Goal: Task Accomplishment & Management: Manage account settings

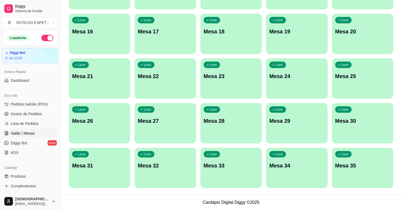
scroll to position [179, 0]
click at [24, 114] on span "Gestor de Pedidos" at bounding box center [26, 113] width 31 height 5
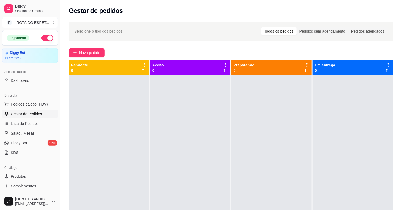
click at [171, 182] on div at bounding box center [190, 180] width 80 height 210
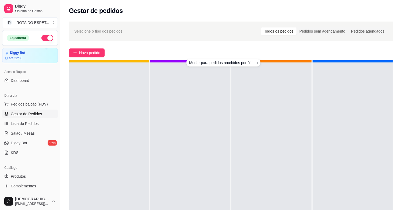
scroll to position [15, 0]
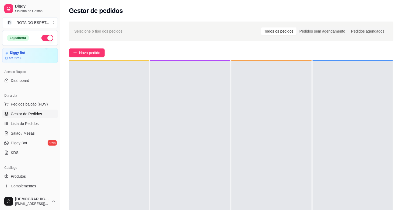
click at [244, 112] on div at bounding box center [272, 166] width 80 height 210
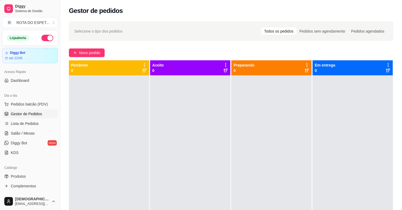
click at [251, 146] on div at bounding box center [272, 180] width 80 height 210
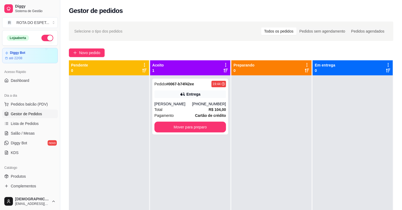
drag, startPoint x: 163, startPoint y: 174, endPoint x: 110, endPoint y: 175, distance: 53.1
click at [110, 175] on div at bounding box center [109, 180] width 80 height 210
click at [181, 128] on button "Mover para preparo" at bounding box center [191, 127] width 72 height 11
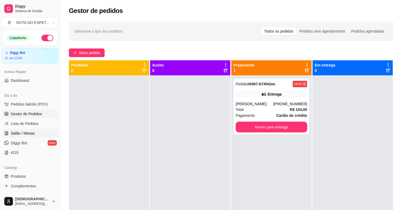
click at [18, 135] on span "Salão / Mesas" at bounding box center [23, 133] width 24 height 5
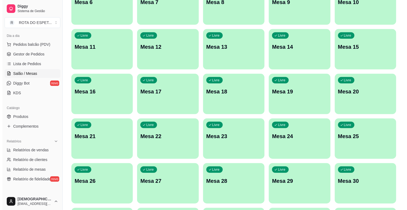
scroll to position [120, 0]
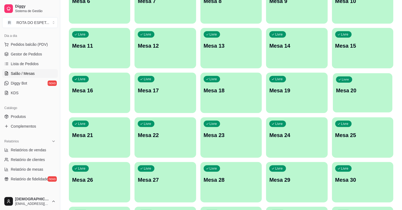
click at [337, 85] on div "Livre Mesa 20" at bounding box center [363, 89] width 60 height 33
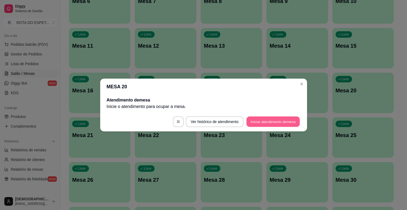
click at [259, 122] on button "Iniciar atendimento de mesa" at bounding box center [272, 122] width 53 height 11
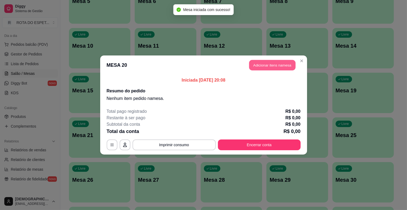
click at [271, 65] on button "Adicionar itens na mesa" at bounding box center [272, 65] width 46 height 11
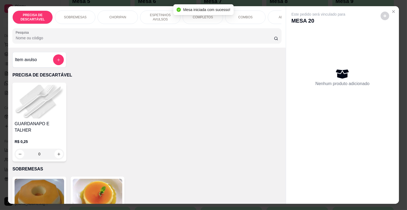
click at [158, 13] on p "ESPETINHOS AVULSOS" at bounding box center [160, 17] width 31 height 9
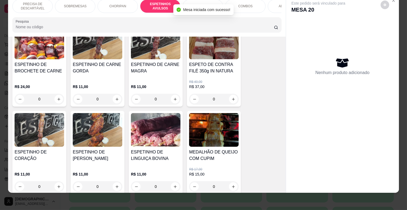
scroll to position [357, 0]
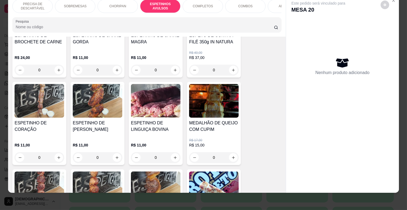
click at [115, 152] on div "0" at bounding box center [98, 157] width 50 height 11
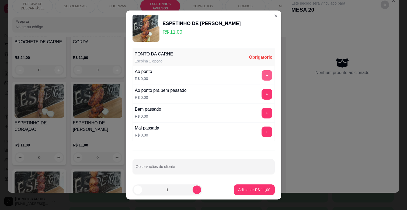
click at [262, 76] on button "+" at bounding box center [267, 75] width 11 height 11
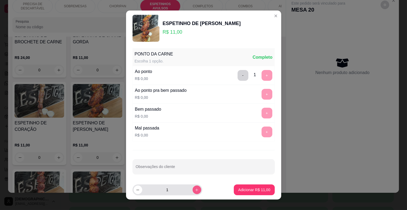
click at [193, 192] on button "increase-product-quantity" at bounding box center [197, 190] width 9 height 9
type input "2"
click at [239, 190] on p "Adicionar R$ 22,00" at bounding box center [254, 189] width 31 height 5
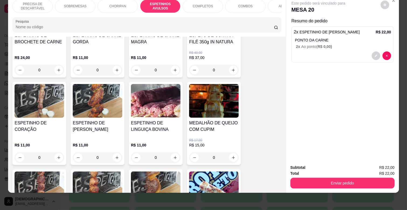
click at [276, 2] on div "ADICIONAIS" at bounding box center [288, 5] width 40 height 13
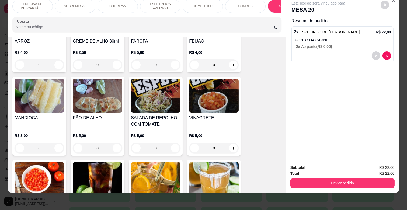
scroll to position [1073, 0]
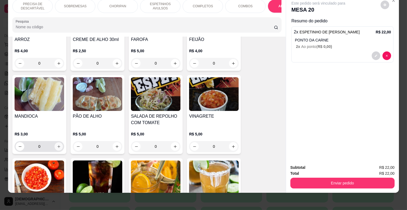
click at [57, 142] on button "increase-product-quantity" at bounding box center [59, 146] width 8 height 8
type input "1"
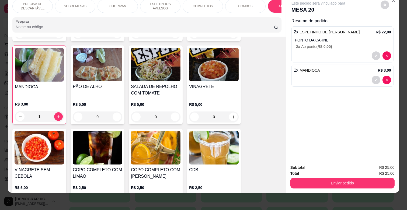
scroll to position [1013, 0]
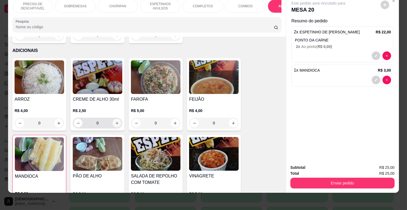
click at [119, 119] on button "increase-product-quantity" at bounding box center [117, 123] width 9 height 9
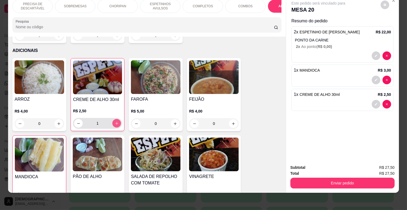
click at [118, 119] on button "increase-product-quantity" at bounding box center [116, 123] width 9 height 9
type input "2"
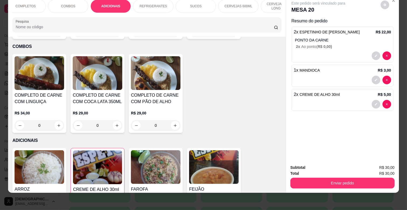
scroll to position [0, 0]
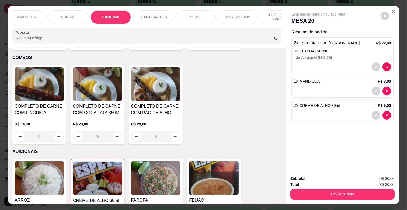
click at [265, 14] on p "CERVEJAS LATAS, LONG NECK" at bounding box center [280, 17] width 31 height 9
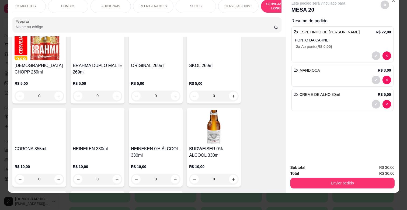
scroll to position [2107, 0]
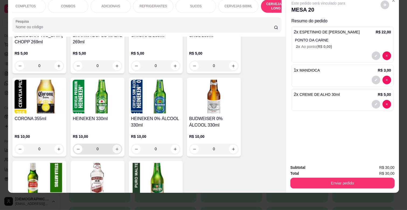
click at [115, 147] on icon "increase-product-quantity" at bounding box center [117, 149] width 4 height 4
type input "1"
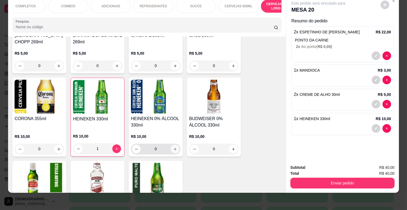
click at [173, 147] on icon "increase-product-quantity" at bounding box center [175, 149] width 4 height 4
type input "1"
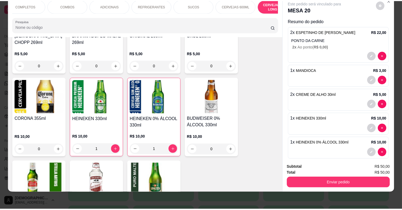
scroll to position [7, 0]
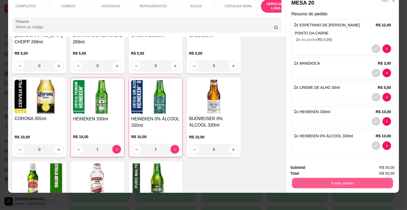
click at [335, 178] on button "Enviar pedido" at bounding box center [342, 183] width 101 height 11
click at [328, 168] on button "Não registrar e enviar pedido" at bounding box center [324, 166] width 54 height 10
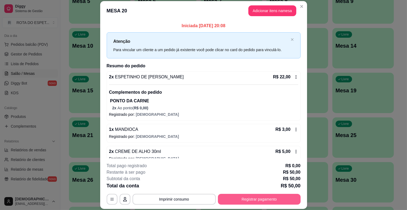
click at [259, 197] on button "Registrar pagamento" at bounding box center [259, 199] width 83 height 11
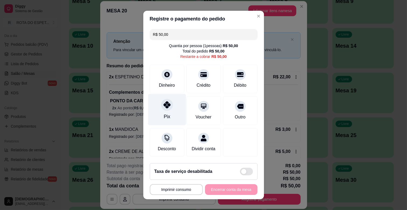
click at [152, 109] on div "Pix" at bounding box center [167, 110] width 38 height 32
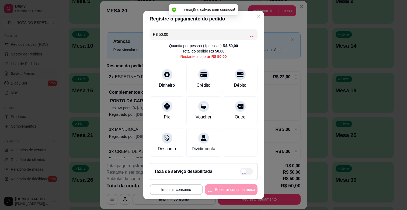
type input "R$ 0,00"
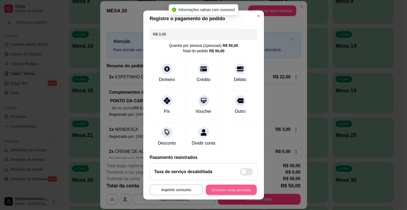
click at [237, 187] on button "Encerrar conta da mesa" at bounding box center [231, 190] width 51 height 11
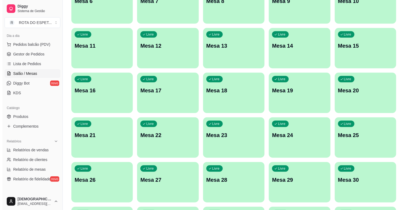
scroll to position [0, 0]
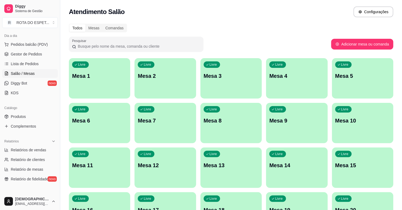
drag, startPoint x: 0, startPoint y: 197, endPoint x: 0, endPoint y: 222, distance: 24.8
drag, startPoint x: 0, startPoint y: 222, endPoint x: 231, endPoint y: 17, distance: 308.8
click at [233, 17] on div "Atendimento Salão Configurações" at bounding box center [231, 11] width 325 height 11
click at [41, 53] on link "Gestor de Pedidos" at bounding box center [30, 54] width 56 height 9
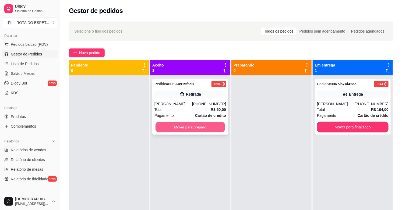
click at [185, 130] on button "Mover para preparo" at bounding box center [190, 127] width 69 height 11
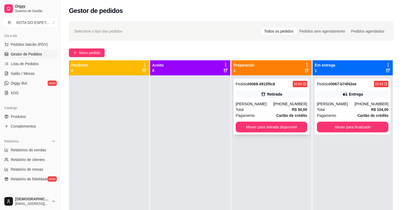
click at [266, 97] on div "Retirada" at bounding box center [272, 95] width 72 height 8
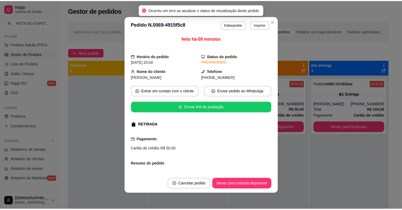
scroll to position [110, 0]
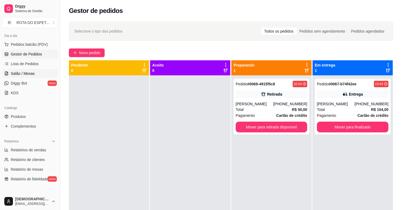
click at [37, 71] on link "Salão / Mesas" at bounding box center [30, 73] width 56 height 9
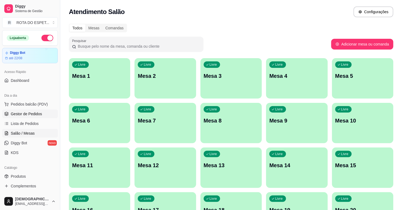
click at [22, 116] on span "Gestor de Pedidos" at bounding box center [26, 113] width 31 height 5
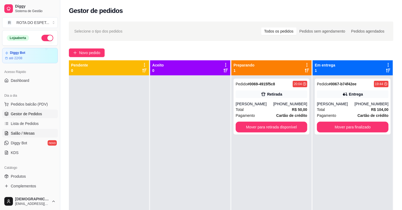
click at [27, 132] on span "Salão / Mesas" at bounding box center [23, 133] width 24 height 5
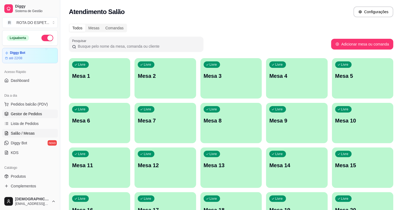
click at [34, 116] on span "Gestor de Pedidos" at bounding box center [26, 113] width 31 height 5
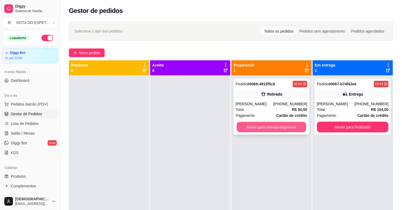
click at [273, 124] on button "Mover para retirada disponível" at bounding box center [271, 127] width 69 height 11
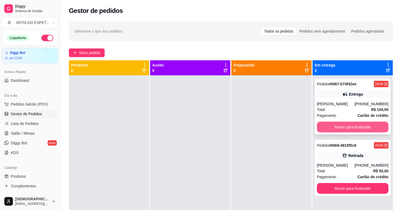
click at [364, 127] on button "Mover para finalizado" at bounding box center [353, 127] width 72 height 11
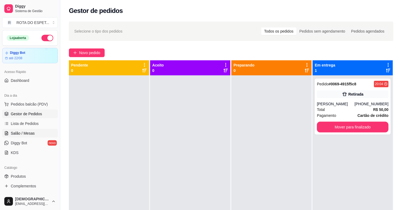
click at [51, 133] on link "Salão / Mesas" at bounding box center [30, 133] width 56 height 9
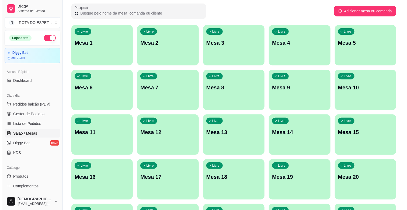
scroll to position [90, 0]
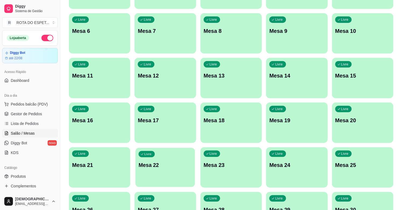
click at [178, 165] on p "Mesa 22" at bounding box center [165, 165] width 53 height 7
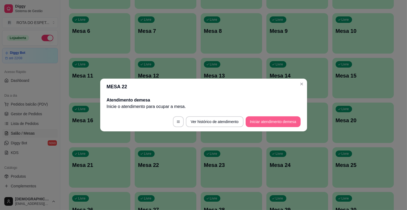
click at [271, 120] on button "Iniciar atendimento de mesa" at bounding box center [273, 121] width 55 height 11
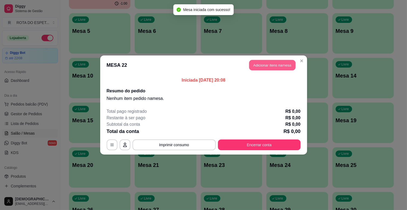
click at [276, 61] on button "Adicionar itens na mesa" at bounding box center [272, 65] width 46 height 11
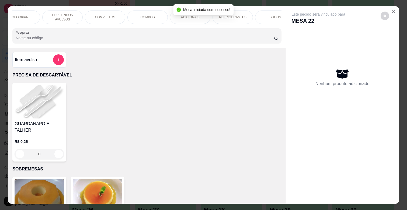
scroll to position [0, 187]
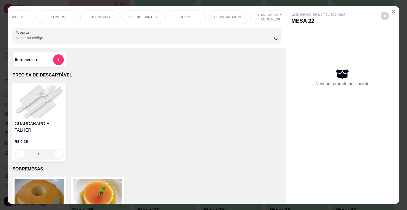
click at [271, 16] on p "CERVEJAS LATAS, LONG NECK" at bounding box center [270, 17] width 31 height 9
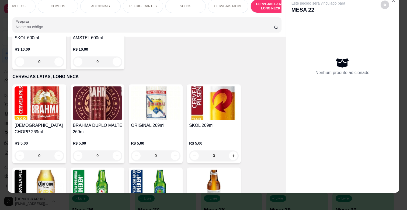
scroll to position [0, 239]
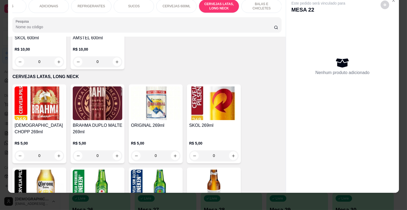
click at [246, 4] on p "BALAS E CHICLETES" at bounding box center [261, 6] width 31 height 9
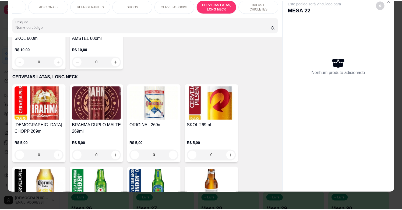
scroll to position [2270, 0]
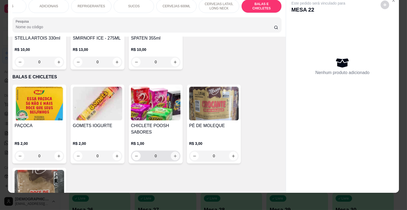
click at [175, 152] on button "increase-product-quantity" at bounding box center [175, 156] width 9 height 9
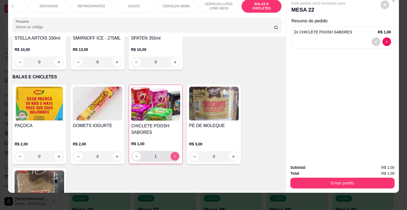
click at [175, 152] on button "increase-product-quantity" at bounding box center [175, 156] width 9 height 9
type input "2"
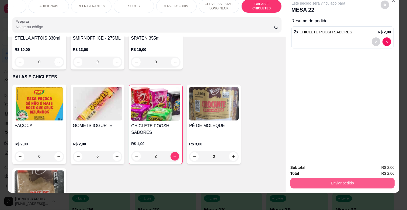
click at [338, 181] on button "Enviar pedido" at bounding box center [342, 183] width 104 height 11
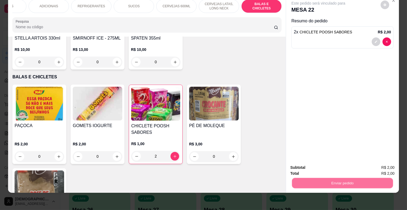
click at [326, 167] on button "Não registrar e enviar pedido" at bounding box center [324, 166] width 56 height 10
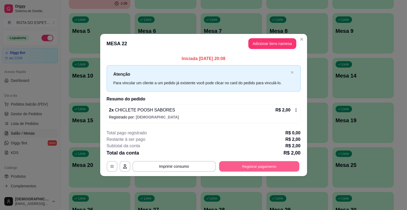
click at [255, 168] on button "Registrar pagamento" at bounding box center [259, 166] width 80 height 11
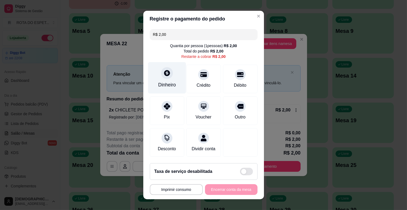
click at [169, 85] on div "Dinheiro" at bounding box center [167, 84] width 18 height 7
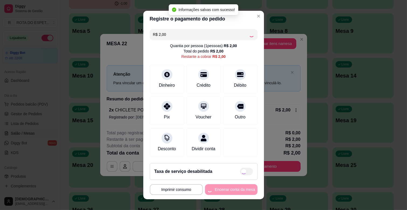
type input "R$ 0,00"
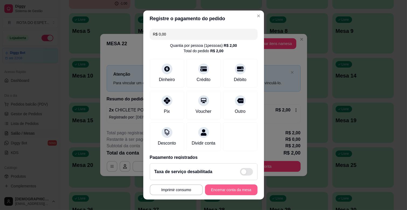
click at [212, 185] on button "Encerrar conta da mesa" at bounding box center [231, 190] width 53 height 11
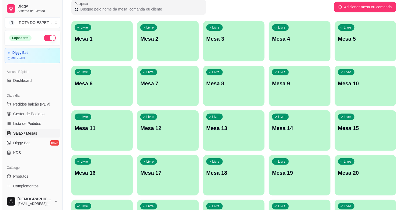
scroll to position [0, 0]
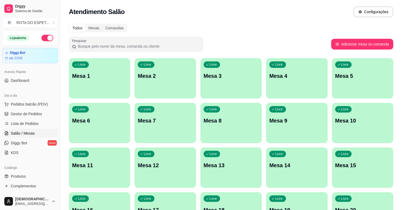
click at [46, 119] on ul "Pedidos balcão (PDV) Gestor de Pedidos Lista de Pedidos Salão / Mesas Diggy Bot…" at bounding box center [30, 128] width 56 height 57
click at [46, 116] on link "Gestor de Pedidos" at bounding box center [30, 114] width 56 height 9
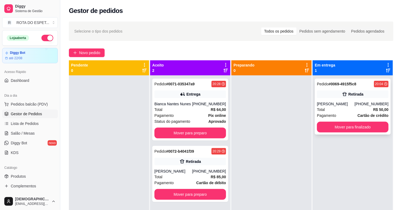
click at [352, 98] on div "Pedido # 0069-4915f5c8 20:04 Retirada João [PHONE_NUMBER] Total R$ 50,00 Pagame…" at bounding box center [353, 107] width 76 height 56
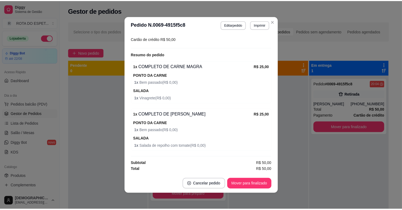
scroll to position [1, 0]
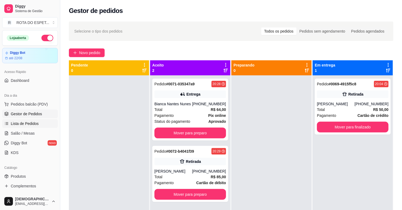
click at [45, 127] on link "Lista de Pedidos" at bounding box center [30, 123] width 56 height 9
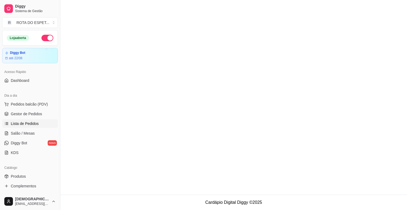
click at [45, 127] on link "Lista de Pedidos" at bounding box center [30, 123] width 56 height 9
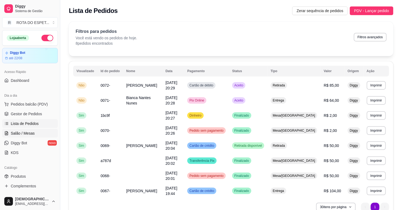
click at [45, 131] on link "Salão / Mesas" at bounding box center [30, 133] width 56 height 9
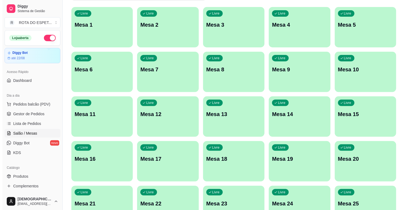
scroll to position [120, 0]
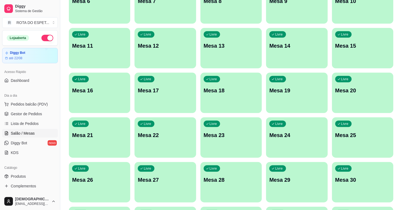
click at [205, 141] on div "Livre Mesa 23" at bounding box center [231, 134] width 61 height 34
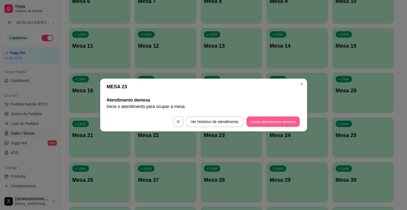
click at [265, 127] on button "Iniciar atendimento de mesa" at bounding box center [272, 122] width 53 height 11
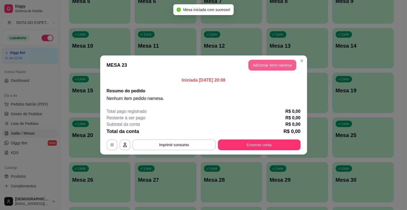
click at [266, 69] on button "Adicionar itens na mesa" at bounding box center [272, 65] width 48 height 11
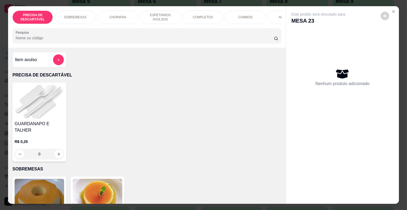
scroll to position [0, 239]
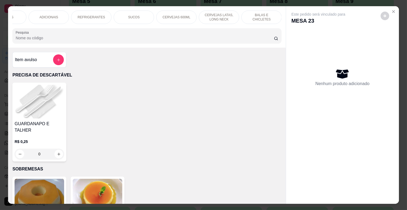
click at [270, 16] on p "BALAS E CHICLETES" at bounding box center [261, 17] width 31 height 9
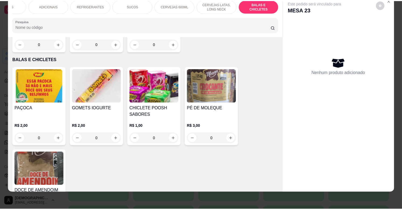
scroll to position [2289, 0]
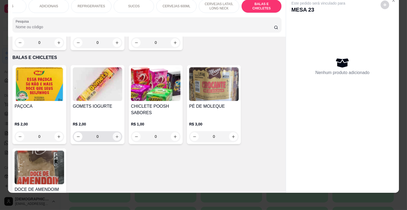
click at [116, 135] on icon "increase-product-quantity" at bounding box center [117, 137] width 4 height 4
type input "1"
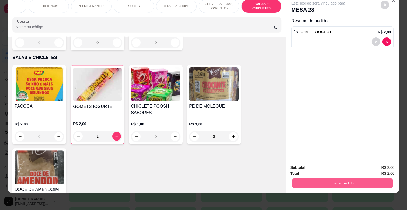
click at [343, 179] on button "Enviar pedido" at bounding box center [342, 183] width 101 height 11
click at [334, 166] on button "Não registrar e enviar pedido" at bounding box center [324, 166] width 54 height 10
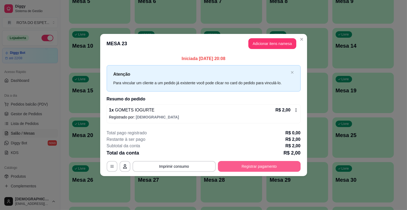
click at [247, 165] on button "Registrar pagamento" at bounding box center [259, 166] width 83 height 11
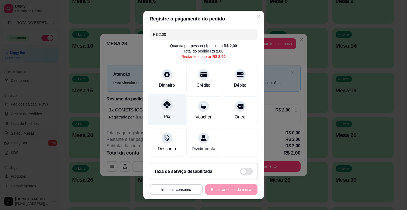
click at [157, 106] on div "Pix" at bounding box center [167, 110] width 38 height 32
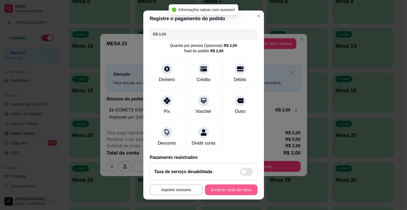
type input "R$ 0,00"
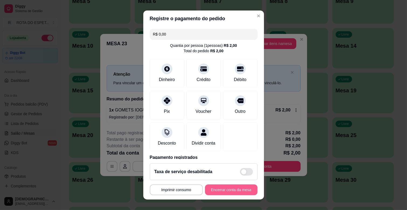
click at [222, 190] on button "Encerrar conta da mesa" at bounding box center [231, 190] width 53 height 11
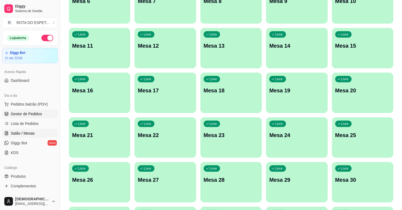
click at [29, 110] on link "Gestor de Pedidos" at bounding box center [30, 114] width 56 height 9
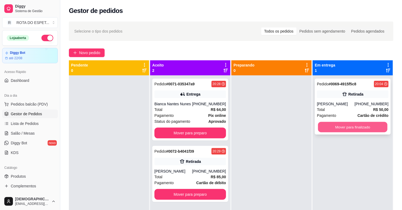
click at [341, 128] on button "Mover para finalizado" at bounding box center [352, 127] width 69 height 11
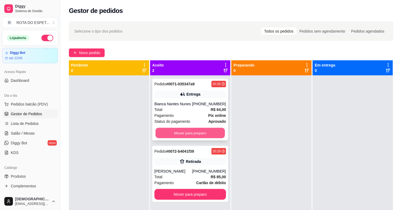
click at [184, 133] on button "Mover para preparo" at bounding box center [190, 133] width 69 height 11
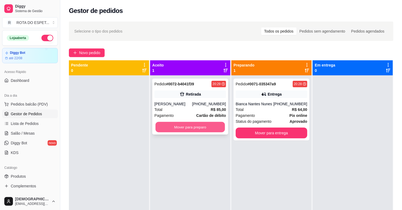
click at [209, 124] on button "Mover para preparo" at bounding box center [190, 127] width 69 height 11
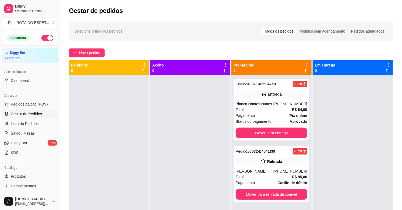
click at [169, 182] on div at bounding box center [190, 180] width 80 height 210
click at [172, 157] on div at bounding box center [190, 180] width 80 height 210
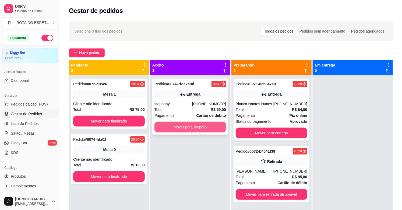
click at [188, 128] on button "Mover para preparo" at bounding box center [191, 127] width 72 height 11
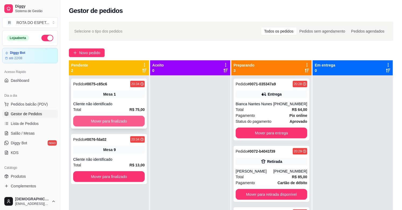
click at [121, 122] on button "Mover para finalizado" at bounding box center [109, 121] width 72 height 11
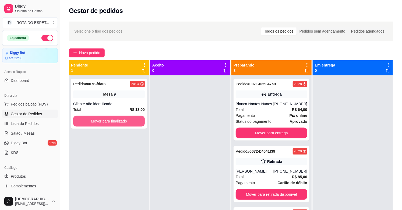
click at [121, 122] on button "Mover para finalizado" at bounding box center [109, 121] width 72 height 11
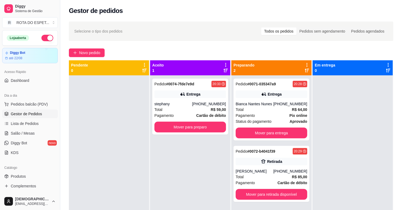
click at [173, 179] on div "Pedido # 0074-7fde7e9d 20:33 Entrega stephany [PHONE_NUMBER] Total R$ 59,00 Pag…" at bounding box center [190, 180] width 80 height 210
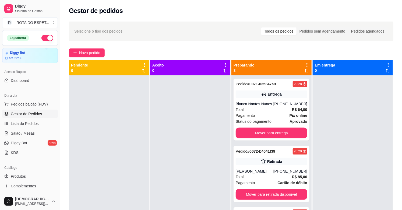
click at [192, 127] on div at bounding box center [190, 180] width 80 height 210
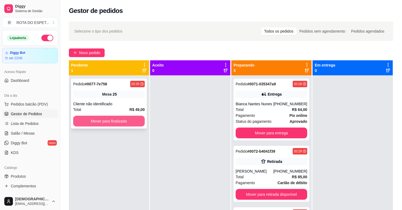
click at [128, 119] on button "Mover para finalizado" at bounding box center [109, 121] width 72 height 11
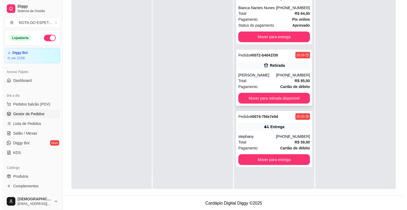
scroll to position [82, 0]
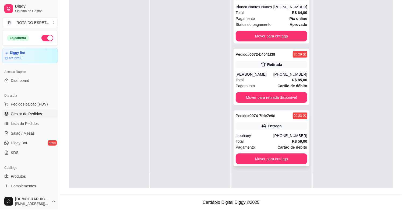
click at [265, 129] on div "Entrega" at bounding box center [272, 126] width 72 height 8
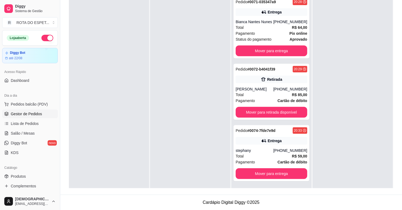
scroll to position [0, 0]
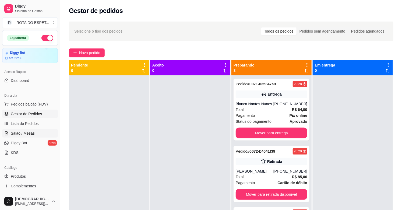
click at [20, 133] on span "Salão / Mesas" at bounding box center [23, 133] width 24 height 5
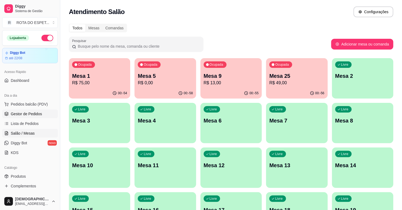
click at [15, 115] on span "Gestor de Pedidos" at bounding box center [26, 113] width 31 height 5
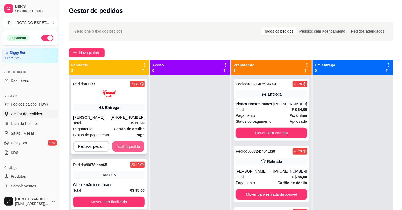
click at [128, 146] on button "Aceitar pedido" at bounding box center [129, 146] width 32 height 11
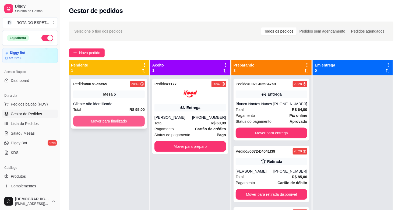
click at [119, 120] on button "Mover para finalizado" at bounding box center [109, 121] width 72 height 11
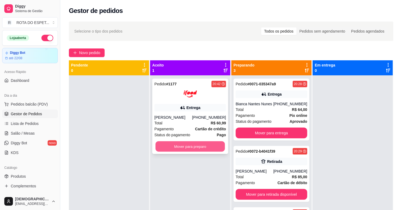
click at [201, 146] on button "Mover para preparo" at bounding box center [190, 146] width 69 height 11
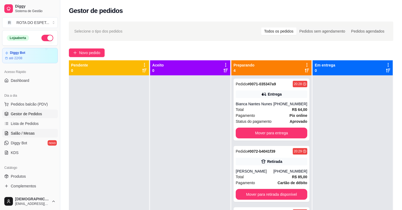
click at [31, 135] on span "Salão / Mesas" at bounding box center [23, 133] width 24 height 5
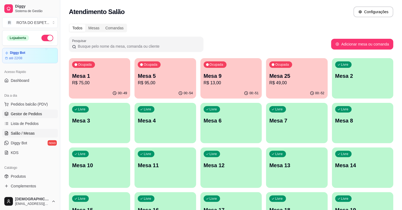
click at [38, 117] on link "Gestor de Pedidos" at bounding box center [30, 114] width 56 height 9
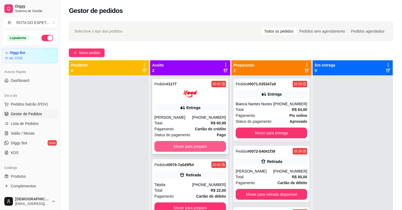
click at [178, 145] on button "Mover para preparo" at bounding box center [191, 146] width 72 height 11
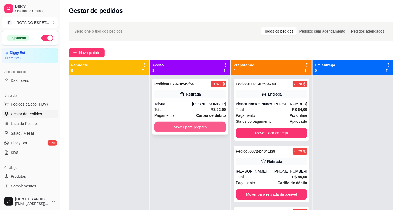
click at [183, 127] on button "Mover para preparo" at bounding box center [191, 127] width 72 height 11
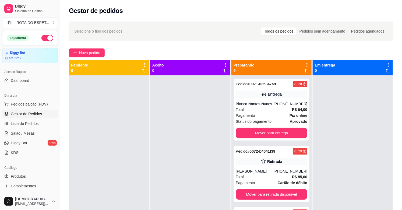
click at [189, 170] on div at bounding box center [190, 180] width 80 height 210
click at [37, 130] on link "Salão / Mesas" at bounding box center [30, 133] width 56 height 9
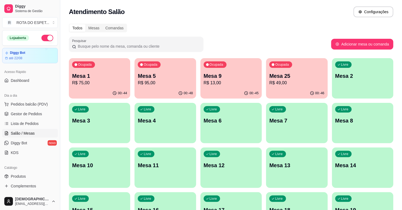
click at [320, 79] on div "Mesa 25 R$ 49,00" at bounding box center [297, 79] width 55 height 14
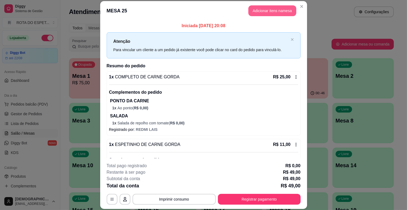
click at [265, 12] on button "Adicionar itens na mesa" at bounding box center [272, 10] width 48 height 11
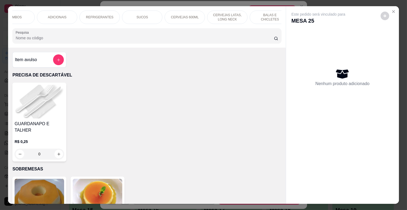
scroll to position [0, 239]
click at [219, 16] on p "CERVEJAS LATAS, LONG NECK" at bounding box center [218, 17] width 31 height 9
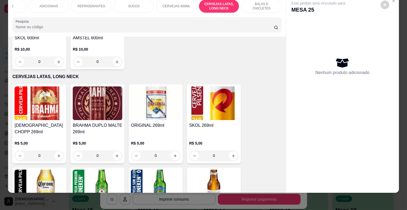
scroll to position [2076, 0]
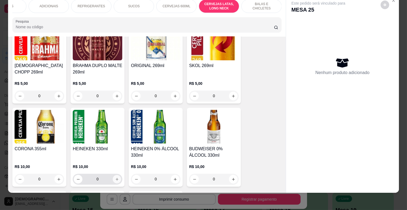
click at [115, 177] on icon "increase-product-quantity" at bounding box center [117, 179] width 4 height 4
type input "1"
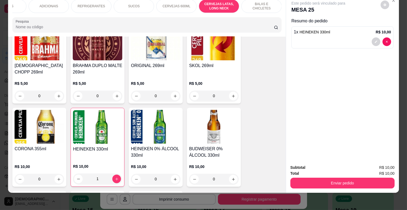
click at [348, 186] on div "Subtotal R$ 10,00 Total R$ 10,00 Enviar pedido" at bounding box center [342, 176] width 113 height 33
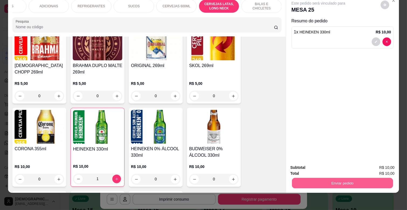
click at [340, 178] on button "Enviar pedido" at bounding box center [342, 183] width 101 height 11
click at [333, 164] on button "Não registrar e enviar pedido" at bounding box center [324, 165] width 54 height 10
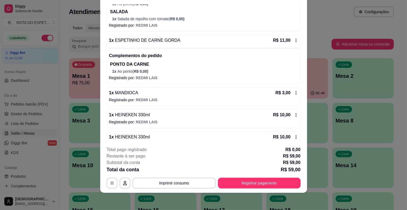
scroll to position [98, 0]
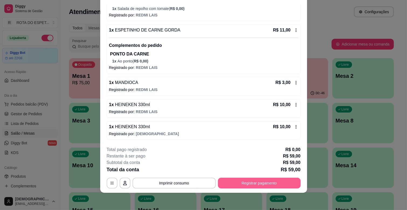
click at [241, 185] on button "Registrar pagamento" at bounding box center [259, 183] width 83 height 11
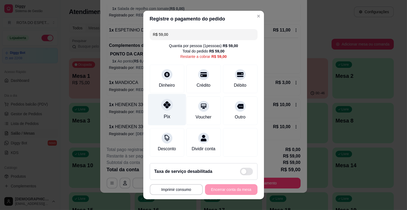
click at [167, 115] on div "Pix" at bounding box center [167, 110] width 38 height 32
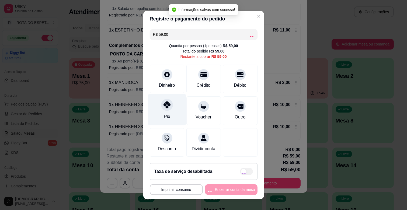
type input "R$ 0,00"
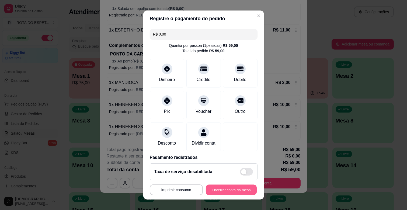
click at [228, 192] on button "Encerrar conta da mesa" at bounding box center [231, 190] width 51 height 11
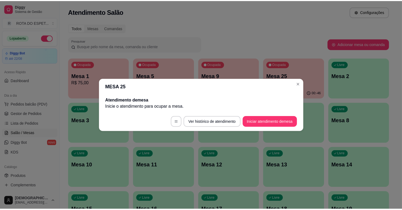
scroll to position [0, 0]
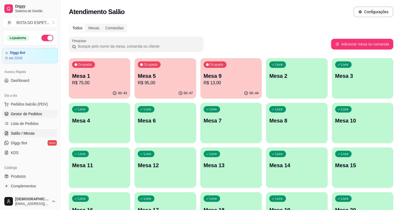
click at [44, 113] on link "Gestor de Pedidos" at bounding box center [30, 114] width 56 height 9
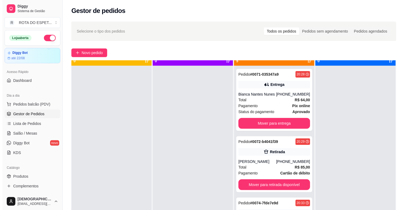
scroll to position [15, 0]
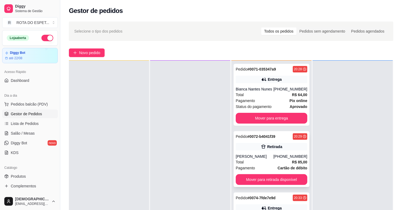
click at [279, 155] on div "[PHONE_NUMBER]" at bounding box center [291, 156] width 34 height 5
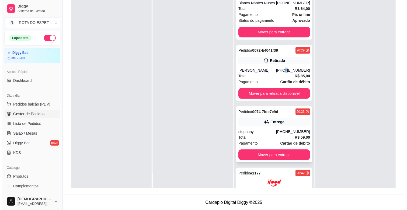
scroll to position [0, 0]
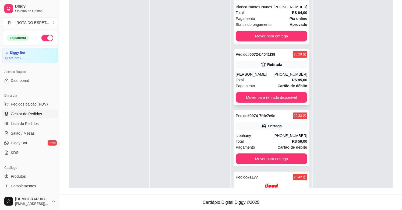
click at [258, 77] on div "[PERSON_NAME]" at bounding box center [255, 74] width 38 height 5
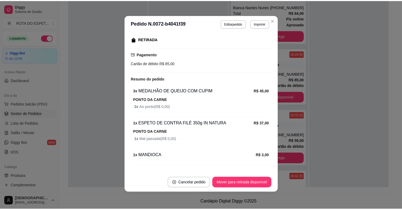
scroll to position [96, 0]
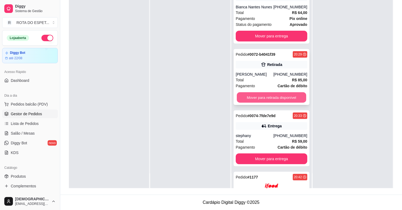
click at [255, 103] on button "Mover para retirada disponível" at bounding box center [271, 97] width 69 height 11
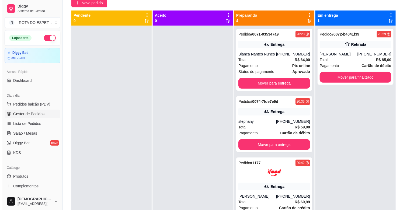
scroll to position [0, 0]
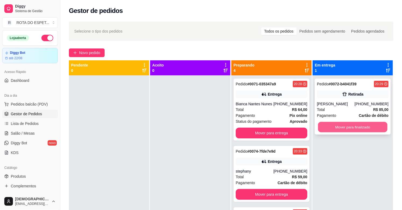
click at [324, 126] on button "Mover para finalizado" at bounding box center [352, 127] width 69 height 11
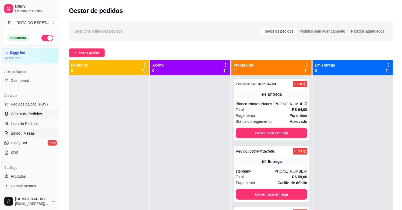
click at [26, 133] on span "Salão / Mesas" at bounding box center [23, 133] width 24 height 5
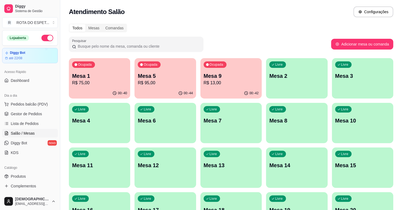
click at [242, 84] on p "R$ 13,00" at bounding box center [231, 83] width 55 height 6
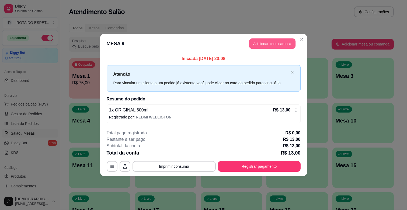
click at [283, 41] on button "Adicionar itens na mesa" at bounding box center [272, 44] width 46 height 11
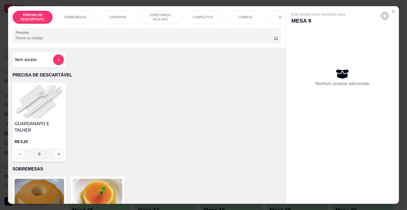
click at [262, 24] on div "PRECISA DE DESCARTÁVEL SOBREMESAS CHORIPAN ESPETINHOS AVULSOS COMPLETOS COMBOS …" at bounding box center [146, 17] width 269 height 13
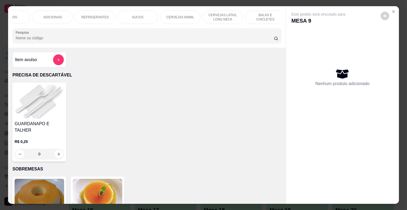
click at [181, 12] on div "CERVEJAS 600ML" at bounding box center [180, 17] width 40 height 13
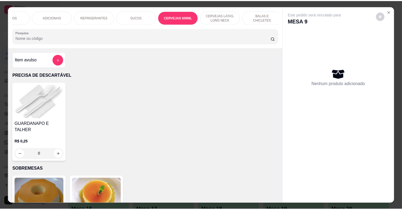
scroll to position [13, 0]
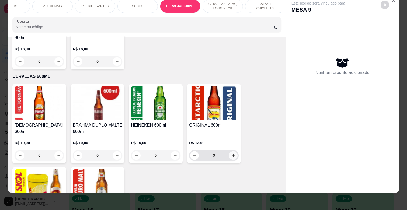
click at [231, 154] on icon "increase-product-quantity" at bounding box center [233, 156] width 4 height 4
type input "1"
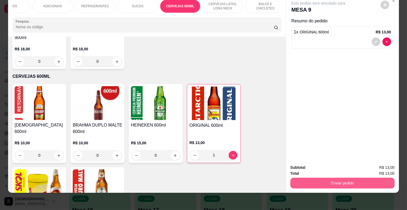
click at [362, 178] on button "Enviar pedido" at bounding box center [342, 183] width 104 height 11
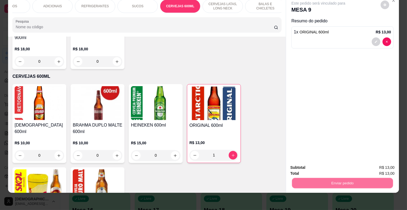
click at [338, 165] on button "Não registrar e enviar pedido" at bounding box center [324, 165] width 56 height 10
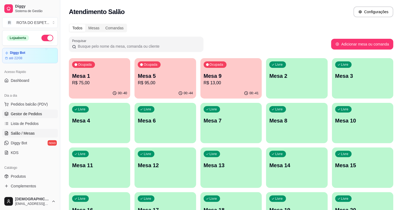
click at [27, 114] on span "Gestor de Pedidos" at bounding box center [26, 113] width 31 height 5
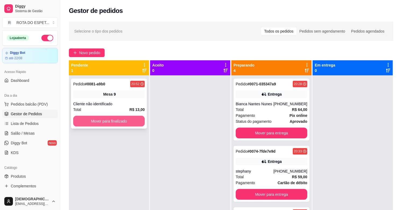
click at [106, 118] on button "Mover para finalizado" at bounding box center [109, 121] width 72 height 11
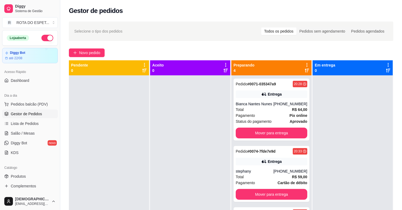
click at [195, 158] on div at bounding box center [190, 180] width 80 height 210
click at [284, 131] on button "Mover para entrega" at bounding box center [272, 133] width 72 height 11
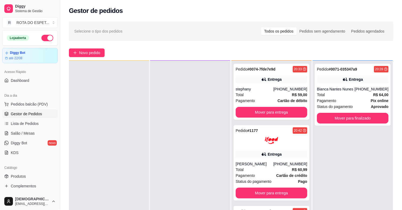
click at [171, 166] on div at bounding box center [190, 166] width 80 height 210
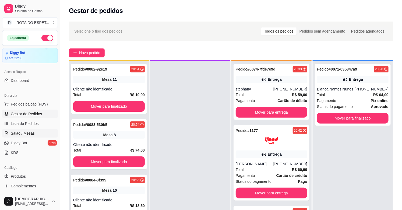
click at [25, 132] on span "Salão / Mesas" at bounding box center [23, 133] width 24 height 5
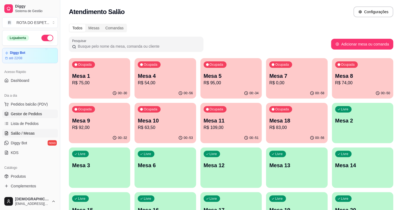
click at [32, 115] on span "Gestor de Pedidos" at bounding box center [26, 113] width 31 height 5
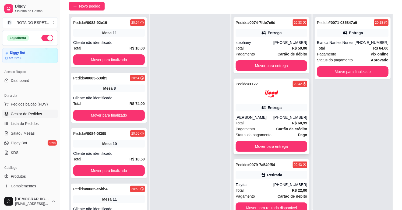
scroll to position [82, 0]
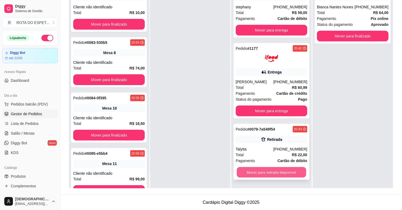
click at [259, 174] on button "Mover para retirada disponível" at bounding box center [271, 172] width 69 height 11
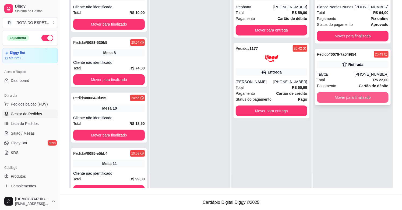
click at [333, 97] on button "Mover para finalizado" at bounding box center [353, 97] width 72 height 11
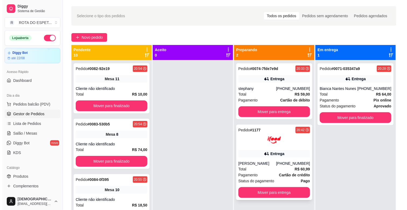
scroll to position [0, 0]
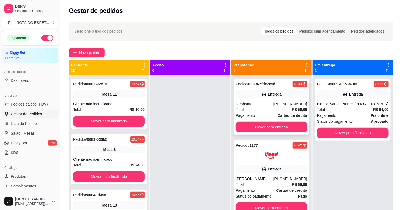
click at [241, 102] on div "stephany" at bounding box center [255, 103] width 38 height 5
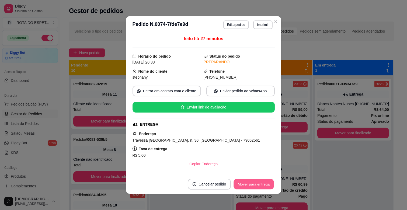
click at [244, 184] on button "Mover para entrega" at bounding box center [254, 184] width 40 height 11
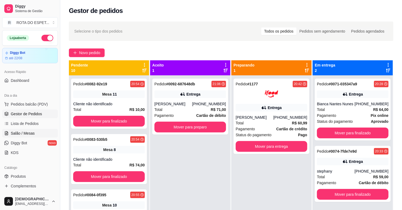
click at [31, 132] on span "Salão / Mesas" at bounding box center [23, 133] width 24 height 5
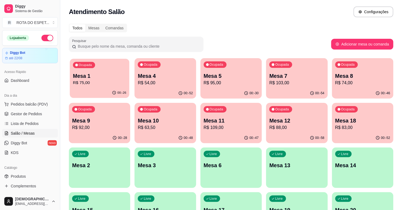
click at [99, 82] on p "R$ 75,00" at bounding box center [99, 83] width 53 height 6
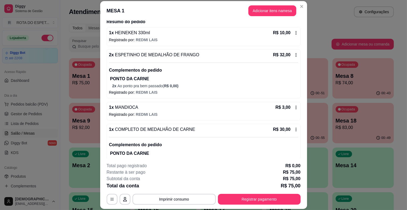
scroll to position [76, 0]
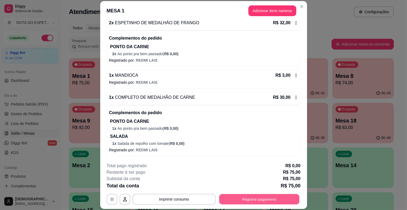
click at [256, 198] on button "Registrar pagamento" at bounding box center [259, 199] width 80 height 11
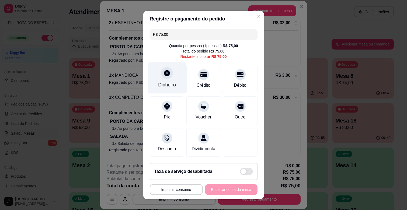
click at [164, 73] on icon at bounding box center [166, 72] width 7 height 7
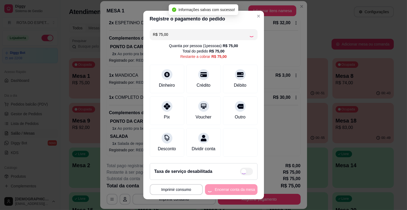
type input "R$ 0,00"
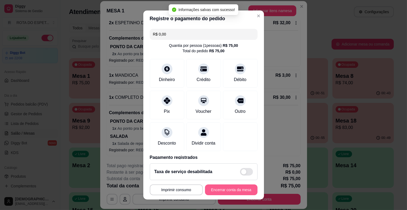
click at [240, 186] on button "Encerrar conta da mesa" at bounding box center [231, 190] width 53 height 11
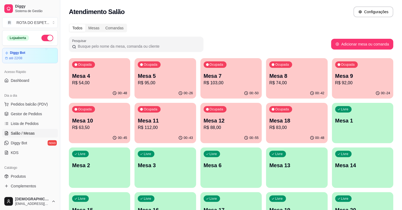
click at [356, 84] on p "R$ 92,00" at bounding box center [363, 83] width 55 height 6
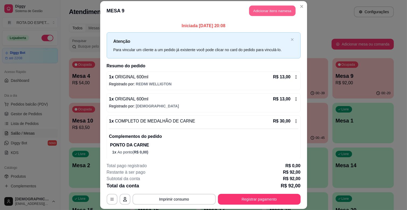
click at [275, 9] on button "Adicionar itens na mesa" at bounding box center [272, 11] width 46 height 11
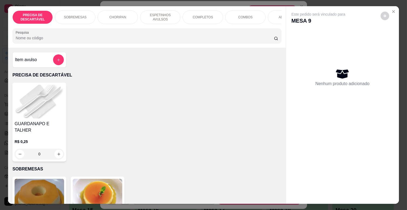
scroll to position [0, 235]
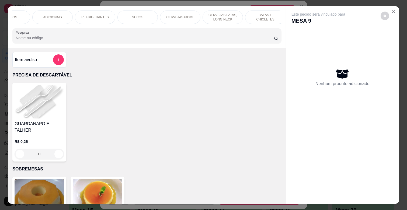
click at [189, 15] on p "CERVEJAS 600ML" at bounding box center [180, 17] width 28 height 4
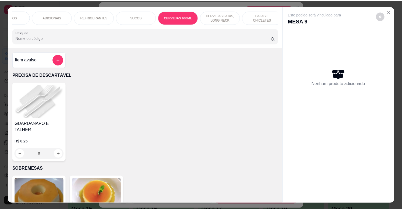
scroll to position [13, 0]
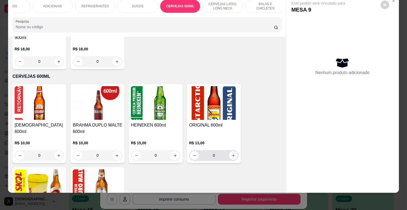
click at [232, 154] on icon "increase-product-quantity" at bounding box center [233, 155] width 3 height 3
type input "1"
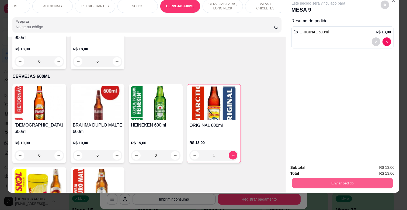
click at [352, 183] on button "Enviar pedido" at bounding box center [342, 183] width 101 height 11
click at [337, 166] on button "Não registrar e enviar pedido" at bounding box center [324, 165] width 54 height 10
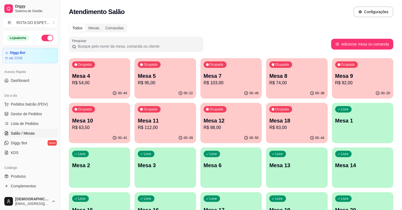
click at [40, 117] on link "Gestor de Pedidos" at bounding box center [30, 114] width 56 height 9
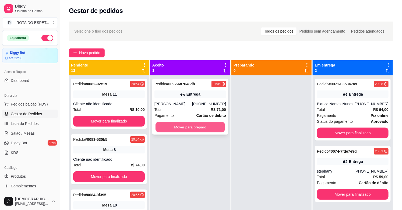
click at [209, 127] on button "Mover para preparo" at bounding box center [190, 127] width 69 height 11
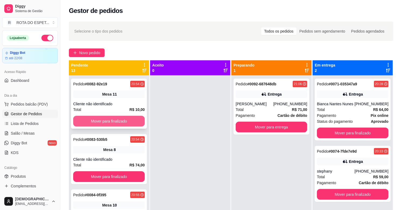
click at [110, 118] on button "Mover para finalizado" at bounding box center [109, 121] width 72 height 11
click at [110, 118] on button "Mover para finalizado" at bounding box center [108, 121] width 69 height 11
click at [110, 118] on button "Mover para finalizado" at bounding box center [109, 121] width 72 height 11
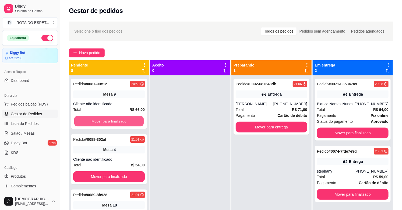
click at [110, 118] on button "Mover para finalizado" at bounding box center [108, 121] width 69 height 11
click at [110, 118] on button "Mover para finalizado" at bounding box center [109, 121] width 72 height 11
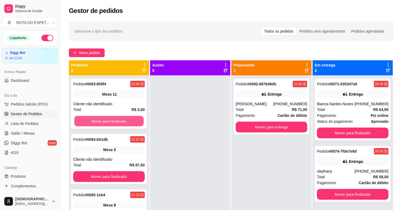
click at [110, 118] on button "Mover para finalizado" at bounding box center [108, 121] width 69 height 11
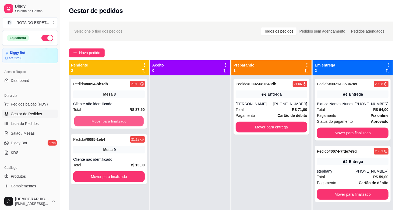
click at [110, 118] on button "Mover para finalizado" at bounding box center [108, 121] width 69 height 11
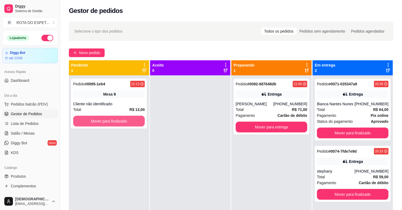
click at [110, 118] on button "Mover para finalizado" at bounding box center [109, 121] width 72 height 11
click at [99, 117] on button "Mover para finalizado" at bounding box center [109, 121] width 72 height 11
click at [131, 129] on div "Pedido # 0097-f20b6 21:15 Mesa 8 Cliente não identificado Total R$ 8,00 Mover p…" at bounding box center [109, 180] width 80 height 210
click at [128, 117] on button "Mover para finalizado" at bounding box center [109, 121] width 72 height 11
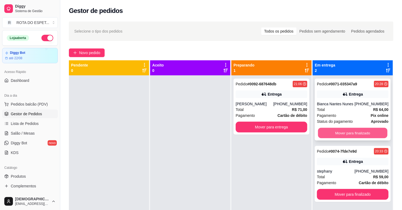
click at [364, 133] on button "Mover para finalizado" at bounding box center [352, 133] width 69 height 11
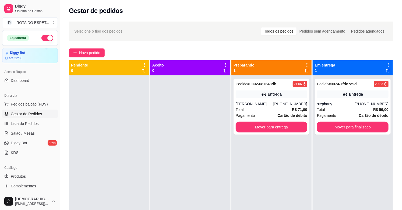
click at [184, 181] on div at bounding box center [190, 180] width 80 height 210
click at [350, 125] on button "Mover para finalizado" at bounding box center [353, 127] width 72 height 11
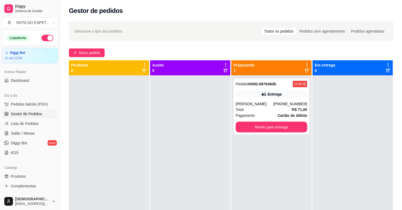
click at [263, 166] on div "Pedido # 0092-687648db 21:06 Entrega [PERSON_NAME] [PHONE_NUMBER] Total R$ 71,0…" at bounding box center [272, 180] width 80 height 210
click at [9, 138] on link "Salão / Mesas" at bounding box center [30, 133] width 56 height 9
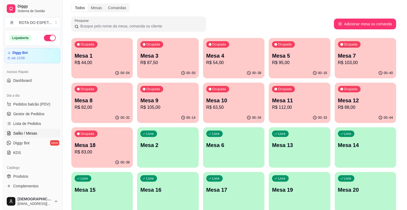
scroll to position [30, 0]
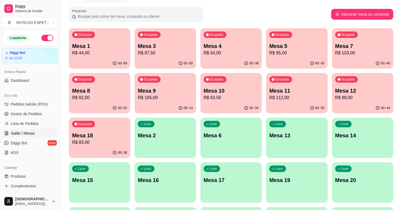
click at [104, 133] on p "Mesa 18" at bounding box center [99, 136] width 55 height 8
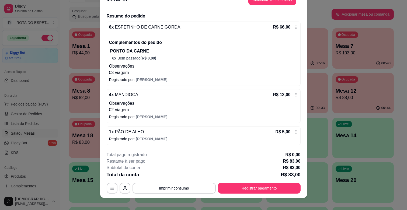
scroll to position [16, 0]
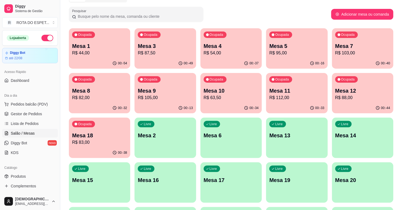
click at [80, 137] on p "Mesa 18" at bounding box center [99, 136] width 55 height 8
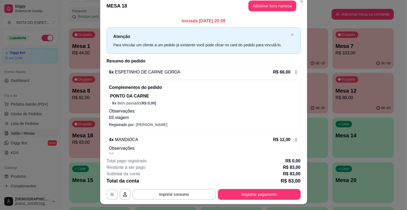
scroll to position [0, 0]
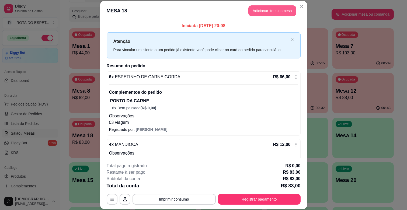
click at [260, 14] on button "Adicionar itens na mesa" at bounding box center [272, 10] width 48 height 11
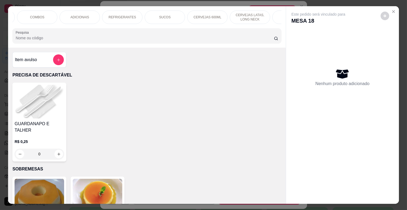
scroll to position [0, 239]
click at [71, 12] on div "REFRIGERANTES" at bounding box center [91, 17] width 40 height 13
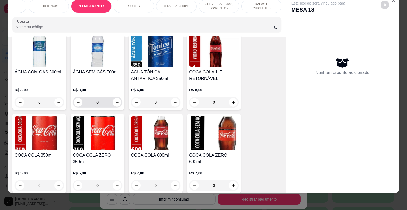
scroll to position [1297, 0]
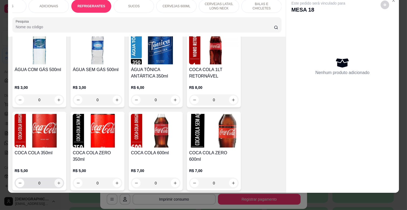
click at [54, 179] on button "increase-product-quantity" at bounding box center [58, 183] width 9 height 9
type input "1"
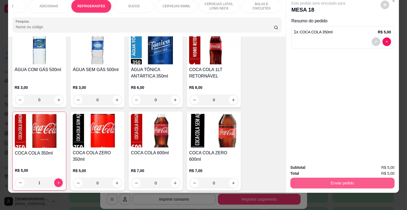
click at [360, 178] on button "Enviar pedido" at bounding box center [342, 183] width 104 height 11
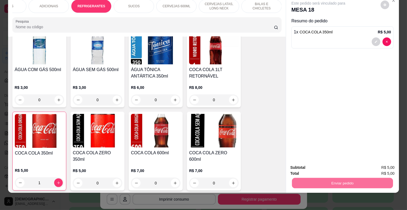
click at [335, 168] on button "Não registrar e enviar pedido" at bounding box center [324, 165] width 54 height 10
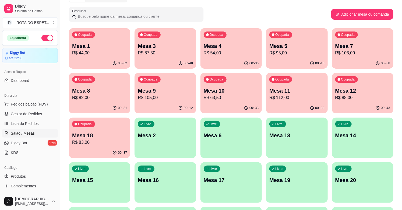
click at [309, 43] on p "Mesa 5" at bounding box center [297, 46] width 55 height 8
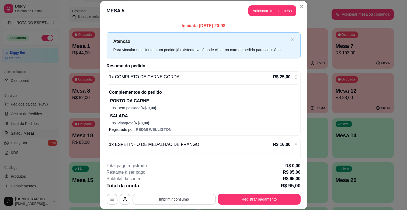
click at [192, 201] on button "Imprimir consumo" at bounding box center [174, 199] width 83 height 11
click at [181, 184] on button "IMPRESSORA CAIXA" at bounding box center [173, 187] width 44 height 9
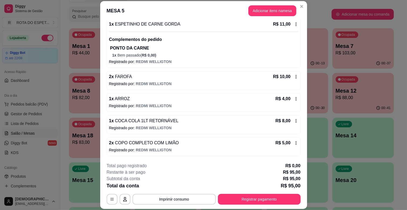
scroll to position [16, 0]
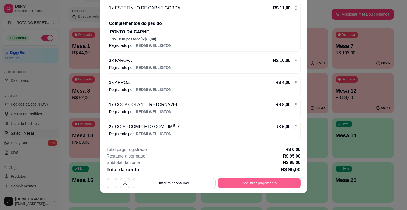
click at [251, 182] on button "Registrar pagamento" at bounding box center [259, 183] width 83 height 11
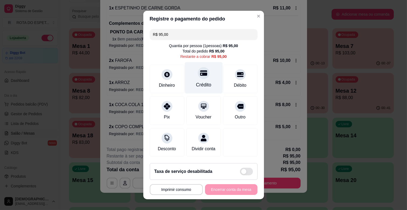
click at [199, 79] on div "Crédito" at bounding box center [204, 78] width 38 height 32
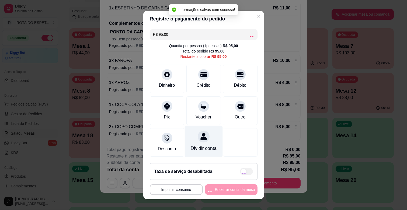
type input "R$ 0,00"
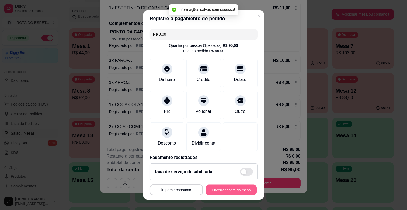
click at [227, 192] on button "Encerrar conta da mesa" at bounding box center [231, 190] width 51 height 11
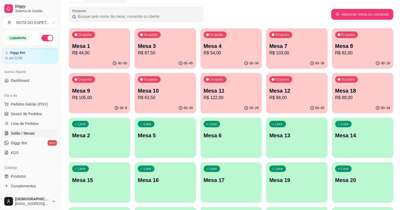
click at [106, 86] on div "Ocupada Mesa 9 R$ 105,00" at bounding box center [99, 88] width 61 height 30
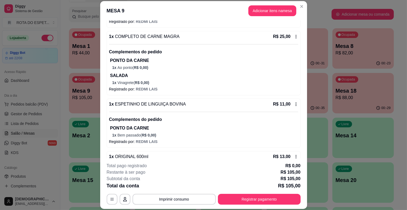
scroll to position [166, 0]
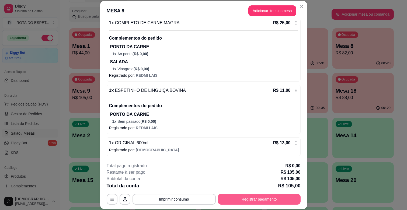
click at [252, 197] on button "Registrar pagamento" at bounding box center [259, 199] width 83 height 11
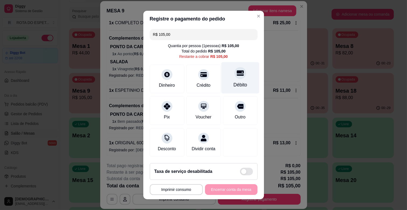
click at [231, 89] on div "Débito" at bounding box center [240, 78] width 38 height 32
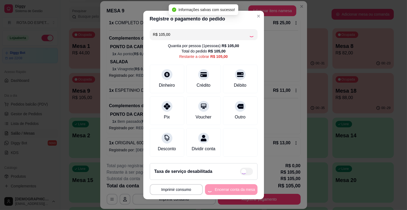
type input "R$ 0,00"
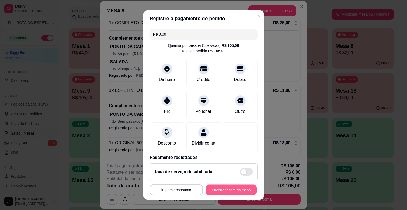
click at [241, 190] on button "Encerrar conta da mesa" at bounding box center [231, 190] width 51 height 11
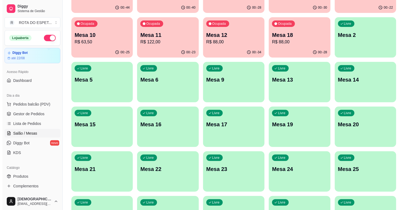
scroll to position [120, 0]
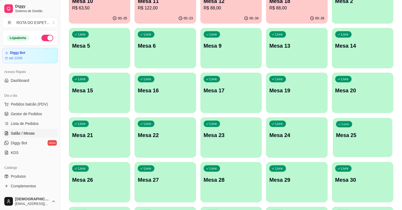
click at [362, 138] on p "Mesa 25" at bounding box center [362, 135] width 53 height 7
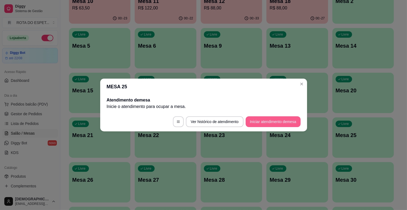
click at [267, 119] on button "Iniciar atendimento de mesa" at bounding box center [273, 121] width 55 height 11
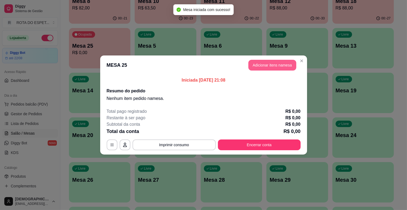
click at [267, 62] on button "Adicionar itens na mesa" at bounding box center [272, 65] width 48 height 11
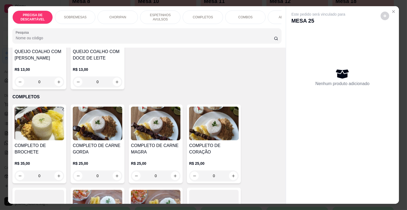
scroll to position [658, 0]
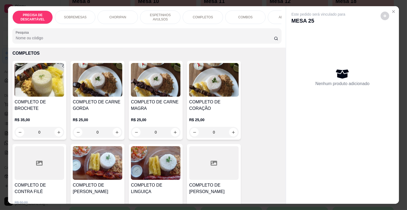
click at [112, 127] on div "0" at bounding box center [98, 132] width 50 height 11
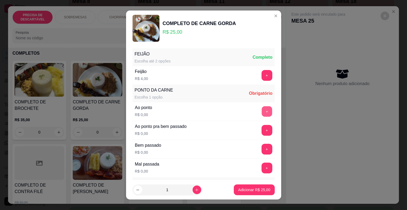
click at [262, 108] on button "+" at bounding box center [267, 111] width 11 height 11
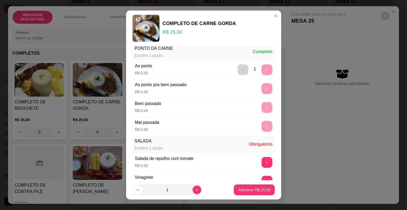
scroll to position [131, 0]
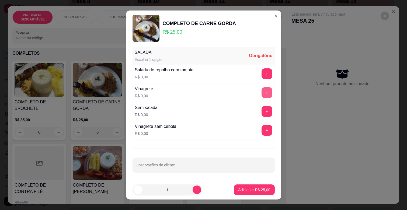
click at [262, 92] on button "+" at bounding box center [267, 92] width 11 height 11
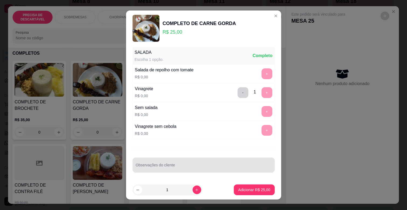
click at [189, 163] on div at bounding box center [204, 165] width 136 height 11
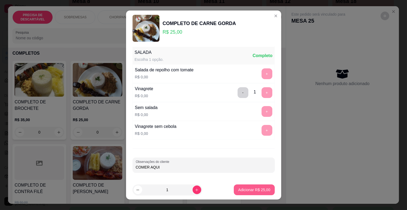
type input "COMER AQUI"
click at [246, 190] on p "Adicionar R$ 25,00" at bounding box center [254, 189] width 31 height 5
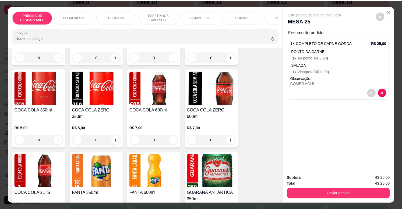
scroll to position [1317, 0]
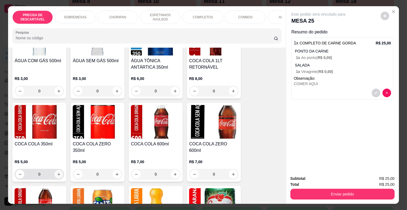
click at [54, 170] on button "increase-product-quantity" at bounding box center [58, 174] width 9 height 9
type input "1"
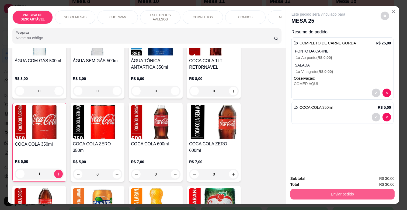
click at [342, 192] on button "Enviar pedido" at bounding box center [342, 194] width 104 height 11
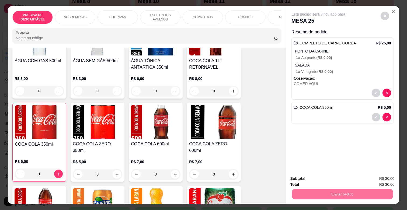
click at [333, 179] on button "Não registrar e enviar pedido" at bounding box center [324, 179] width 54 height 10
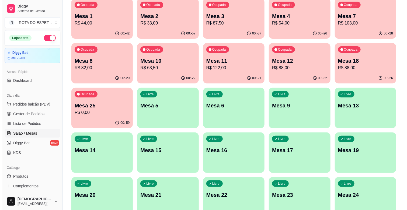
scroll to position [30, 0]
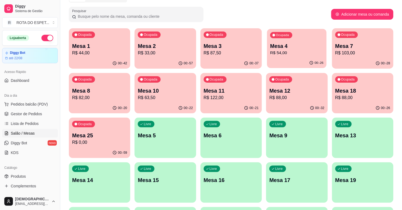
click at [298, 39] on div "Ocupada Mesa 4 R$ 54,00" at bounding box center [297, 43] width 60 height 29
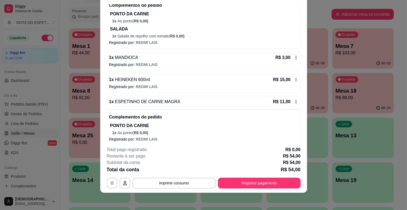
scroll to position [76, 0]
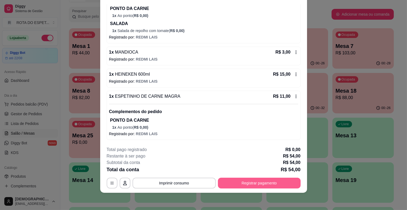
click at [269, 182] on button "Registrar pagamento" at bounding box center [259, 183] width 83 height 11
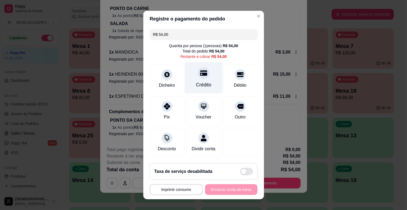
click at [200, 82] on div "Crédito" at bounding box center [203, 84] width 15 height 7
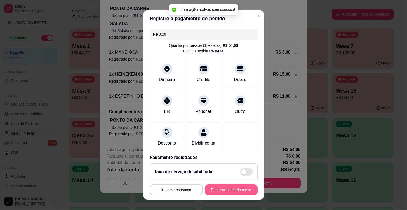
type input "R$ 0,00"
click at [228, 191] on button "Encerrar conta da mesa" at bounding box center [231, 190] width 51 height 11
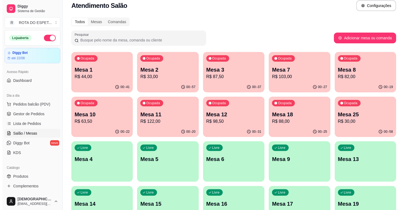
scroll to position [0, 0]
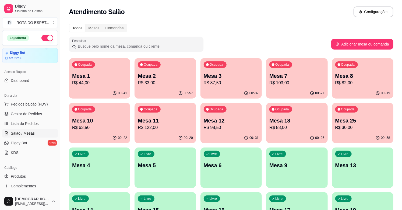
click at [363, 131] on div "Ocupada Mesa 25 R$ 30,00" at bounding box center [362, 118] width 61 height 30
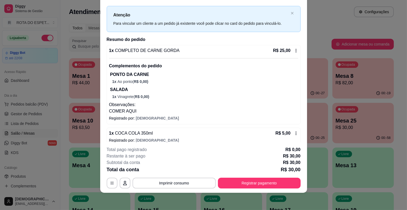
scroll to position [17, 0]
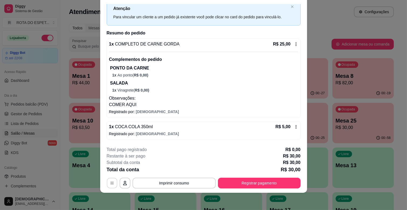
click at [112, 185] on button "button" at bounding box center [112, 183] width 11 height 11
click at [101, 183] on footer "**********" at bounding box center [203, 167] width 207 height 51
click at [110, 184] on icon "button" at bounding box center [112, 183] width 4 height 4
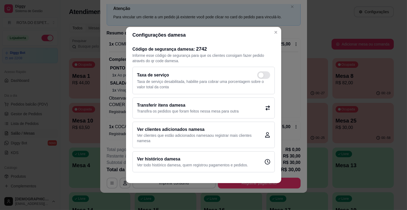
click at [214, 103] on h2 "Transferir itens da mesa" at bounding box center [188, 105] width 102 height 6
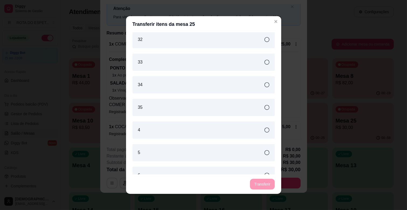
scroll to position [422, 0]
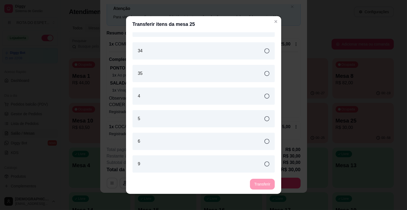
click at [265, 119] on icon at bounding box center [267, 118] width 5 height 5
click at [262, 183] on button "Transferir" at bounding box center [262, 184] width 24 height 11
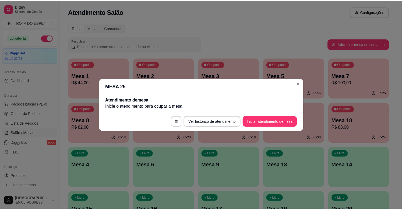
scroll to position [0, 0]
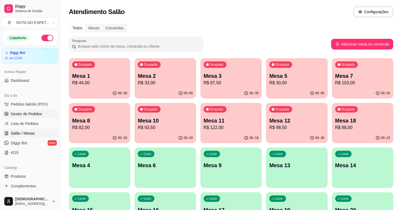
click at [26, 112] on span "Gestor de Pedidos" at bounding box center [26, 113] width 31 height 5
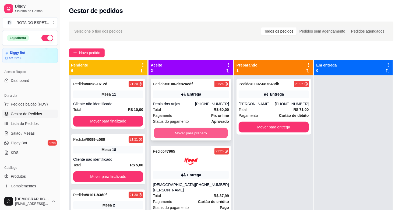
click at [188, 131] on button "Mover para preparo" at bounding box center [191, 133] width 74 height 11
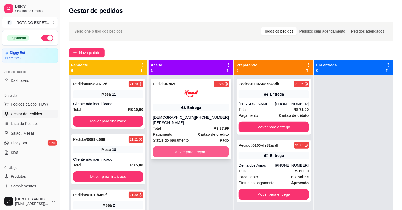
click at [182, 147] on button "Mover para preparo" at bounding box center [191, 152] width 76 height 11
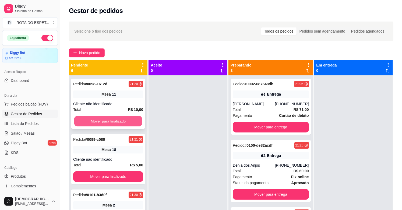
click at [114, 122] on button "Mover para finalizado" at bounding box center [108, 121] width 68 height 11
click at [114, 122] on button "Mover para finalizado" at bounding box center [108, 121] width 70 height 11
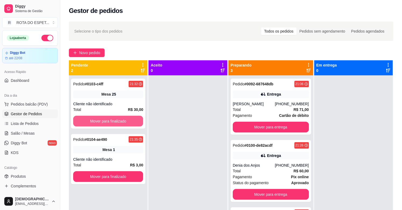
click at [114, 122] on button "Mover para finalizado" at bounding box center [108, 121] width 70 height 11
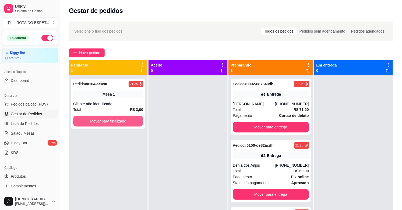
click at [114, 122] on button "Mover para finalizado" at bounding box center [108, 121] width 70 height 11
click at [21, 131] on span "Salão / Mesas" at bounding box center [23, 133] width 24 height 5
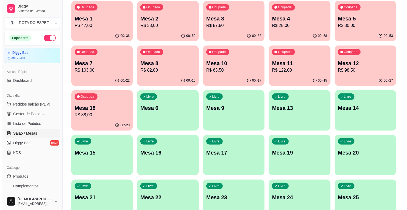
scroll to position [60, 0]
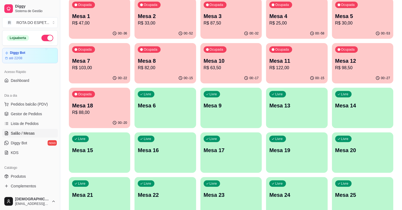
click at [102, 107] on p "Mesa 18" at bounding box center [99, 106] width 55 height 8
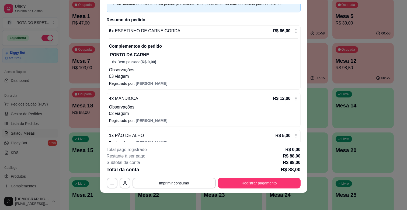
scroll to position [61, 0]
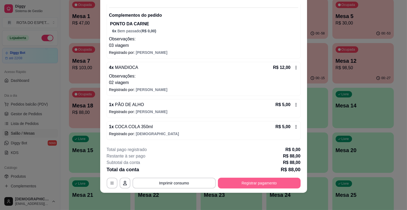
click at [259, 183] on button "Registrar pagamento" at bounding box center [259, 183] width 83 height 11
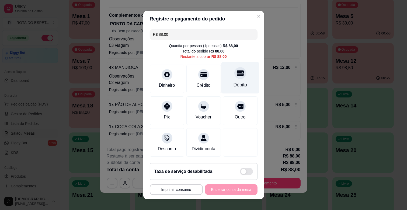
click at [237, 75] on icon at bounding box center [240, 73] width 7 height 5
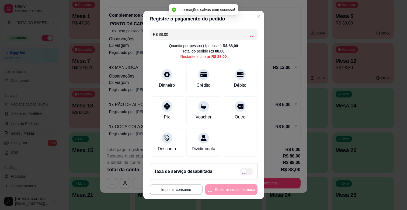
type input "R$ 0,00"
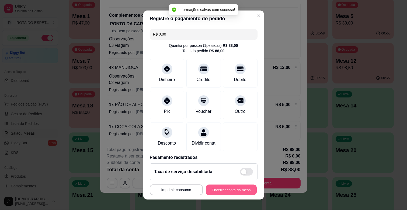
click at [228, 190] on button "Encerrar conta da mesa" at bounding box center [231, 190] width 51 height 11
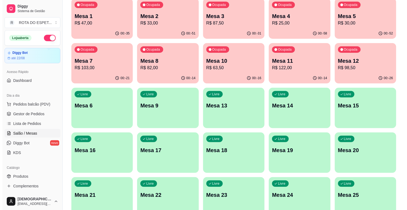
scroll to position [0, 0]
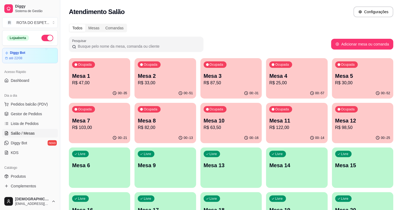
click at [228, 124] on p "R$ 63,50" at bounding box center [231, 127] width 55 height 6
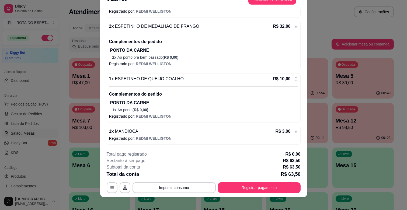
scroll to position [16, 0]
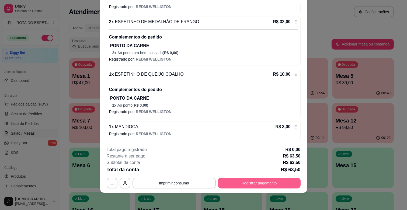
click at [276, 180] on button "Registrar pagamento" at bounding box center [259, 183] width 83 height 11
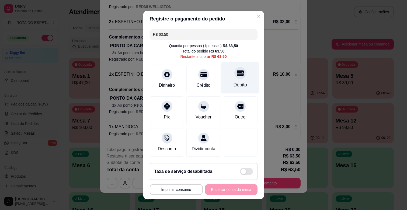
click at [236, 81] on div "Débito" at bounding box center [240, 84] width 14 height 7
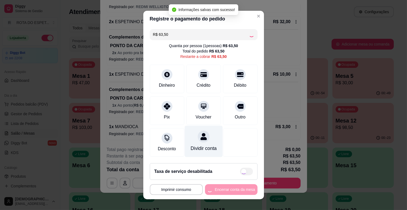
type input "R$ 0,00"
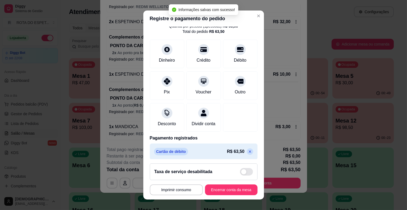
scroll to position [29, 0]
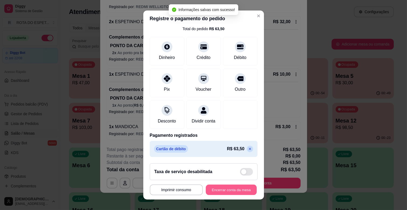
click at [230, 190] on button "Encerrar conta da mesa" at bounding box center [231, 190] width 51 height 11
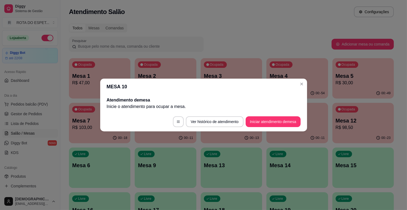
scroll to position [0, 0]
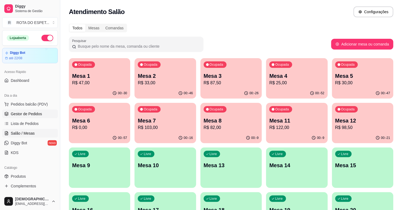
click at [25, 112] on span "Gestor de Pedidos" at bounding box center [26, 113] width 31 height 5
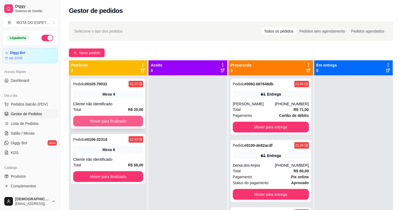
click at [114, 121] on button "Mover para finalizado" at bounding box center [108, 121] width 70 height 11
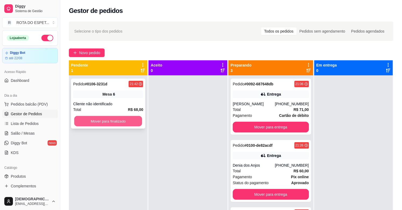
click at [114, 121] on button "Mover para finalizado" at bounding box center [108, 121] width 68 height 11
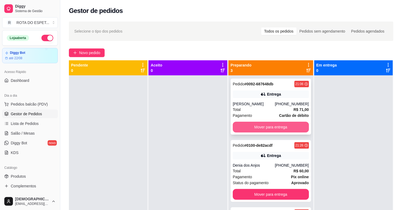
click at [270, 128] on button "Mover para entrega" at bounding box center [271, 127] width 76 height 11
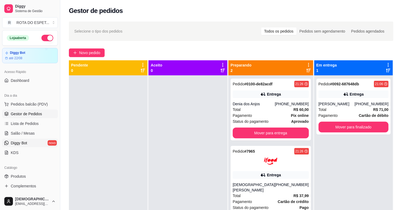
click at [24, 139] on link "Diggy Bot novo" at bounding box center [30, 143] width 56 height 9
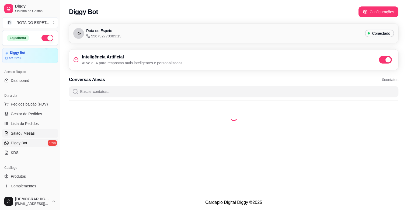
click at [34, 134] on link "Salão / Mesas" at bounding box center [30, 133] width 56 height 9
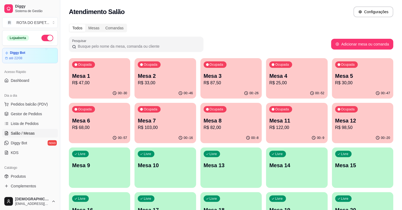
click at [170, 78] on p "Mesa 2" at bounding box center [165, 76] width 55 height 8
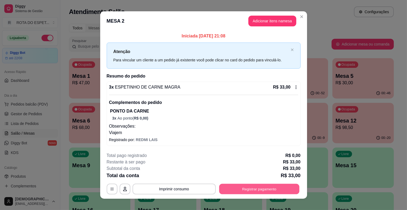
click at [272, 190] on button "Registrar pagamento" at bounding box center [259, 189] width 80 height 11
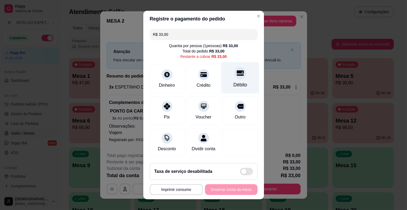
click at [225, 79] on div "Débito" at bounding box center [240, 78] width 38 height 32
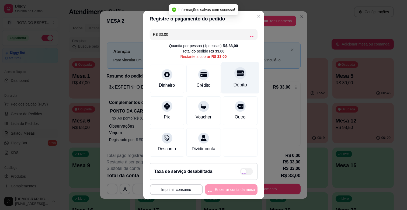
type input "R$ 0,00"
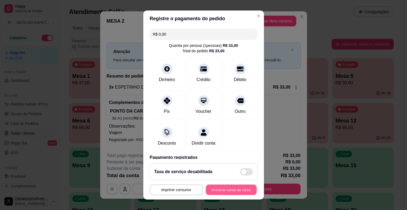
click at [242, 189] on button "Encerrar conta da mesa" at bounding box center [231, 190] width 51 height 11
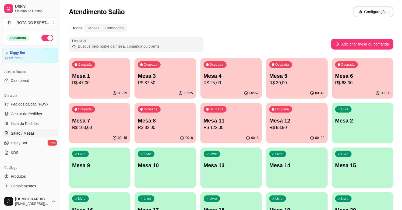
click at [74, 135] on div "00:-15" at bounding box center [99, 138] width 61 height 11
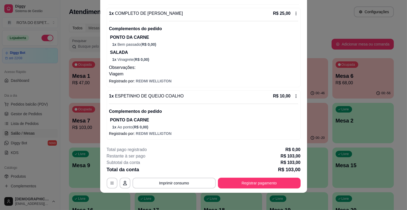
scroll to position [227, 0]
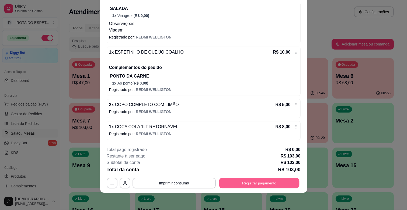
click at [264, 183] on button "Registrar pagamento" at bounding box center [259, 183] width 80 height 11
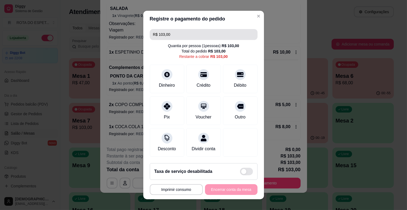
click at [193, 34] on input "R$ 103,00" at bounding box center [203, 34] width 101 height 11
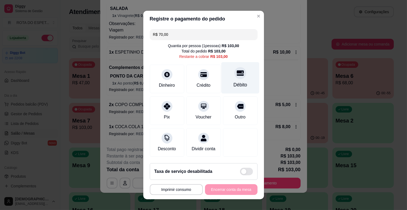
click at [230, 79] on div "Débito" at bounding box center [240, 78] width 38 height 32
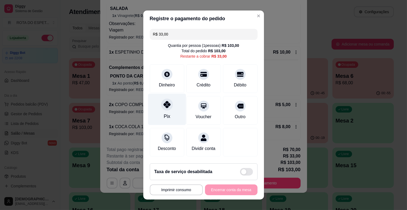
click at [151, 109] on div "Pix" at bounding box center [167, 110] width 38 height 32
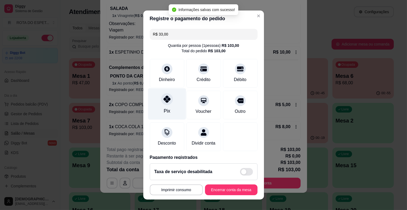
type input "R$ 0,00"
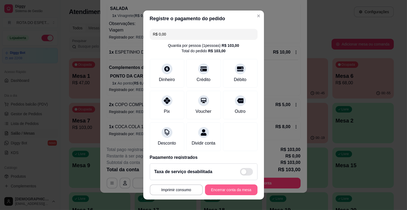
click at [222, 188] on button "Encerrar conta da mesa" at bounding box center [231, 190] width 53 height 11
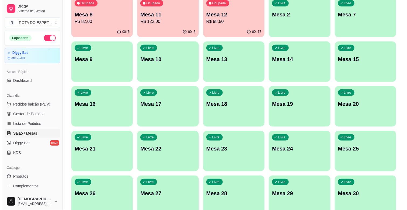
scroll to position [120, 0]
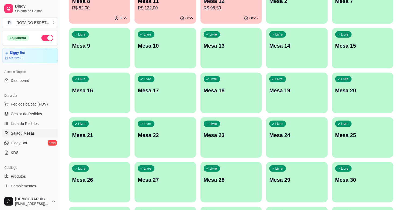
click at [342, 138] on p "Mesa 25" at bounding box center [363, 135] width 55 height 8
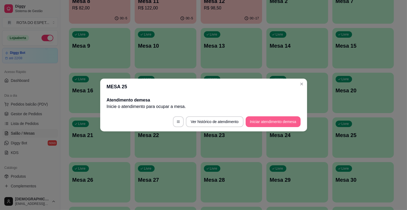
click at [268, 125] on button "Iniciar atendimento de mesa" at bounding box center [273, 121] width 55 height 11
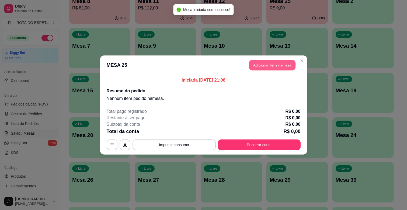
click at [281, 64] on button "Adicionar itens na mesa" at bounding box center [272, 65] width 46 height 11
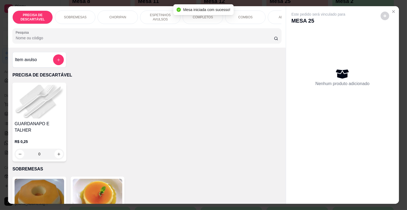
click at [157, 14] on p "ESPETINHOS AVULSOS" at bounding box center [160, 17] width 31 height 9
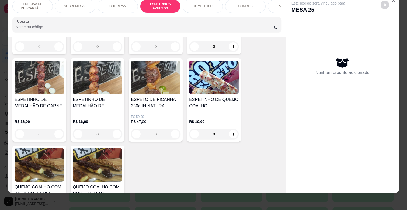
scroll to position [477, 0]
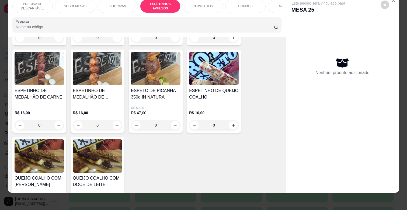
click at [116, 120] on div "0" at bounding box center [98, 125] width 50 height 11
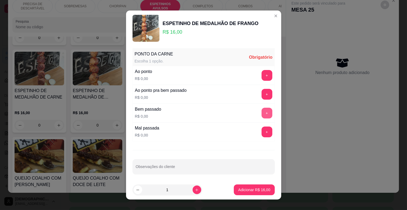
click at [262, 113] on button "+" at bounding box center [267, 113] width 11 height 11
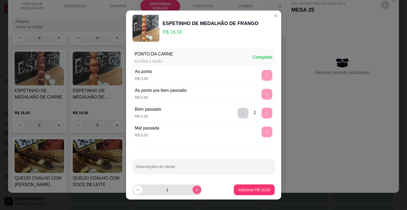
click at [195, 189] on icon "increase-product-quantity" at bounding box center [197, 190] width 4 height 4
type input "2"
click at [242, 189] on p "Adicionar R$ 32,00" at bounding box center [254, 189] width 31 height 5
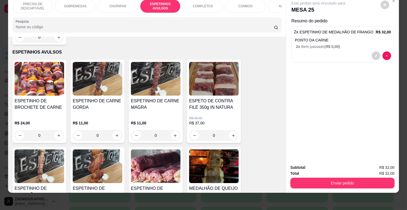
scroll to position [267, 0]
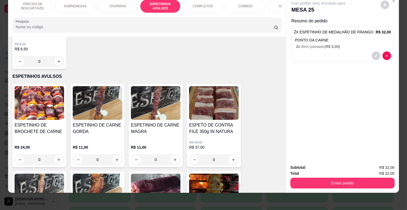
click at [117, 154] on div "0" at bounding box center [98, 159] width 50 height 11
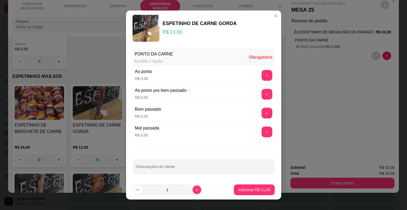
click at [259, 65] on div "PONTO DA CARNE Escolha 1 opção. Obrigatório" at bounding box center [204, 57] width 142 height 17
click at [262, 78] on button "+" at bounding box center [267, 75] width 11 height 11
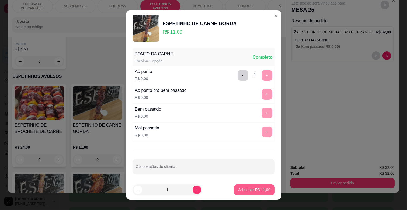
click at [255, 186] on button "Adicionar R$ 11,00" at bounding box center [254, 190] width 41 height 11
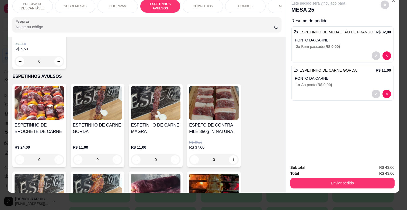
click at [206, 4] on div "COMPLETOS" at bounding box center [203, 5] width 40 height 13
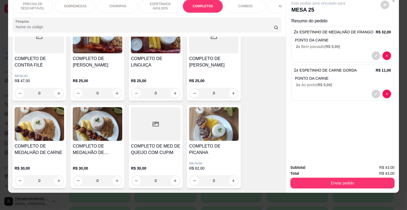
scroll to position [864, 0]
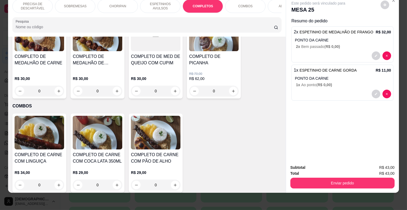
click at [117, 86] on div "0" at bounding box center [98, 91] width 50 height 11
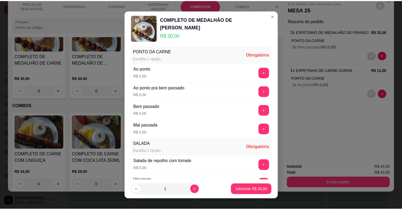
scroll to position [90, 0]
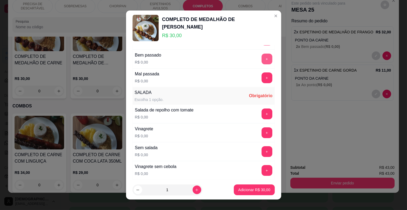
click at [262, 61] on button "+" at bounding box center [267, 59] width 11 height 11
click at [195, 190] on icon "increase-product-quantity" at bounding box center [197, 190] width 4 height 4
type input "2"
click at [262, 131] on button "+" at bounding box center [267, 133] width 11 height 11
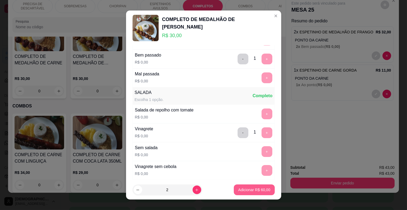
click at [258, 190] on p "Adicionar R$ 60,00" at bounding box center [254, 189] width 32 height 5
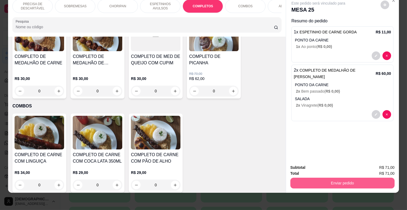
click at [346, 180] on button "Enviar pedido" at bounding box center [342, 183] width 104 height 11
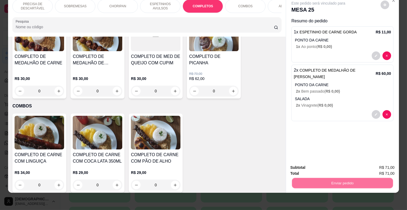
click at [331, 165] on button "Não registrar e enviar pedido" at bounding box center [324, 166] width 56 height 10
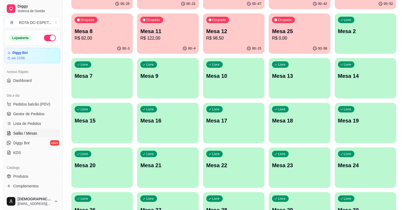
scroll to position [30, 0]
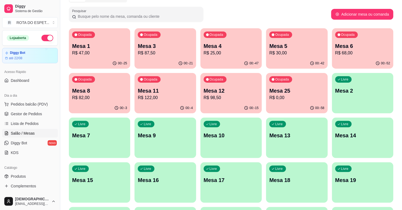
click at [119, 88] on p "Mesa 8" at bounding box center [99, 91] width 55 height 8
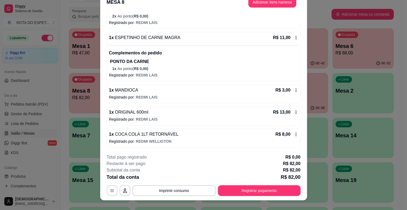
scroll to position [16, 0]
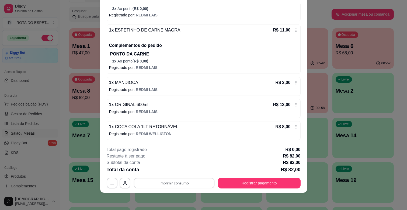
click at [175, 180] on button "Imprimir consumo" at bounding box center [174, 183] width 81 height 11
click at [179, 168] on button "IMPRESSORA CAIXA" at bounding box center [173, 170] width 44 height 9
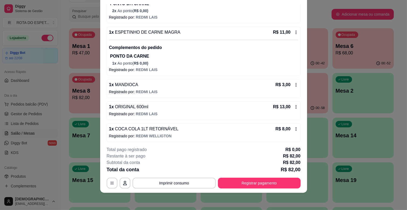
scroll to position [151, 0]
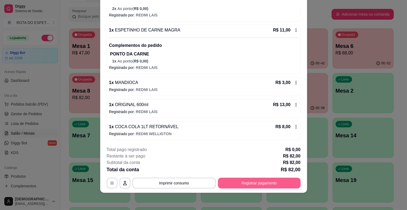
click at [241, 182] on button "Registrar pagamento" at bounding box center [259, 183] width 83 height 11
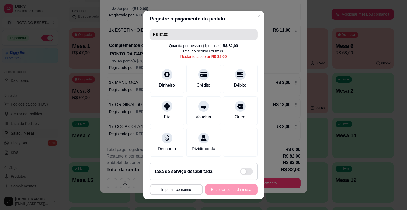
click at [189, 34] on input "R$ 82,00" at bounding box center [203, 34] width 101 height 11
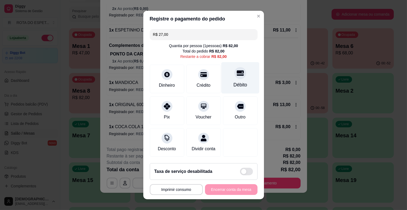
click at [233, 82] on div "Débito" at bounding box center [240, 84] width 14 height 7
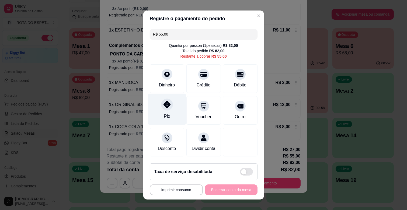
click at [168, 106] on div at bounding box center [167, 105] width 12 height 12
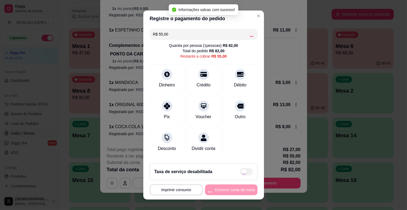
type input "R$ 0,00"
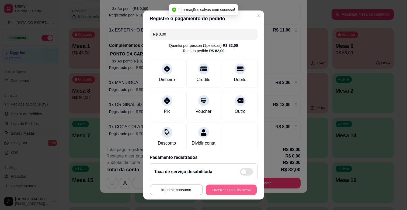
click at [240, 190] on button "Encerrar conta da mesa" at bounding box center [231, 190] width 51 height 11
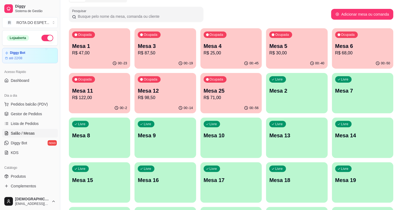
click at [246, 84] on div "Ocupada Mesa 25 R$ 71,00" at bounding box center [231, 88] width 61 height 30
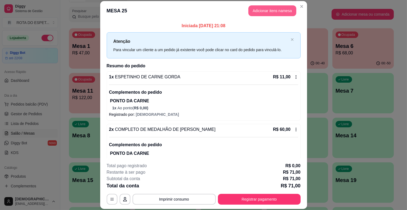
click at [274, 14] on button "Adicionar itens na mesa" at bounding box center [272, 10] width 48 height 11
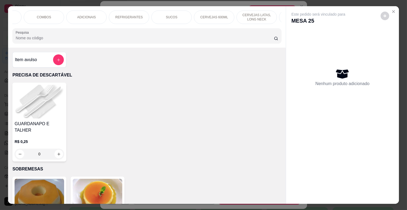
scroll to position [0, 239]
click at [224, 13] on p "CERVEJAS LATAS, LONG NECK" at bounding box center [218, 17] width 31 height 9
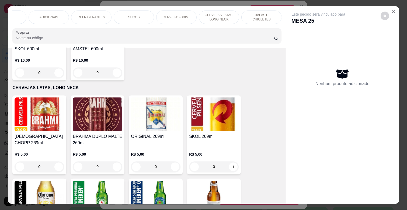
scroll to position [13, 0]
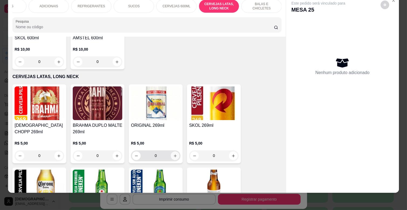
click at [173, 154] on icon "increase-product-quantity" at bounding box center [175, 156] width 4 height 4
type input "1"
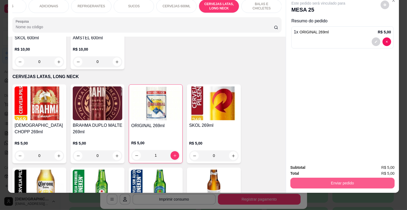
click at [317, 179] on button "Enviar pedido" at bounding box center [342, 183] width 104 height 11
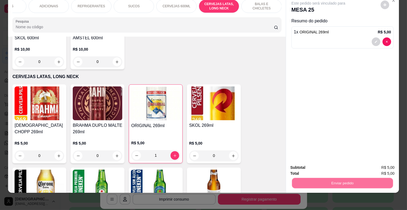
click at [335, 162] on div "Não registrar e enviar pedido Sim, quero registrar" at bounding box center [340, 166] width 92 height 9
click at [335, 162] on button "Não registrar e enviar pedido" at bounding box center [324, 165] width 54 height 10
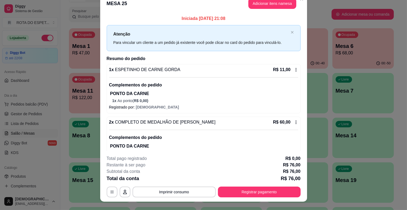
scroll to position [0, 0]
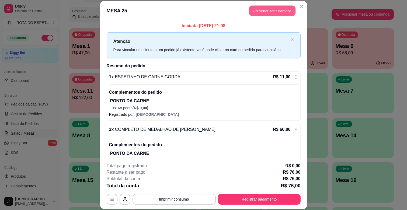
click at [276, 6] on button "Adicionar itens na mesa" at bounding box center [272, 11] width 46 height 11
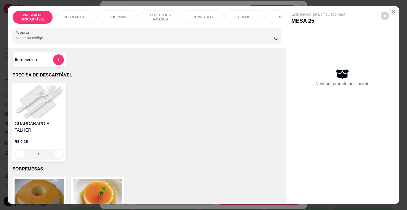
click at [391, 9] on icon "Close" at bounding box center [393, 11] width 4 height 4
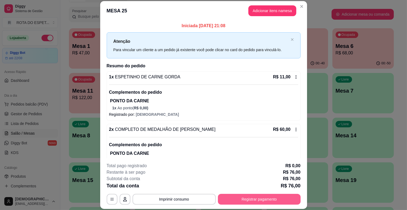
click at [265, 198] on button "Registrar pagamento" at bounding box center [259, 199] width 83 height 11
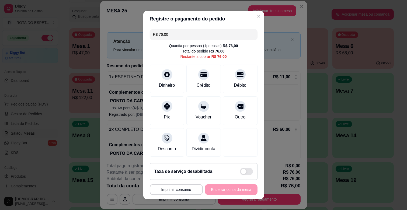
click at [217, 36] on input "R$ 76,00" at bounding box center [203, 34] width 101 height 11
click at [234, 119] on div "Outro" at bounding box center [240, 116] width 12 height 7
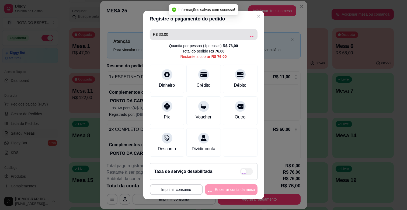
type input "R$ 43,00"
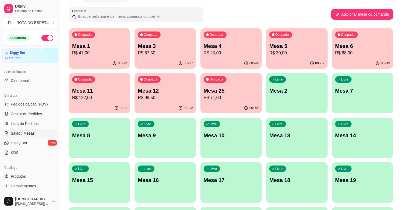
click at [178, 97] on p "R$ 98,50" at bounding box center [165, 98] width 55 height 6
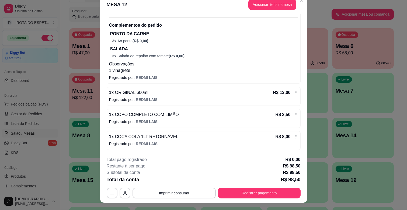
scroll to position [16, 0]
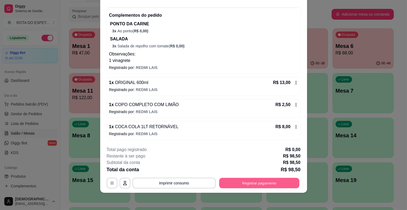
click at [242, 187] on button "Registrar pagamento" at bounding box center [259, 183] width 80 height 11
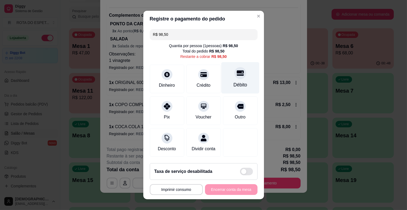
click at [234, 83] on div "Débito" at bounding box center [240, 84] width 14 height 7
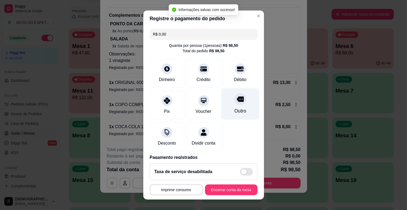
type input "R$ 0,00"
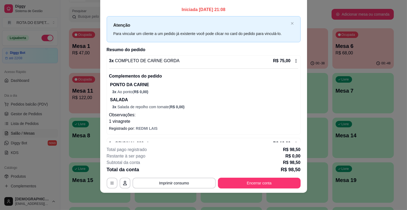
scroll to position [0, 0]
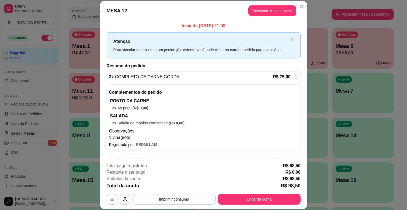
click at [268, 14] on button "Adicionar itens na mesa" at bounding box center [272, 10] width 48 height 11
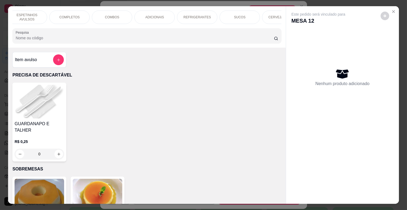
scroll to position [0, 135]
click at [188, 15] on p "REFRIGERANTES" at bounding box center [194, 17] width 27 height 4
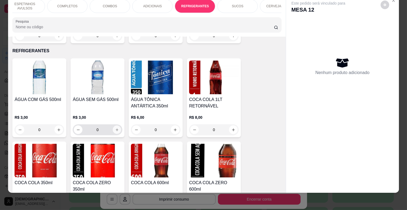
click at [115, 128] on icon "increase-product-quantity" at bounding box center [117, 130] width 4 height 4
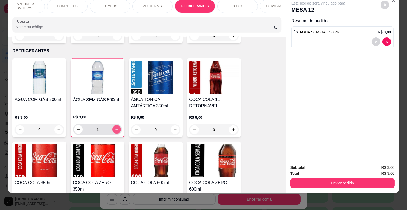
click at [115, 128] on icon "increase-product-quantity" at bounding box center [117, 130] width 4 height 4
type input "2"
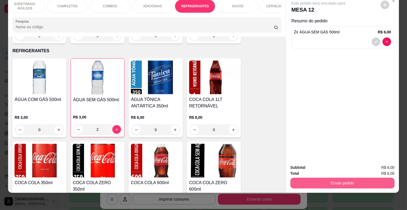
click at [338, 178] on button "Enviar pedido" at bounding box center [342, 183] width 104 height 11
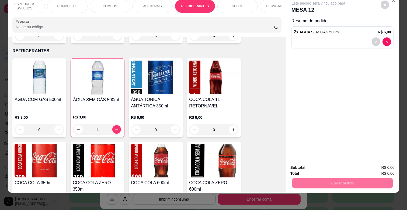
click at [332, 165] on button "Não registrar e enviar pedido" at bounding box center [324, 165] width 56 height 10
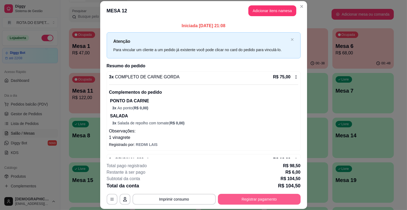
click at [282, 204] on button "Registrar pagamento" at bounding box center [259, 199] width 83 height 11
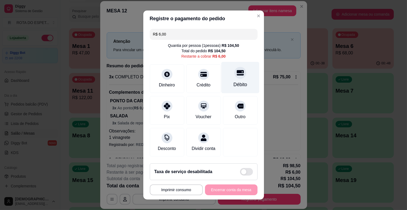
click at [237, 73] on icon at bounding box center [240, 72] width 7 height 5
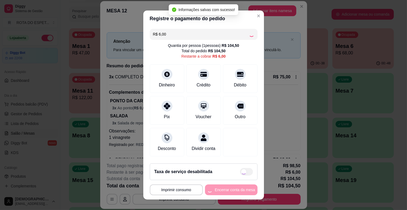
type input "R$ 0,00"
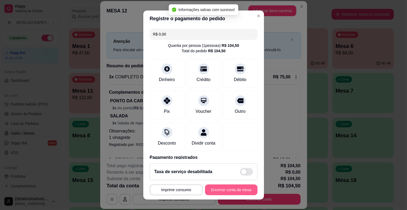
click at [226, 190] on button "Encerrar conta da mesa" at bounding box center [231, 190] width 53 height 11
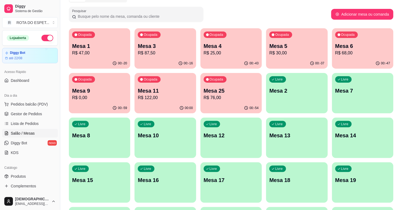
click at [151, 97] on p "R$ 122,00" at bounding box center [165, 98] width 55 height 6
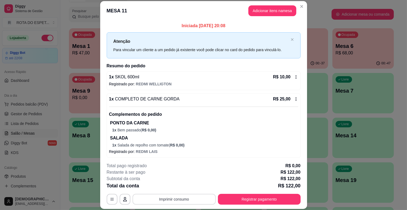
click at [186, 196] on button "Imprimir consumo" at bounding box center [174, 199] width 83 height 11
click at [184, 186] on button "IMPRESSORA CAIXA" at bounding box center [173, 187] width 44 height 9
click at [246, 204] on button "Registrar pagamento" at bounding box center [259, 199] width 80 height 11
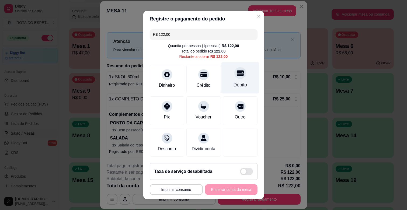
click at [228, 80] on div "Débito" at bounding box center [240, 78] width 38 height 32
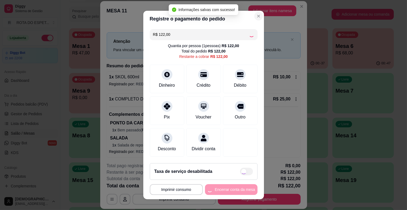
type input "R$ 0,00"
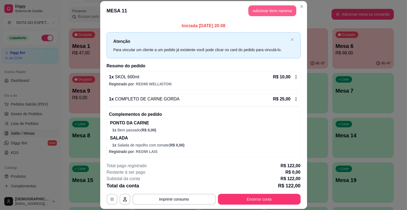
click at [270, 8] on button "Adicionar itens na mesa" at bounding box center [272, 10] width 48 height 11
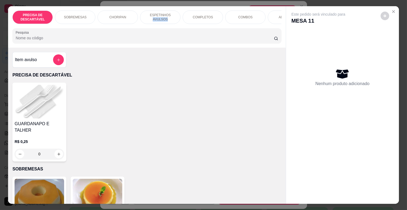
drag, startPoint x: 147, startPoint y: 21, endPoint x: 168, endPoint y: 23, distance: 20.4
click at [168, 23] on div "PRECISA DE DESCARTÁVEL SOBREMESAS CHORIPAN ESPETINHOS AVULSOS COMPLETOS COMBOS …" at bounding box center [146, 17] width 269 height 13
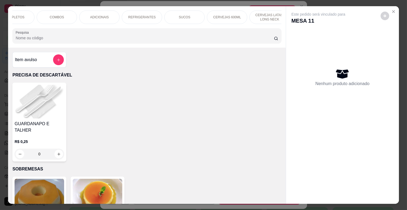
scroll to position [0, 239]
click at [224, 14] on p "CERVEJAS LATAS, LONG NECK" at bounding box center [218, 17] width 31 height 9
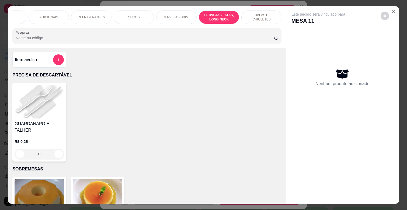
scroll to position [13, 0]
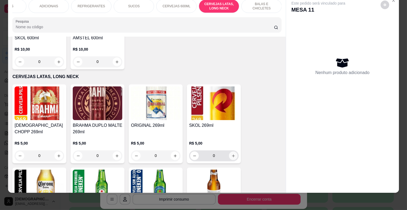
click at [229, 151] on button "increase-product-quantity" at bounding box center [233, 155] width 9 height 9
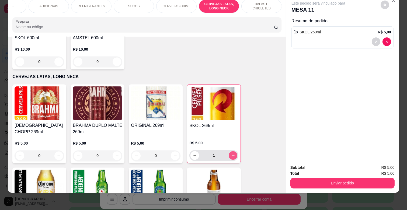
type input "1"
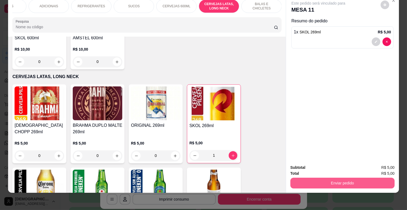
click at [340, 178] on button "Enviar pedido" at bounding box center [342, 183] width 104 height 11
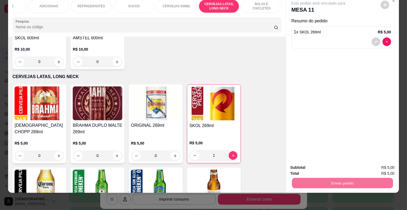
click at [326, 164] on button "Não registrar e enviar pedido" at bounding box center [324, 166] width 56 height 10
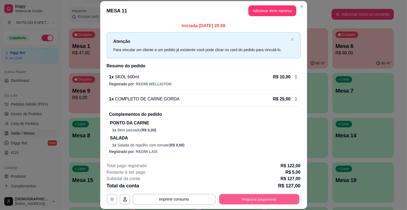
click at [288, 197] on button "Registrar pagamento" at bounding box center [259, 199] width 80 height 11
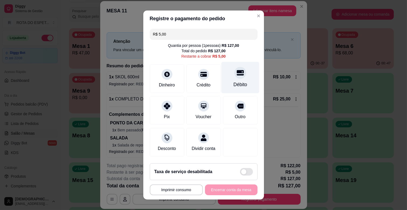
click at [240, 77] on div "Débito" at bounding box center [240, 78] width 38 height 32
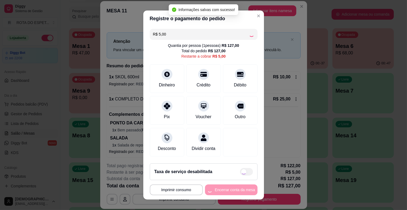
type input "R$ 0,00"
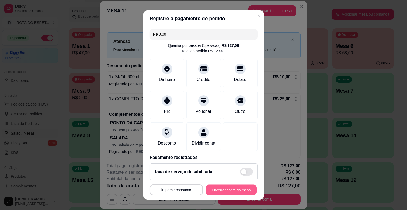
click at [231, 187] on button "Encerrar conta da mesa" at bounding box center [231, 190] width 51 height 11
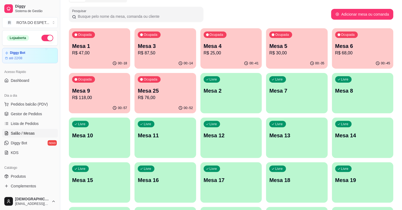
click at [101, 43] on p "Mesa 1" at bounding box center [99, 46] width 55 height 8
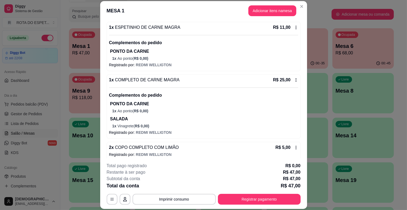
scroll to position [98, 0]
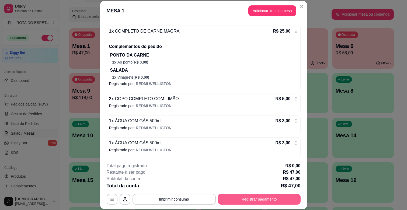
click at [258, 199] on button "Registrar pagamento" at bounding box center [259, 199] width 83 height 11
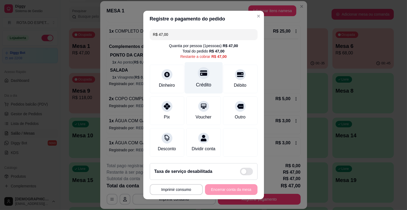
click at [208, 79] on div "Crédito" at bounding box center [204, 78] width 38 height 32
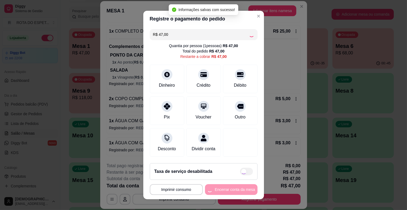
type input "R$ 0,00"
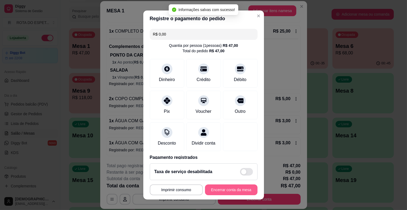
click at [231, 191] on button "Encerrar conta da mesa" at bounding box center [231, 190] width 53 height 11
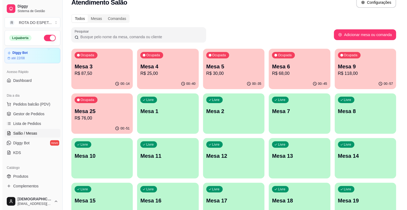
scroll to position [0, 0]
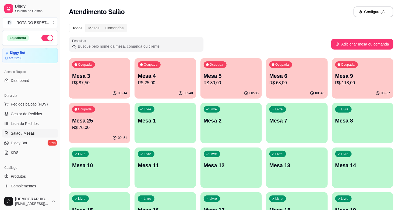
click at [94, 130] on p "R$ 76,00" at bounding box center [99, 127] width 55 height 6
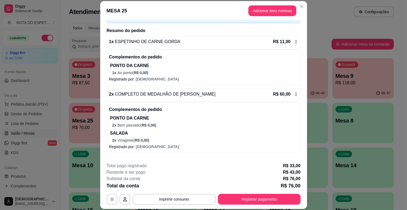
scroll to position [54, 0]
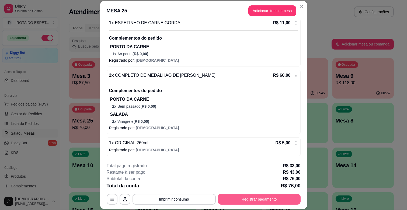
click at [252, 198] on button "Registrar pagamento" at bounding box center [259, 199] width 83 height 11
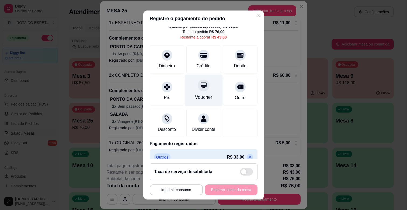
scroll to position [34, 0]
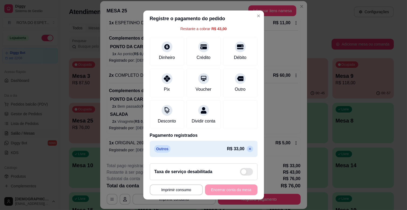
click at [248, 150] on icon at bounding box center [250, 149] width 4 height 4
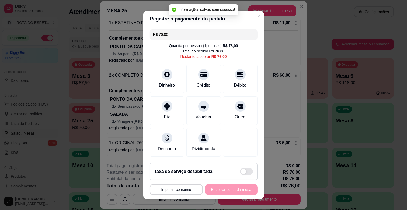
scroll to position [0, 0]
click at [204, 37] on input "R$ 76,00" at bounding box center [203, 34] width 101 height 11
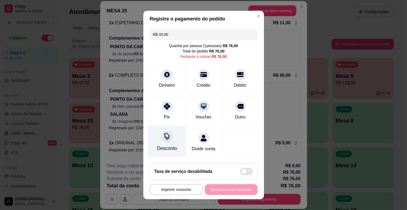
type input "R$ 33,00"
click at [166, 150] on div "Desconto" at bounding box center [167, 148] width 20 height 7
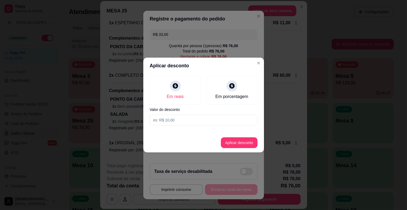
click at [183, 122] on input at bounding box center [204, 120] width 108 height 11
type input "33,00"
click at [241, 144] on button "Aplicar desconto" at bounding box center [239, 142] width 37 height 11
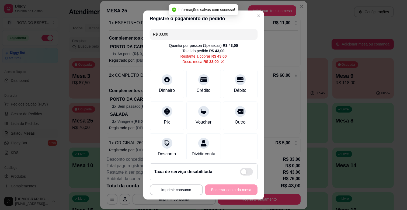
type input "R$ 43,00"
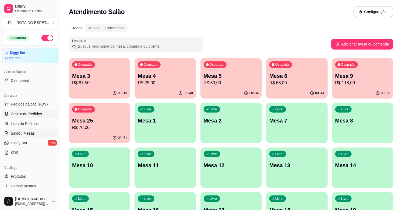
click at [10, 114] on link "Gestor de Pedidos" at bounding box center [30, 114] width 56 height 9
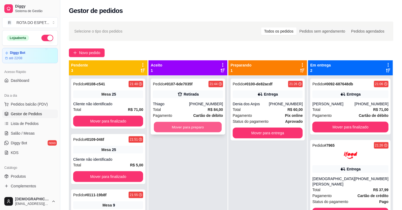
click at [188, 126] on button "Mover para preparo" at bounding box center [188, 127] width 68 height 11
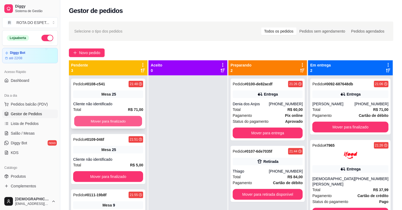
click at [135, 117] on button "Mover para finalizado" at bounding box center [108, 121] width 68 height 11
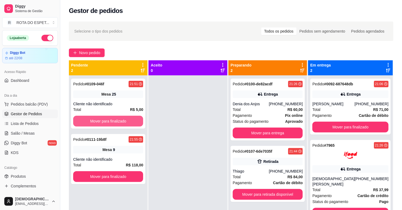
click at [135, 117] on button "Mover para finalizado" at bounding box center [108, 121] width 70 height 11
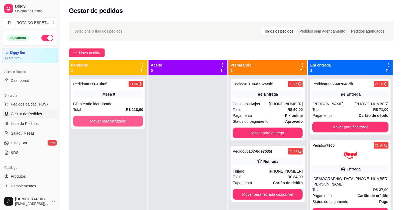
click at [135, 117] on button "Mover para finalizado" at bounding box center [108, 121] width 70 height 11
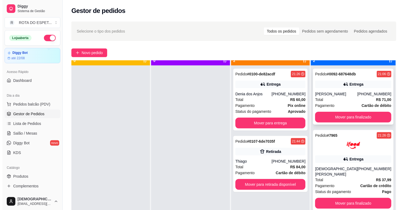
scroll to position [15, 0]
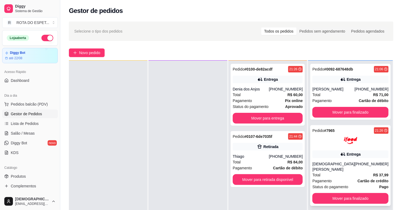
click at [339, 143] on div at bounding box center [351, 140] width 76 height 13
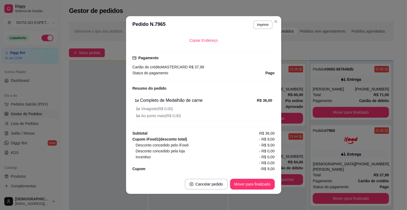
scroll to position [1, 0]
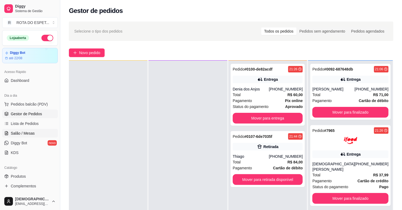
click at [33, 134] on span "Salão / Mesas" at bounding box center [23, 133] width 24 height 5
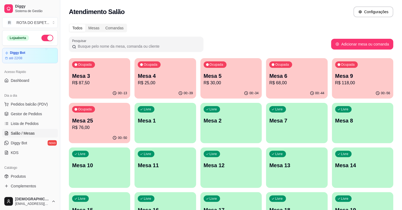
click at [173, 77] on p "Mesa 4" at bounding box center [165, 76] width 55 height 8
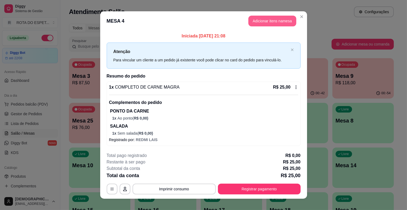
click at [262, 20] on button "Adicionar itens na mesa" at bounding box center [272, 21] width 48 height 11
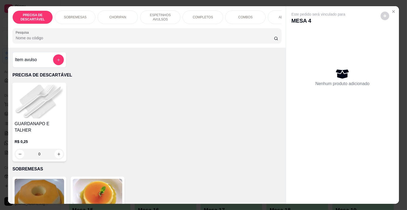
scroll to position [0, 235]
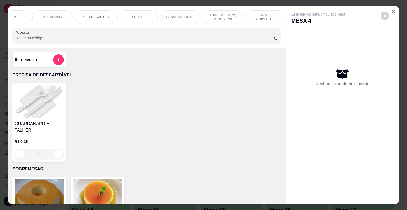
click at [90, 18] on div "REFRIGERANTES" at bounding box center [95, 17] width 40 height 13
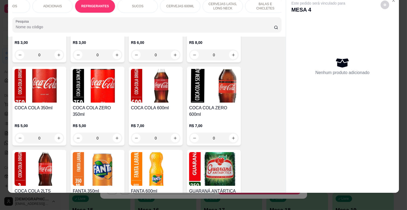
scroll to position [1357, 0]
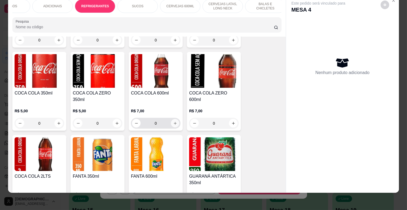
click at [171, 119] on button "increase-product-quantity" at bounding box center [175, 123] width 8 height 8
type input "1"
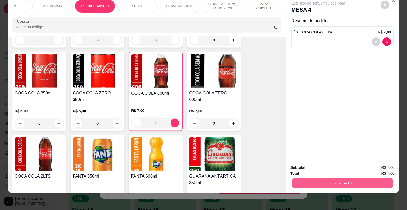
click at [357, 180] on button "Enviar pedido" at bounding box center [342, 183] width 101 height 11
click at [332, 165] on button "Não registrar e enviar pedido" at bounding box center [324, 165] width 54 height 10
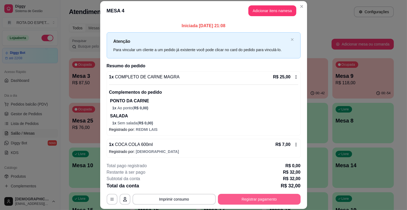
click at [274, 200] on button "Registrar pagamento" at bounding box center [259, 199] width 83 height 11
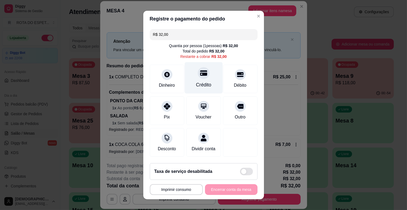
click at [196, 82] on div "Crédito" at bounding box center [203, 84] width 15 height 7
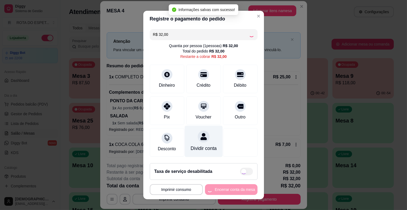
type input "R$ 0,00"
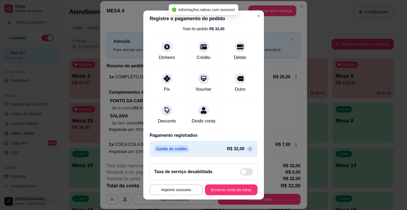
scroll to position [7, 0]
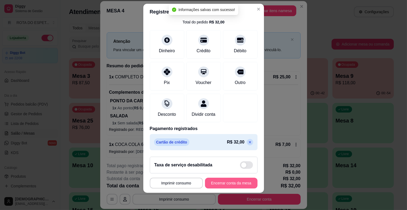
click at [225, 179] on button "Encerrar conta da mesa" at bounding box center [231, 183] width 53 height 11
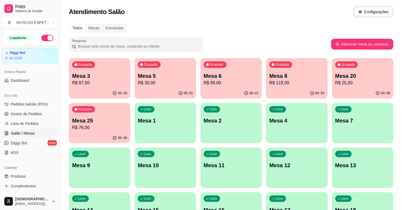
click at [124, 67] on div "Ocupada Mesa 3 R$ 87,50" at bounding box center [99, 73] width 61 height 30
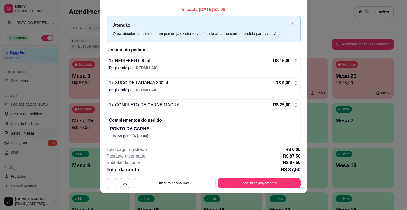
scroll to position [30, 0]
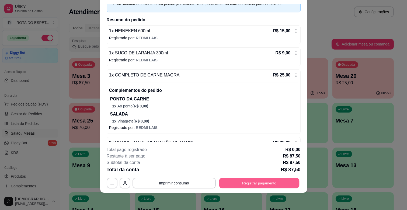
click at [270, 182] on button "Registrar pagamento" at bounding box center [259, 183] width 80 height 11
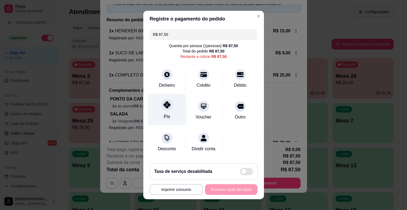
click at [168, 106] on div at bounding box center [167, 105] width 12 height 12
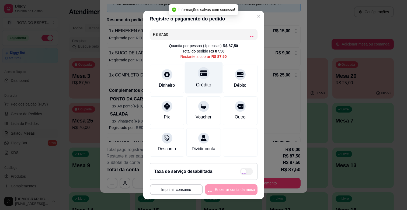
type input "R$ 0,00"
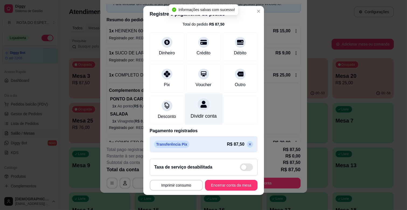
scroll to position [7, 0]
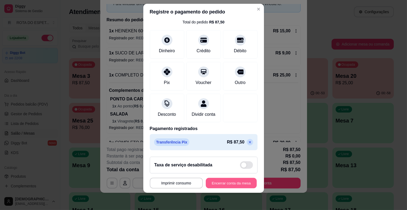
click at [223, 186] on button "Encerrar conta da mesa" at bounding box center [231, 183] width 51 height 11
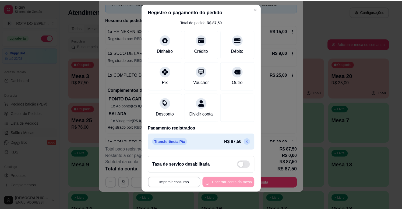
scroll to position [0, 0]
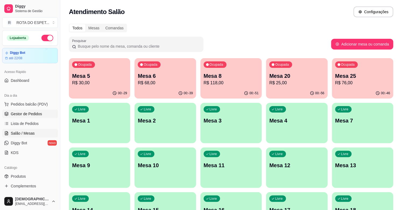
click at [36, 112] on span "Gestor de Pedidos" at bounding box center [26, 113] width 31 height 5
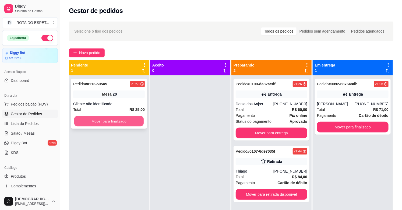
click at [108, 121] on button "Mover para finalizado" at bounding box center [108, 121] width 69 height 11
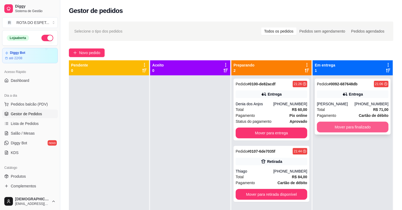
click at [335, 128] on button "Mover para finalizado" at bounding box center [353, 127] width 72 height 11
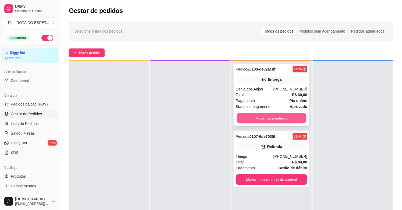
click at [271, 120] on button "Mover para entrega" at bounding box center [271, 118] width 69 height 11
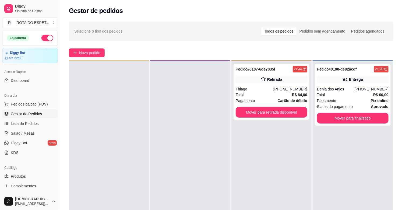
click at [209, 166] on div at bounding box center [190, 166] width 80 height 210
click at [26, 136] on link "Salão / Mesas" at bounding box center [30, 133] width 56 height 9
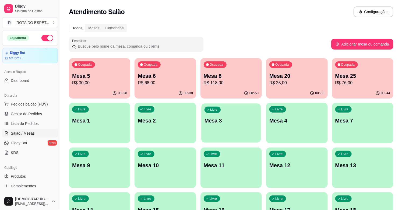
click at [258, 125] on div "Livre Mesa 3" at bounding box center [231, 119] width 60 height 33
click at [354, 69] on div "Ocupada Mesa 25 R$ 76,00" at bounding box center [363, 73] width 60 height 29
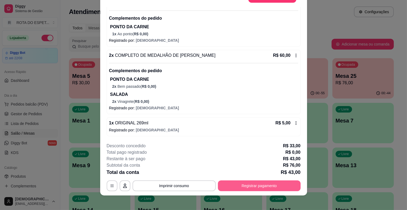
scroll to position [16, 0]
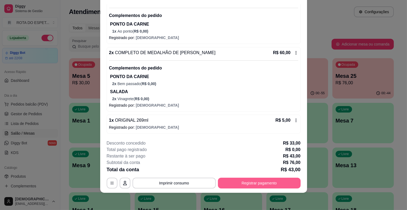
click at [256, 182] on button "Registrar pagamento" at bounding box center [259, 183] width 83 height 11
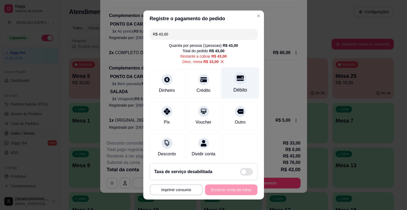
click at [237, 75] on icon at bounding box center [240, 78] width 7 height 7
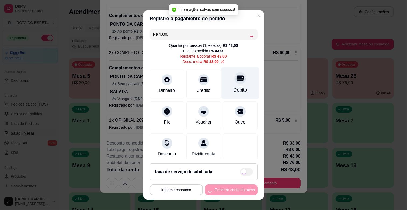
type input "R$ 0,00"
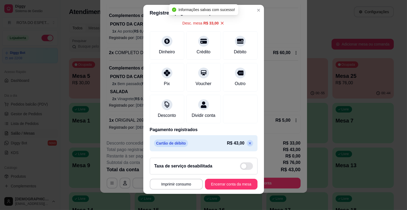
scroll to position [7, 0]
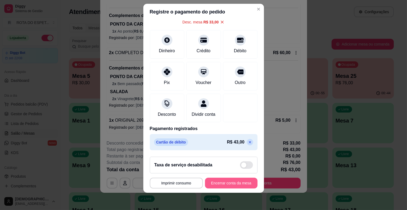
click at [225, 183] on button "Encerrar conta da mesa" at bounding box center [231, 183] width 53 height 11
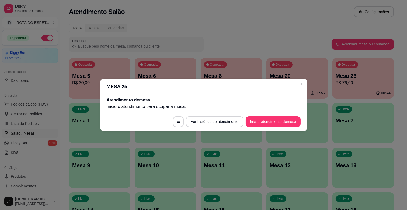
scroll to position [0, 0]
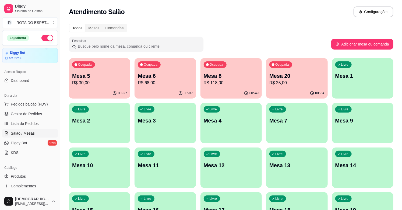
click at [178, 77] on p "Mesa 6" at bounding box center [165, 76] width 55 height 8
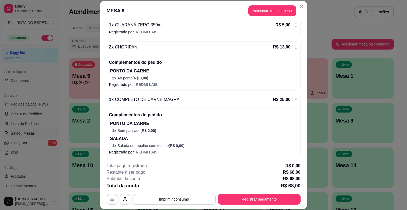
scroll to position [122, 0]
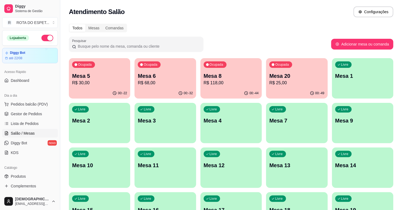
click at [27, 113] on span "Gestor de Pedidos" at bounding box center [26, 113] width 31 height 5
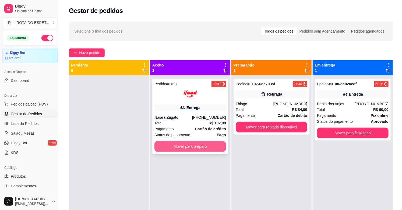
click at [203, 149] on button "Mover para preparo" at bounding box center [191, 146] width 72 height 11
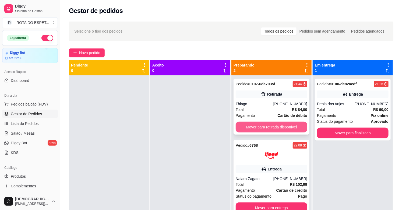
click at [261, 127] on button "Mover para retirada disponível" at bounding box center [272, 127] width 72 height 11
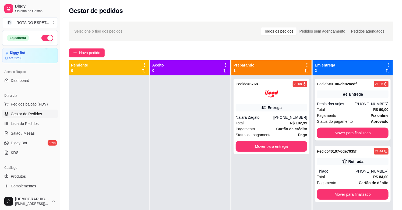
click at [195, 149] on div at bounding box center [190, 180] width 80 height 210
click at [162, 171] on div at bounding box center [190, 180] width 80 height 210
click at [362, 169] on div "[PHONE_NUMBER]" at bounding box center [372, 171] width 34 height 5
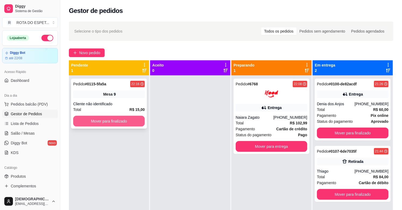
click at [127, 117] on button "Mover para finalizado" at bounding box center [109, 121] width 72 height 11
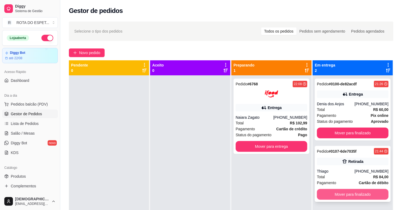
click at [352, 193] on button "Mover para finalizado" at bounding box center [353, 194] width 72 height 11
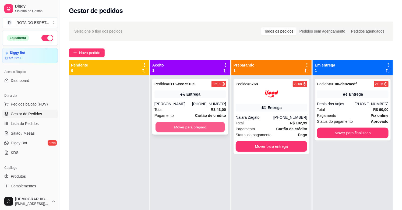
click at [211, 128] on button "Mover para preparo" at bounding box center [190, 127] width 69 height 11
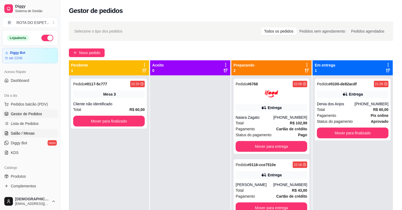
click at [25, 133] on span "Salão / Mesas" at bounding box center [23, 133] width 24 height 5
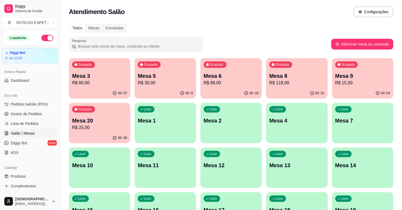
click at [228, 82] on p "R$ 68,00" at bounding box center [231, 83] width 55 height 6
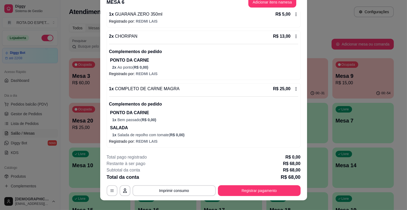
scroll to position [16, 0]
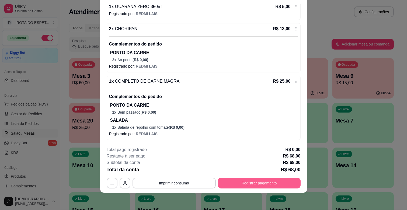
click at [267, 187] on button "Registrar pagamento" at bounding box center [259, 183] width 83 height 11
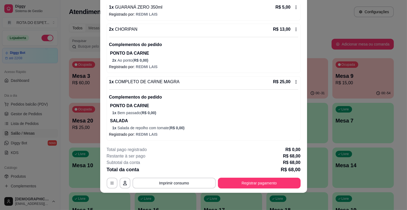
scroll to position [122, 0]
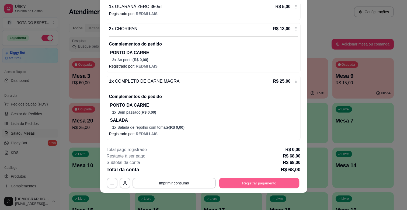
click at [249, 181] on button "Registrar pagamento" at bounding box center [259, 183] width 80 height 11
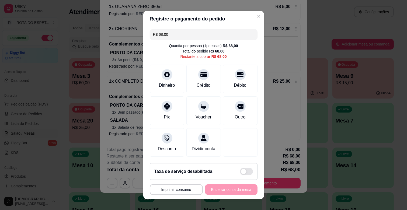
click at [182, 34] on input "R$ 68,00" at bounding box center [203, 34] width 101 height 11
click at [237, 80] on div "Débito" at bounding box center [240, 78] width 38 height 32
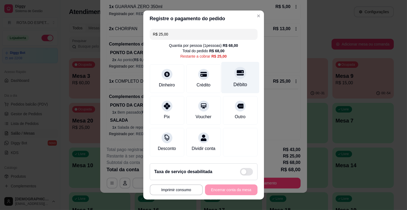
click at [237, 80] on div "Débito" at bounding box center [240, 78] width 38 height 32
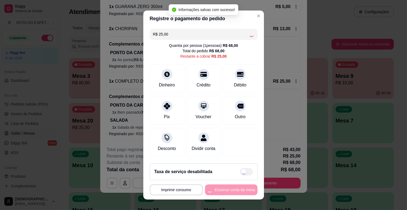
type input "R$ 0,00"
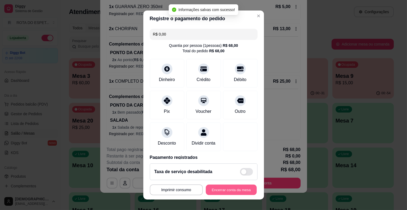
click at [236, 190] on button "Encerrar conta da mesa" at bounding box center [231, 190] width 51 height 11
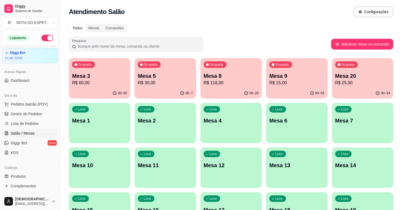
click at [237, 86] on div "Ocupada Mesa 8 R$ 118,00" at bounding box center [231, 73] width 61 height 30
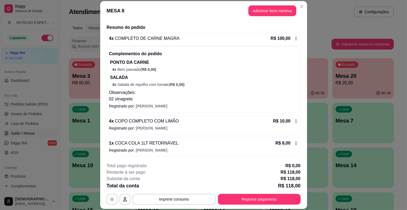
scroll to position [39, 0]
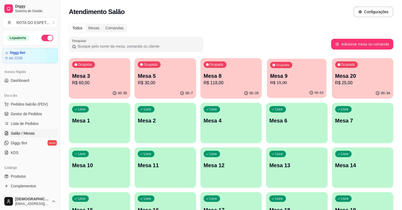
click at [293, 79] on p "Mesa 9" at bounding box center [296, 75] width 53 height 7
click at [30, 114] on span "Gestor de Pedidos" at bounding box center [26, 113] width 31 height 5
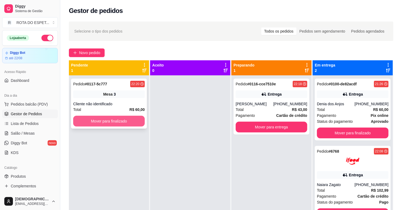
click at [127, 122] on button "Mover para finalizado" at bounding box center [109, 121] width 72 height 11
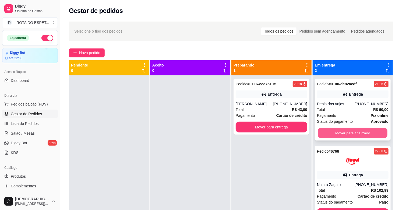
click at [347, 131] on button "Mover para finalizado" at bounding box center [352, 133] width 69 height 11
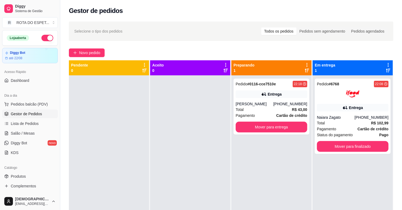
click at [176, 163] on div at bounding box center [190, 180] width 80 height 210
click at [176, 173] on div at bounding box center [190, 180] width 80 height 210
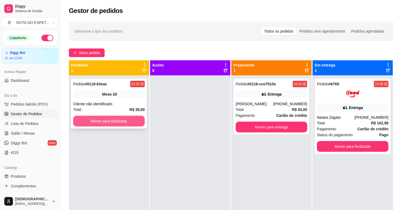
click at [135, 120] on button "Mover para finalizado" at bounding box center [109, 121] width 72 height 11
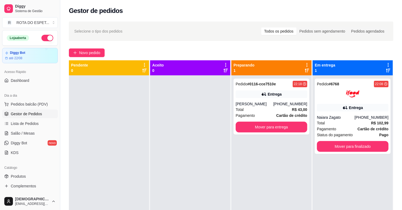
click at [173, 159] on div at bounding box center [190, 180] width 80 height 210
click at [172, 168] on div at bounding box center [190, 180] width 80 height 210
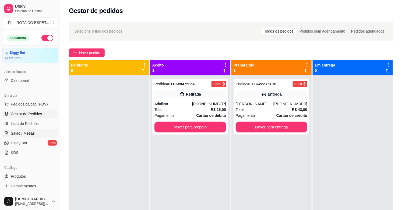
click at [33, 132] on span "Salão / Mesas" at bounding box center [23, 133] width 24 height 5
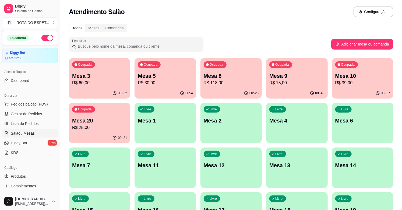
click at [103, 119] on p "Mesa 20" at bounding box center [99, 121] width 55 height 8
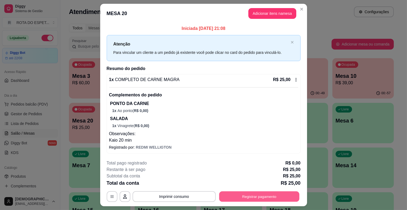
click at [262, 197] on button "Registrar pagamento" at bounding box center [259, 197] width 80 height 11
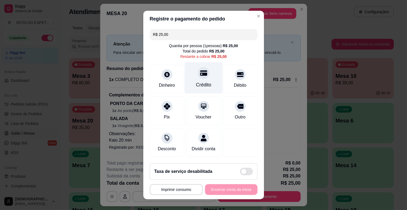
click at [206, 79] on div "Crédito" at bounding box center [204, 78] width 38 height 32
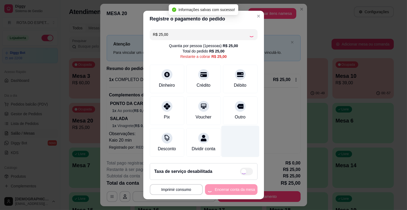
type input "R$ 0,00"
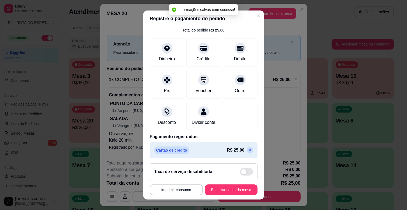
scroll to position [29, 0]
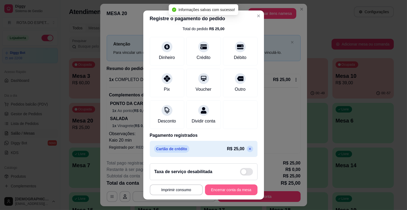
click at [228, 189] on button "Encerrar conta da mesa" at bounding box center [231, 190] width 53 height 11
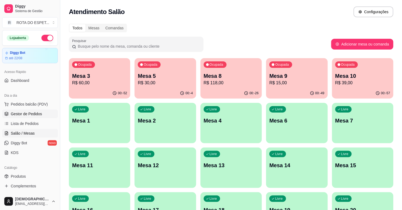
click at [25, 113] on span "Gestor de Pedidos" at bounding box center [26, 113] width 31 height 5
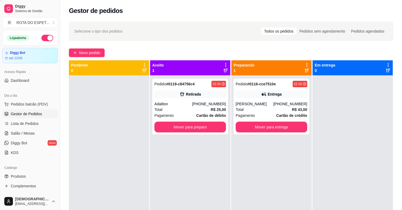
click at [108, 131] on div at bounding box center [109, 180] width 80 height 210
click at [179, 126] on button "Mover para preparo" at bounding box center [191, 127] width 72 height 11
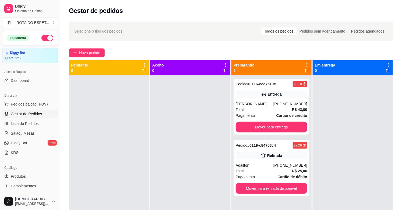
click at [159, 163] on div at bounding box center [190, 180] width 80 height 210
click at [193, 179] on div at bounding box center [190, 180] width 80 height 210
click at [246, 158] on div "Retirada" at bounding box center [272, 156] width 72 height 8
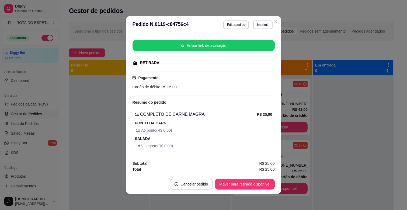
scroll to position [1, 0]
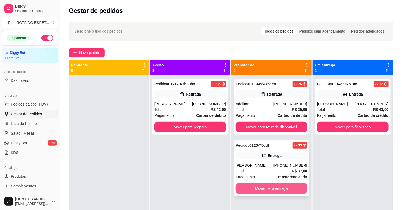
click at [261, 189] on button "Mover para entrega" at bounding box center [272, 188] width 72 height 11
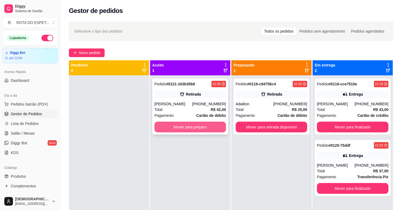
click at [189, 125] on button "Mover para preparo" at bounding box center [191, 127] width 72 height 11
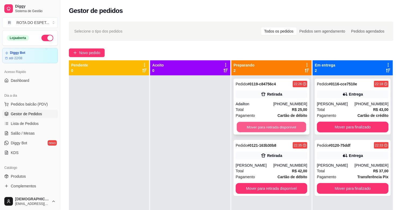
click at [263, 128] on button "Mover para retirada disponível" at bounding box center [271, 127] width 69 height 11
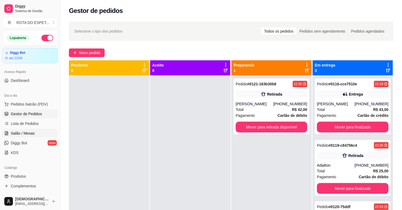
click at [40, 132] on link "Salão / Mesas" at bounding box center [30, 133] width 56 height 9
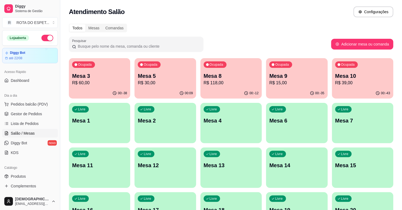
click at [238, 86] on div "Ocupada Mesa 8 R$ 118,00" at bounding box center [231, 73] width 61 height 30
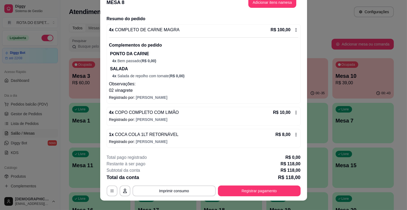
scroll to position [16, 0]
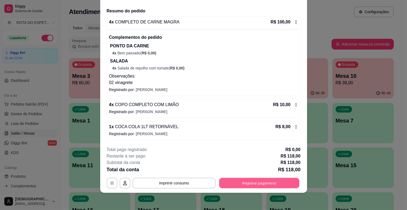
click at [239, 182] on button "Registrar pagamento" at bounding box center [259, 183] width 80 height 11
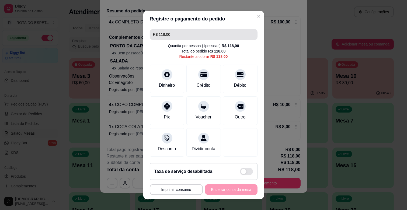
click at [199, 32] on input "R$ 118,00" at bounding box center [203, 34] width 101 height 11
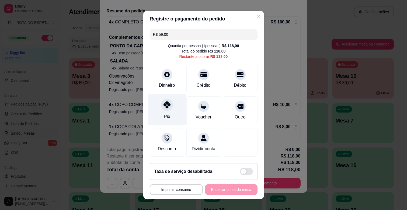
click at [160, 111] on div "Pix" at bounding box center [167, 110] width 38 height 32
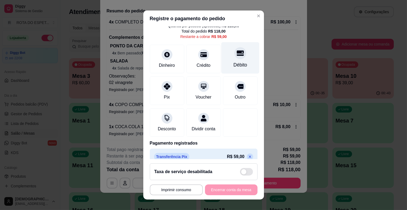
scroll to position [0, 0]
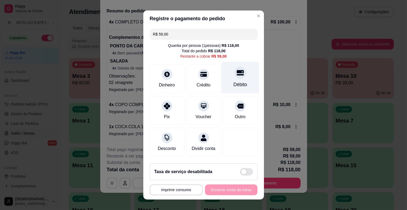
click at [234, 77] on div at bounding box center [240, 73] width 12 height 12
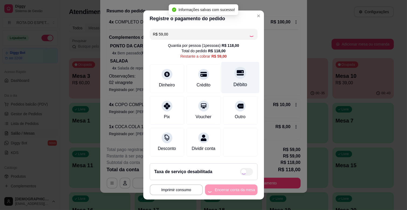
type input "R$ 0,00"
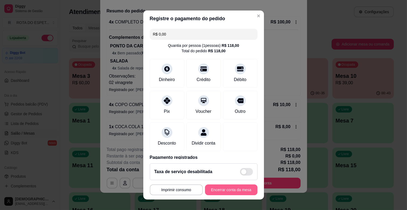
click at [220, 188] on button "Encerrar conta da mesa" at bounding box center [231, 190] width 53 height 11
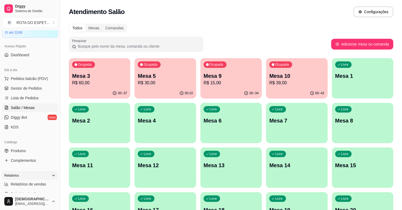
scroll to position [60, 0]
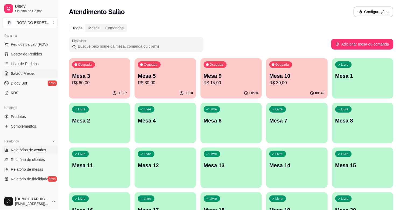
click at [27, 151] on span "Relatórios de vendas" at bounding box center [29, 149] width 36 height 5
select select "ALL"
select select "0"
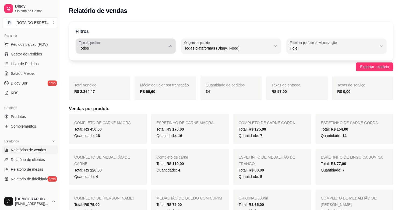
click at [162, 50] on span "Todos" at bounding box center [122, 48] width 87 height 5
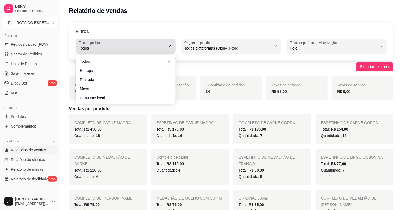
click at [168, 47] on button "Tipo do pedido Todos" at bounding box center [126, 46] width 100 height 15
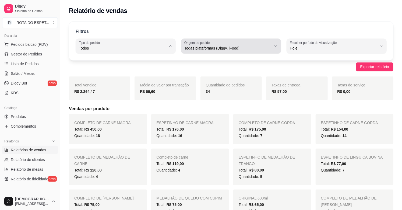
click at [225, 49] on span "Todas plataformas (Diggy, iFood)" at bounding box center [228, 48] width 87 height 5
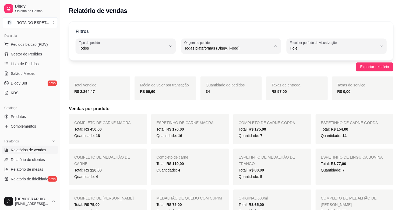
click at [206, 72] on span "Diggy" at bounding box center [228, 69] width 83 height 5
type input "DIGGY"
select select "DIGGY"
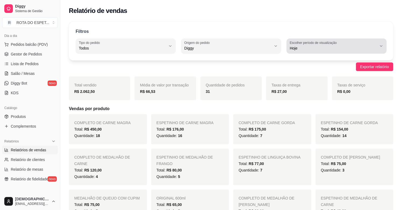
click at [308, 43] on label "Escolher período de visualização" at bounding box center [314, 42] width 49 height 5
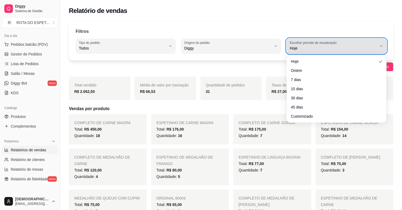
click at [308, 43] on label "Escolher período de visualização" at bounding box center [314, 42] width 49 height 5
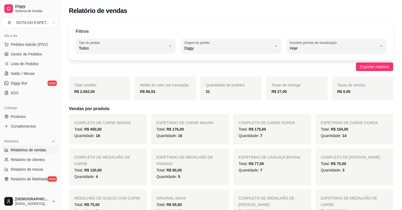
click at [300, 108] on span "45 dias" at bounding box center [334, 105] width 83 height 5
type input "45"
select select "45"
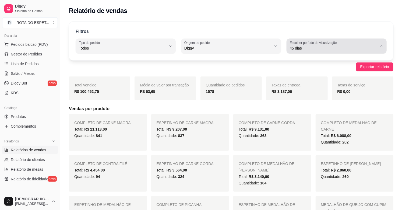
click at [315, 45] on div "45 dias" at bounding box center [333, 46] width 87 height 11
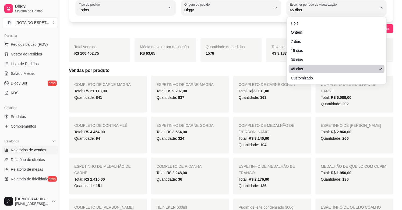
scroll to position [60, 0]
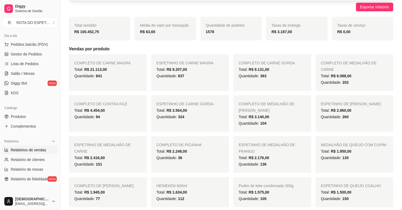
click at [306, 58] on li "Customizado" at bounding box center [337, 54] width 92 height 8
type input "-1"
select select "-1"
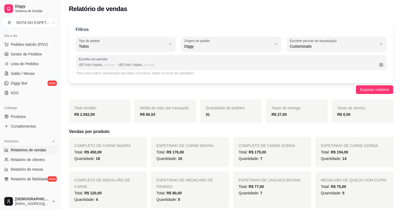
scroll to position [0, 0]
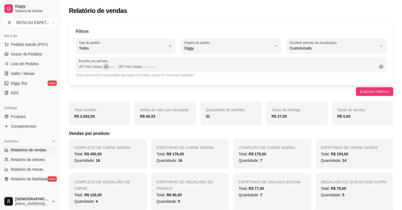
click at [107, 65] on div "––" at bounding box center [106, 66] width 5 height 5
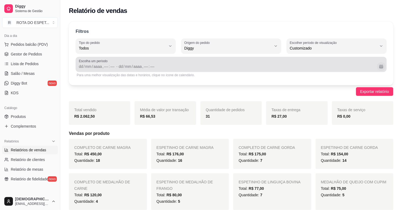
click at [379, 67] on button "Calendário" at bounding box center [381, 66] width 9 height 9
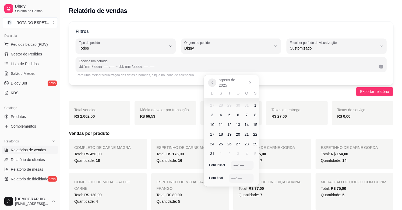
click at [212, 83] on icon "Anterior" at bounding box center [212, 83] width 4 height 4
click at [228, 102] on span "1" at bounding box center [229, 103] width 9 height 9
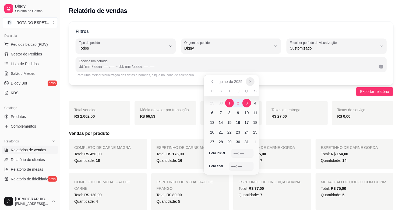
click at [251, 82] on icon "Próximo" at bounding box center [250, 81] width 4 height 4
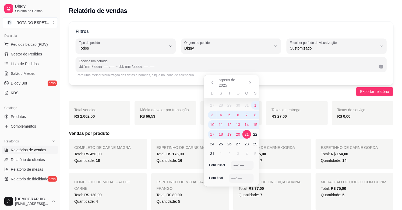
click at [245, 134] on span "21" at bounding box center [247, 134] width 4 height 5
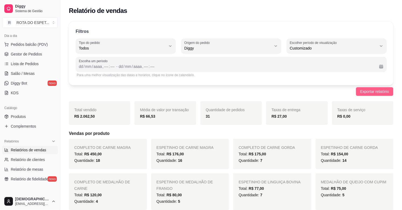
click at [376, 91] on span "Exportar relatório" at bounding box center [375, 92] width 29 height 6
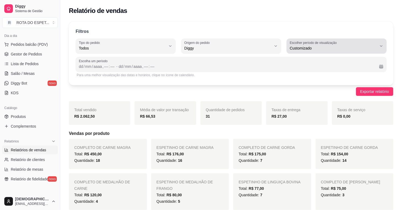
click at [294, 48] on span "Customizado" at bounding box center [333, 48] width 87 height 5
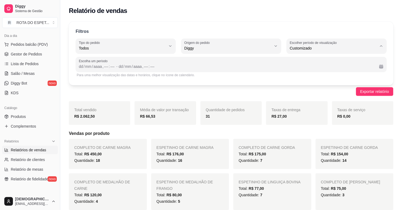
click at [303, 107] on span "45 dias" at bounding box center [334, 105] width 83 height 5
type input "45"
select select "45"
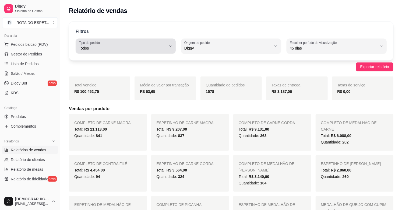
click at [164, 46] on span "Todos" at bounding box center [122, 48] width 87 height 5
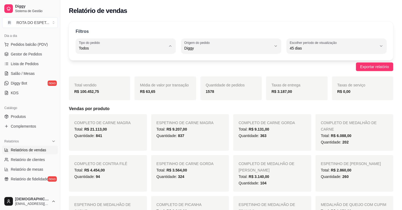
click at [108, 70] on span "Entrega" at bounding box center [123, 69] width 83 height 5
type input "DELIVERY"
select select "DELIVERY"
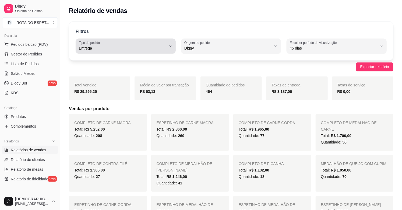
click at [155, 43] on div "Entrega" at bounding box center [122, 46] width 87 height 11
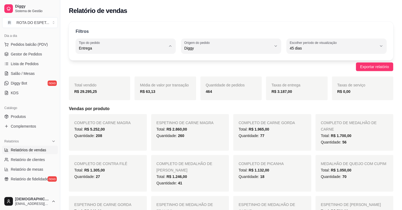
click at [100, 90] on span "Mesa" at bounding box center [123, 87] width 83 height 5
type input "IN_STORE"
select select "IN_STORE"
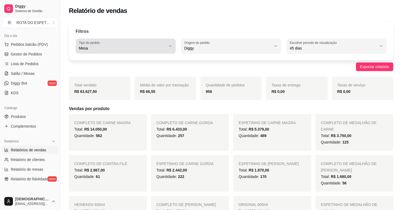
click at [164, 46] on span "Mesa" at bounding box center [122, 48] width 87 height 5
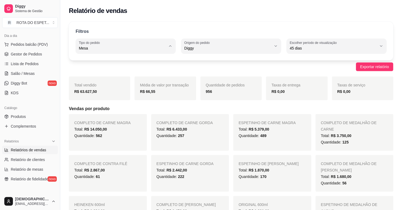
click at [102, 94] on li "Consumo local" at bounding box center [126, 96] width 92 height 8
type input "EAT_IN"
select select "EAT_IN"
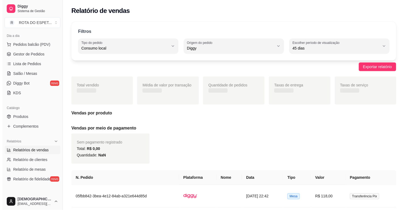
scroll to position [5, 0]
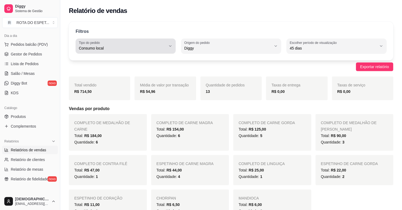
click at [147, 39] on button "Tipo do pedido Consumo local" at bounding box center [126, 46] width 100 height 15
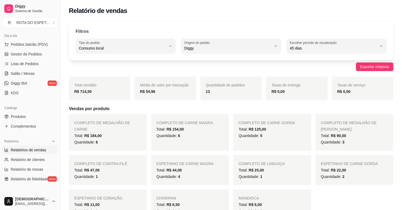
click at [103, 70] on span "Entrega" at bounding box center [123, 69] width 83 height 5
type input "DELIVERY"
select select "DELIVERY"
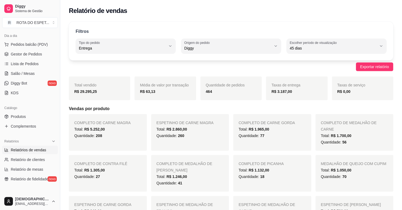
click at [126, 51] on button "Tipo do pedido Entrega" at bounding box center [126, 46] width 100 height 15
click at [103, 68] on span "Entrega" at bounding box center [123, 69] width 83 height 5
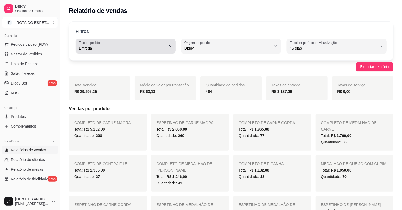
click at [123, 51] on span "Entrega" at bounding box center [122, 48] width 87 height 5
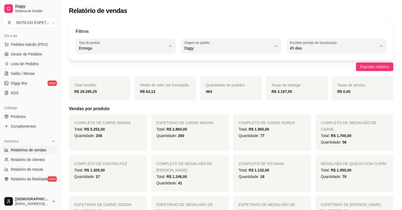
click at [101, 64] on span "Todos" at bounding box center [123, 60] width 83 height 5
type input "ALL"
select select "ALL"
click at [29, 71] on span "Salão / Mesas" at bounding box center [23, 73] width 24 height 5
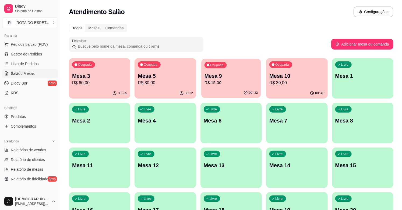
click at [226, 70] on div "Ocupada Mesa 9 R$ 15,00" at bounding box center [231, 73] width 60 height 29
click at [303, 71] on div "Ocupada Mesa 10 R$ 39,00" at bounding box center [296, 73] width 61 height 30
click at [21, 55] on span "Gestor de Pedidos" at bounding box center [26, 53] width 31 height 5
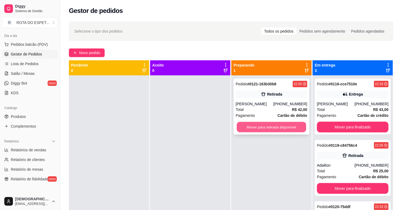
click at [268, 125] on button "Mover para retirada disponível" at bounding box center [271, 127] width 69 height 11
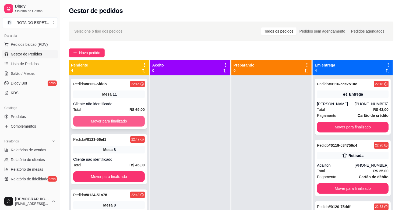
click at [102, 119] on button "Mover para finalizado" at bounding box center [109, 121] width 72 height 11
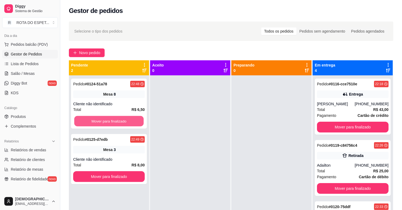
click at [102, 119] on button "Mover para finalizado" at bounding box center [108, 121] width 69 height 11
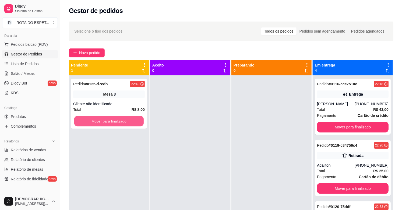
click at [102, 119] on button "Mover para finalizado" at bounding box center [108, 121] width 69 height 11
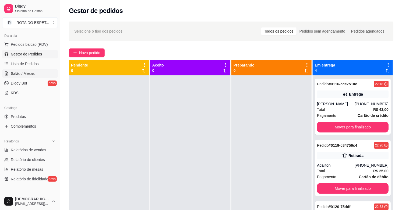
click at [22, 76] on span "Salão / Mesas" at bounding box center [23, 73] width 24 height 5
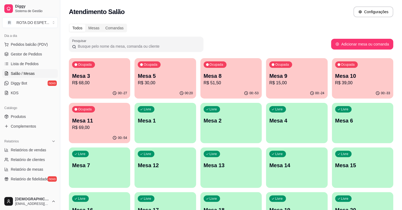
click at [366, 86] on div "Ocupada Mesa 10 R$ 39,00" at bounding box center [362, 73] width 61 height 30
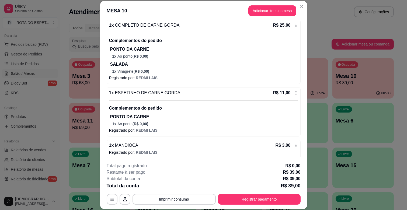
scroll to position [54, 0]
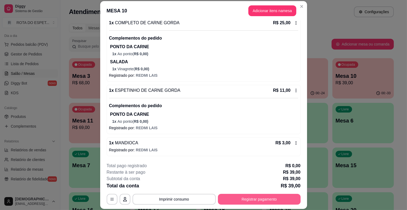
click at [228, 199] on button "Registrar pagamento" at bounding box center [259, 199] width 83 height 11
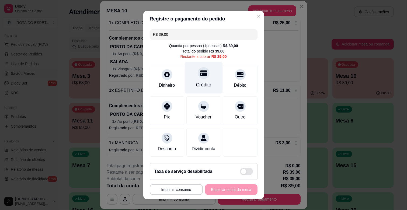
click at [200, 71] on icon at bounding box center [203, 72] width 7 height 7
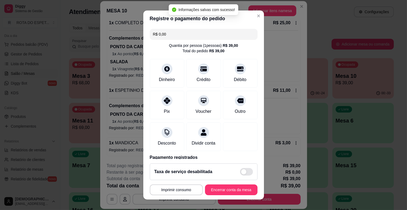
type input "R$ 0,00"
click at [242, 186] on button "Encerrar conta da mesa" at bounding box center [231, 190] width 51 height 11
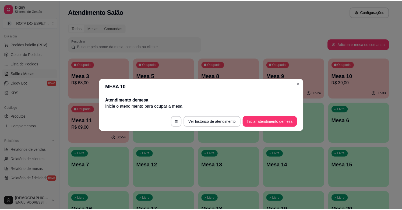
scroll to position [0, 0]
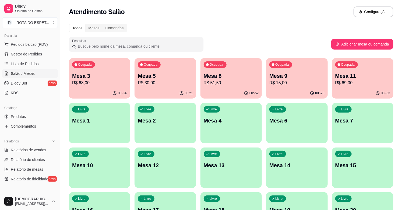
click at [288, 30] on div "Todos Mesas Comandas" at bounding box center [231, 28] width 325 height 9
click at [27, 54] on span "Gestor de Pedidos" at bounding box center [26, 53] width 31 height 5
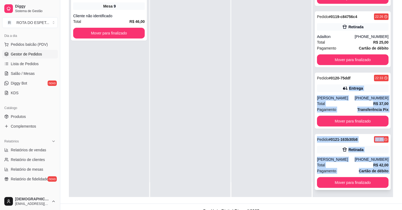
scroll to position [82, 0]
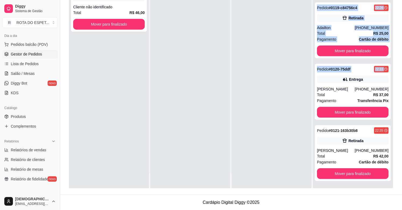
drag, startPoint x: 340, startPoint y: 163, endPoint x: 182, endPoint y: 122, distance: 162.7
click at [182, 122] on div "Pendente 1 Pedido # 0126-7502d 22:52 Mesa 9 Cliente não identificado Total R$ 4…" at bounding box center [231, 83] width 325 height 210
click at [182, 122] on div at bounding box center [190, 83] width 80 height 210
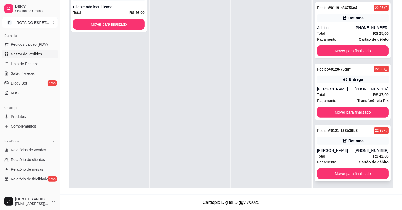
click at [376, 147] on div "Pedido # 0121-163b30b8 22:35 Retirada [PERSON_NAME] [PHONE_NUMBER] Total R$ 42,…" at bounding box center [353, 153] width 76 height 56
click at [115, 27] on button "Mover para finalizado" at bounding box center [108, 24] width 69 height 11
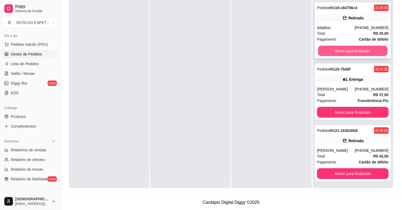
click at [344, 50] on button "Mover para finalizado" at bounding box center [352, 51] width 69 height 11
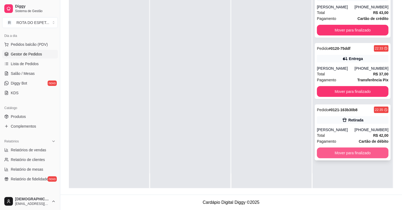
click at [337, 152] on button "Mover para finalizado" at bounding box center [353, 153] width 72 height 11
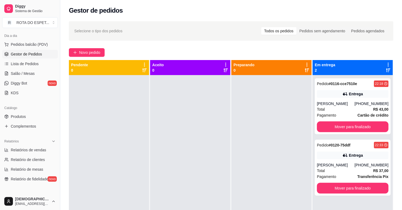
scroll to position [0, 0]
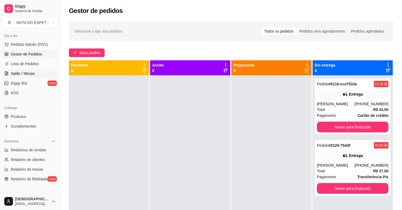
click at [22, 75] on span "Salão / Mesas" at bounding box center [23, 73] width 24 height 5
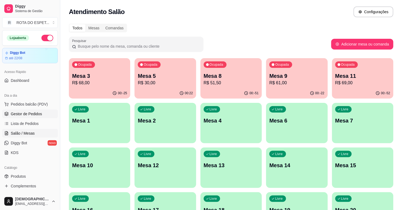
click at [34, 114] on span "Gestor de Pedidos" at bounding box center [26, 113] width 31 height 5
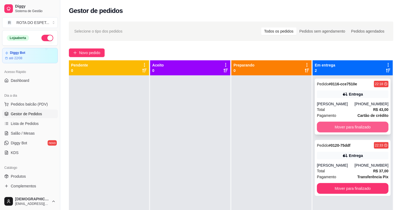
click at [348, 127] on button "Mover para finalizado" at bounding box center [353, 127] width 72 height 11
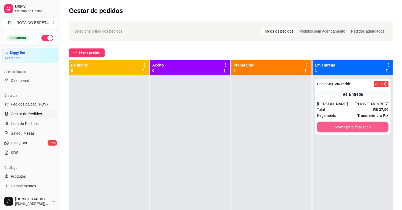
click at [348, 127] on button "Mover para finalizado" at bounding box center [353, 127] width 72 height 11
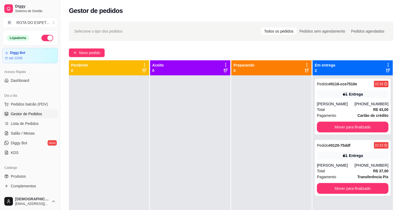
click at [176, 177] on div at bounding box center [190, 180] width 80 height 210
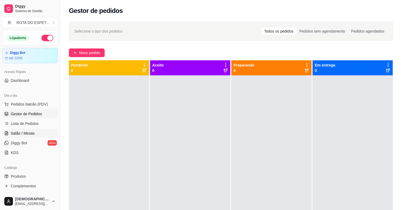
click at [17, 133] on span "Salão / Mesas" at bounding box center [23, 133] width 24 height 5
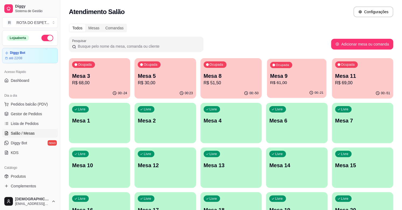
click at [300, 77] on p "Mesa 9" at bounding box center [296, 75] width 53 height 7
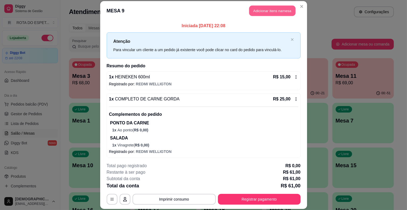
click at [269, 8] on button "Adicionar itens na mesa" at bounding box center [272, 11] width 46 height 11
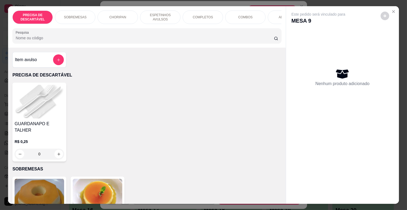
scroll to position [0, 235]
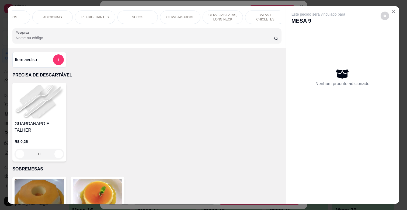
click at [256, 13] on p "BALAS E CHICLETES" at bounding box center [265, 17] width 31 height 9
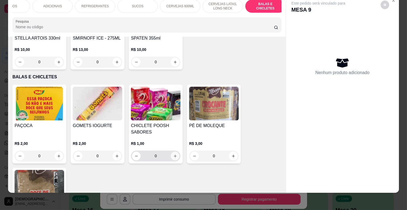
click at [173, 154] on icon "increase-product-quantity" at bounding box center [175, 156] width 4 height 4
type input "1"
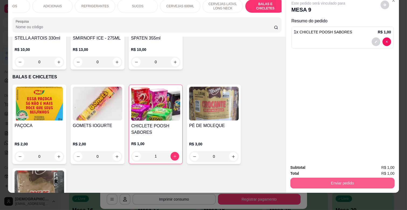
click at [311, 179] on button "Enviar pedido" at bounding box center [342, 183] width 104 height 11
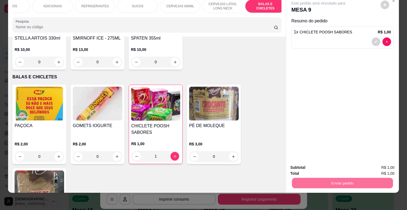
click at [315, 162] on button "Não registrar e enviar pedido" at bounding box center [324, 165] width 54 height 10
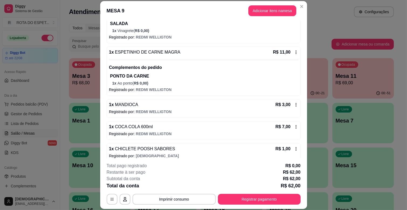
scroll to position [120, 0]
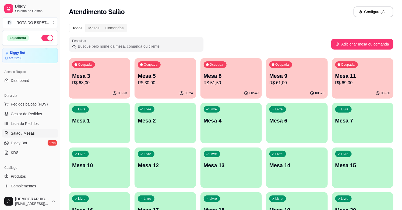
click at [364, 78] on p "Mesa 11" at bounding box center [363, 76] width 55 height 8
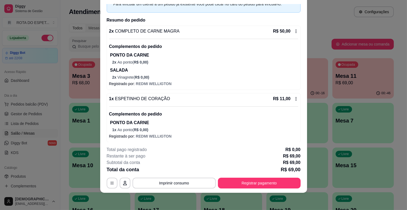
scroll to position [0, 0]
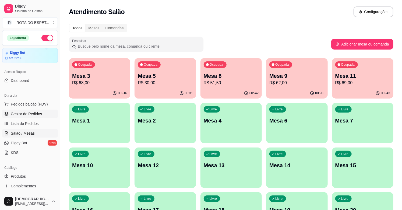
click at [17, 114] on span "Gestor de Pedidos" at bounding box center [26, 113] width 31 height 5
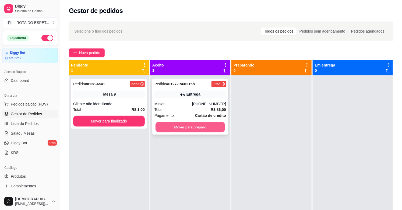
click at [195, 130] on button "Mover para preparo" at bounding box center [190, 127] width 69 height 11
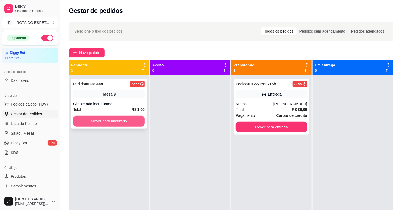
click at [110, 121] on button "Mover para finalizado" at bounding box center [109, 121] width 72 height 11
click at [30, 125] on span "Lista de Pedidos" at bounding box center [25, 123] width 28 height 5
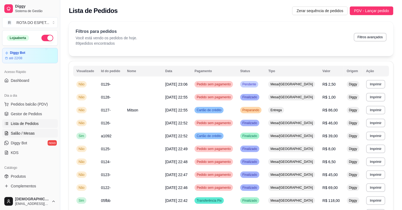
click at [28, 131] on span "Salão / Mesas" at bounding box center [23, 133] width 24 height 5
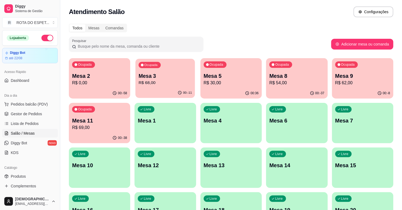
click at [158, 73] on p "Mesa 3" at bounding box center [165, 75] width 53 height 7
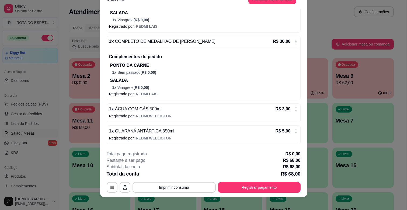
scroll to position [16, 0]
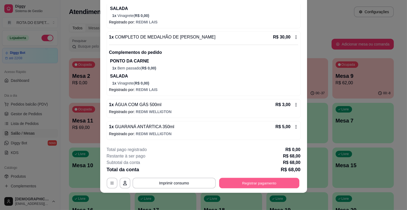
click at [263, 183] on button "Registrar pagamento" at bounding box center [259, 183] width 80 height 11
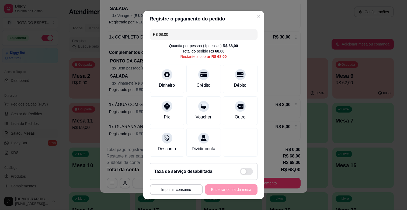
click at [248, 18] on header "Registre o pagamento do pedido" at bounding box center [203, 19] width 121 height 16
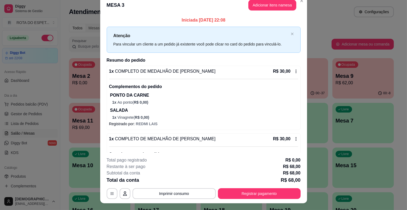
scroll to position [0, 0]
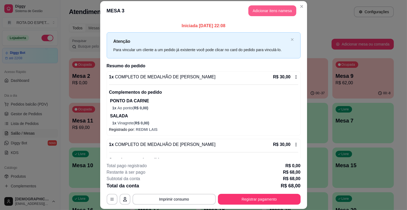
click at [257, 11] on button "Adicionar itens na mesa" at bounding box center [272, 10] width 48 height 11
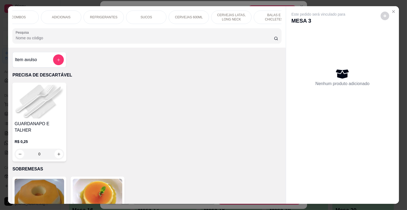
scroll to position [0, 239]
click at [255, 18] on div "BALAS E CHICLETES" at bounding box center [261, 17] width 40 height 13
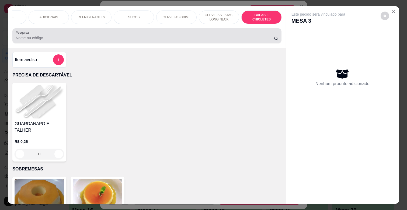
scroll to position [13, 0]
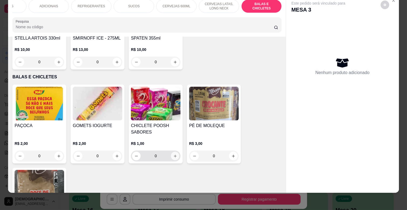
click at [175, 152] on button "increase-product-quantity" at bounding box center [175, 156] width 8 height 8
type input "1"
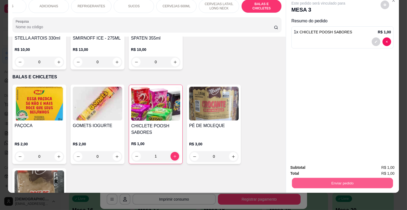
click at [357, 178] on button "Enviar pedido" at bounding box center [342, 183] width 101 height 11
click at [338, 165] on button "Não registrar e enviar pedido" at bounding box center [324, 165] width 56 height 10
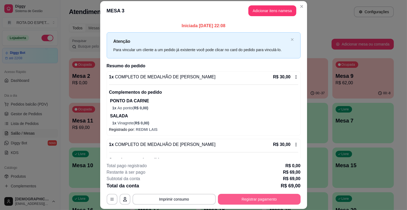
click at [264, 199] on button "Registrar pagamento" at bounding box center [259, 199] width 83 height 11
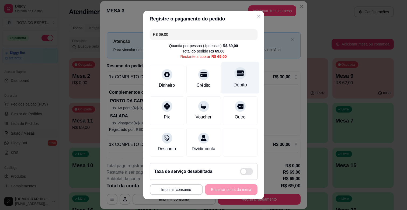
click at [234, 77] on div at bounding box center [240, 73] width 12 height 12
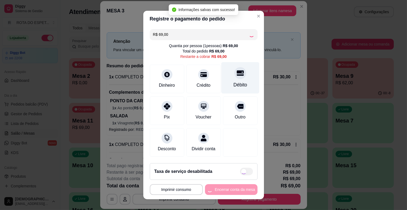
type input "R$ 0,00"
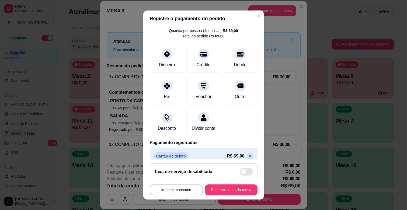
scroll to position [29, 0]
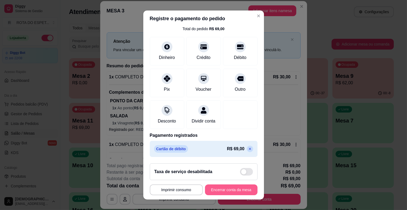
click at [231, 187] on button "Encerrar conta da mesa" at bounding box center [231, 190] width 53 height 11
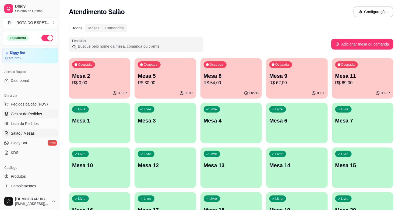
click at [26, 118] on link "Gestor de Pedidos" at bounding box center [30, 114] width 56 height 9
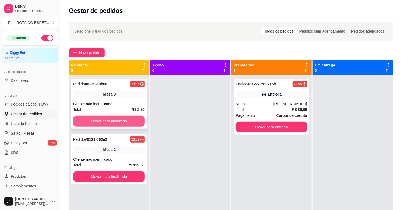
click at [96, 125] on button "Mover para finalizado" at bounding box center [109, 121] width 72 height 11
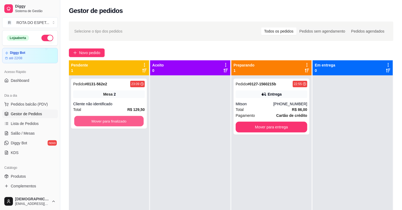
click at [98, 125] on button "Mover para finalizado" at bounding box center [108, 121] width 69 height 11
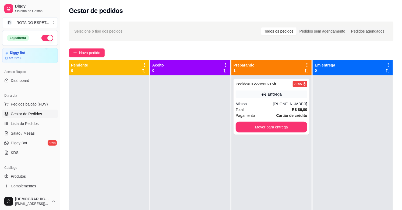
click at [173, 163] on div at bounding box center [190, 180] width 80 height 210
click at [39, 134] on link "Salão / Mesas" at bounding box center [30, 133] width 56 height 9
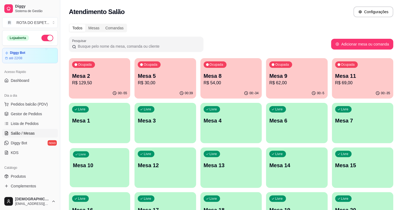
click at [112, 167] on p "Mesa 10" at bounding box center [99, 165] width 53 height 7
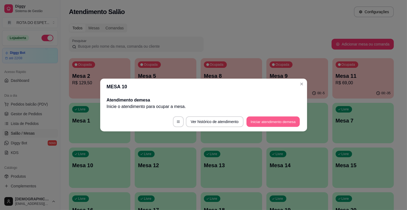
click at [289, 122] on button "Iniciar atendimento de mesa" at bounding box center [272, 122] width 53 height 11
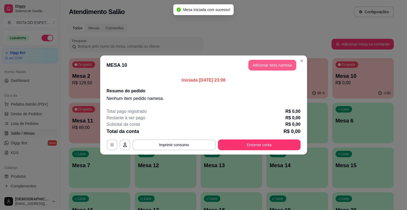
click at [274, 63] on button "Adicionar itens na mesa" at bounding box center [272, 65] width 48 height 11
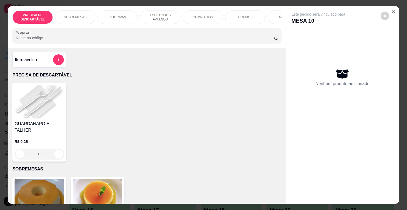
click at [195, 18] on div "COMPLETOS" at bounding box center [203, 17] width 40 height 13
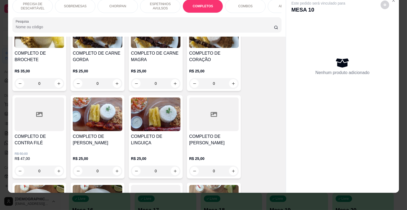
scroll to position [714, 0]
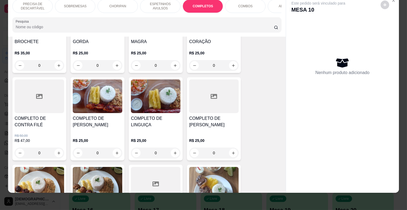
click at [41, 115] on h4 "COMPLETO DE CONTRA FILÉ" at bounding box center [40, 121] width 50 height 13
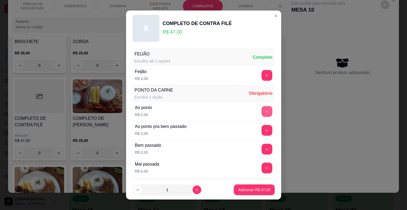
click at [262, 112] on button "+" at bounding box center [267, 111] width 11 height 11
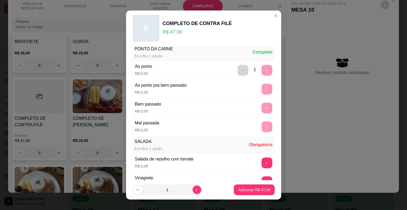
scroll to position [90, 0]
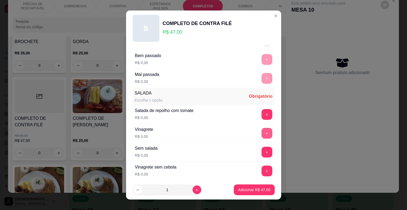
click at [262, 135] on button "+" at bounding box center [267, 133] width 11 height 11
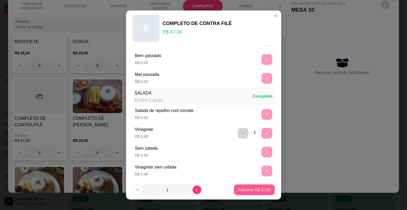
click at [251, 188] on p "Adicionar R$ 47,00" at bounding box center [254, 189] width 32 height 5
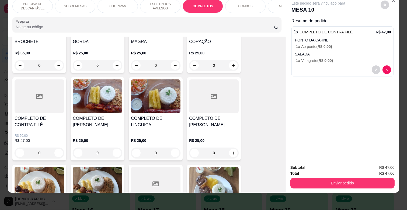
click at [155, 115] on h4 "COMPLETO DE LINGUIÇA" at bounding box center [156, 121] width 50 height 13
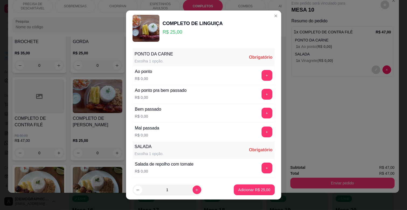
click at [262, 75] on button "+" at bounding box center [267, 75] width 11 height 11
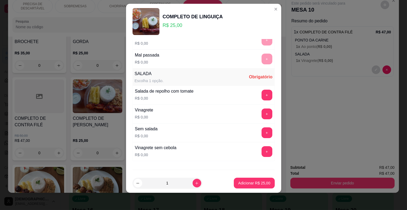
scroll to position [95, 0]
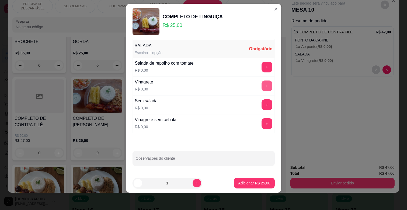
click at [262, 86] on button "+" at bounding box center [267, 86] width 11 height 11
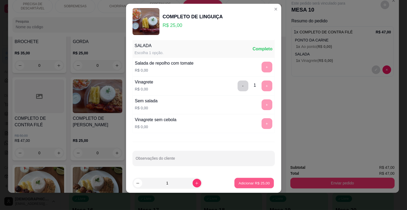
click at [255, 180] on button "Adicionar R$ 25,00" at bounding box center [255, 183] width 40 height 11
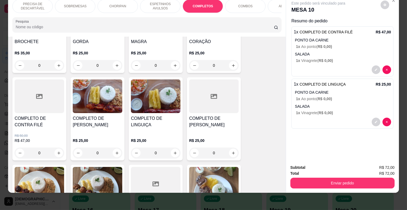
click at [78, 5] on div "SOBREMESAS" at bounding box center [75, 5] width 40 height 13
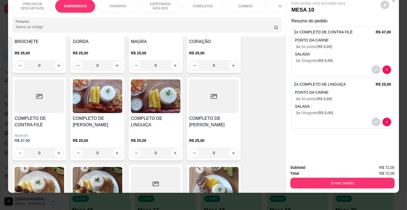
scroll to position [112, 0]
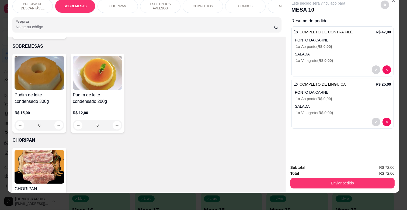
click at [166, 6] on div "ESPETINHOS AVULSOS" at bounding box center [160, 5] width 40 height 13
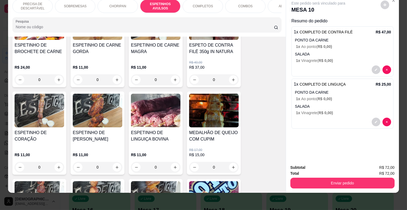
scroll to position [357, 0]
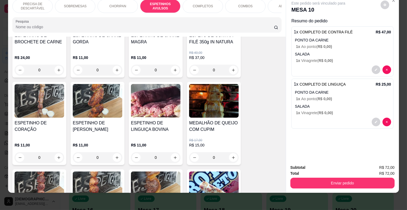
click at [229, 152] on div "0" at bounding box center [214, 157] width 50 height 11
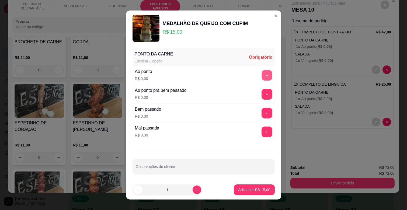
click at [262, 75] on button "+" at bounding box center [267, 75] width 11 height 11
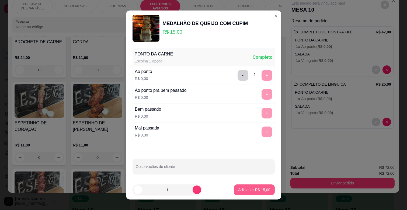
click at [255, 187] on p "Adicionar R$ 15,00" at bounding box center [254, 189] width 32 height 5
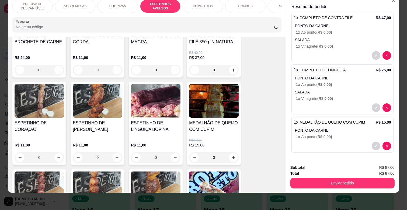
scroll to position [0, 0]
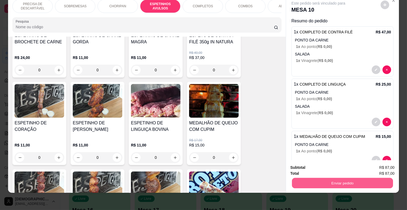
click at [336, 180] on button "Enviar pedido" at bounding box center [342, 183] width 101 height 11
click at [326, 163] on button "Não registrar e enviar pedido" at bounding box center [324, 165] width 54 height 10
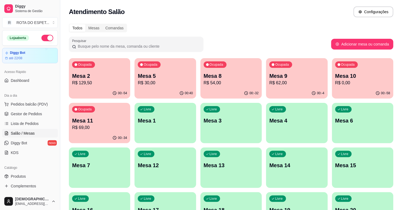
click at [324, 85] on p "R$ 62,00" at bounding box center [297, 83] width 55 height 6
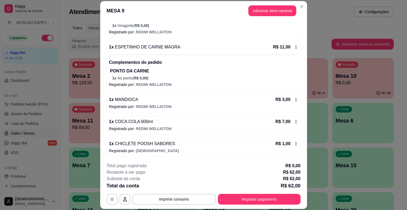
scroll to position [120, 0]
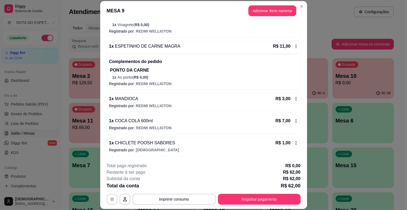
click at [294, 120] on icon at bounding box center [296, 121] width 4 height 4
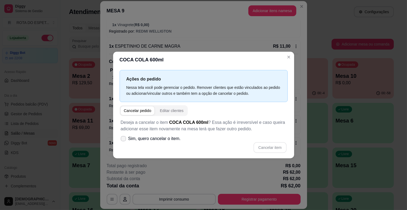
click at [130, 135] on label "Sim, quero cancelar o item." at bounding box center [151, 138] width 64 height 11
click at [124, 140] on input "Sim, quero cancelar o item." at bounding box center [122, 142] width 4 height 4
checkbox input "true"
click at [266, 147] on button "Cancelar item" at bounding box center [269, 147] width 33 height 11
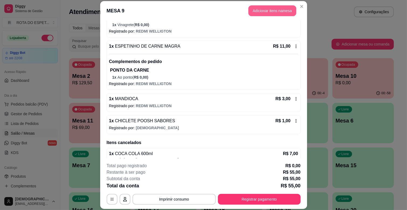
click at [275, 13] on button "Adicionar itens na mesa" at bounding box center [272, 10] width 48 height 11
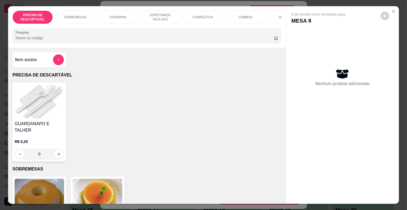
scroll to position [0, 235]
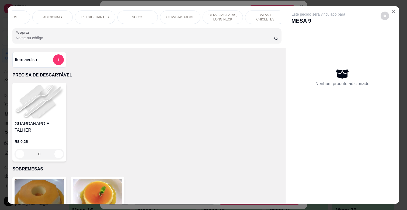
click at [99, 15] on p "REFRIGERANTES" at bounding box center [94, 17] width 27 height 4
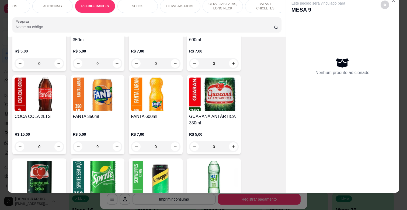
scroll to position [1327, 0]
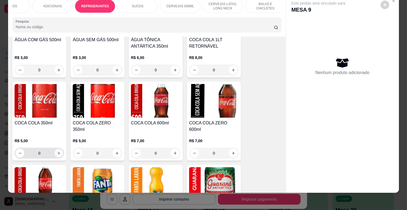
click at [58, 151] on icon "increase-product-quantity" at bounding box center [59, 153] width 4 height 4
type input "1"
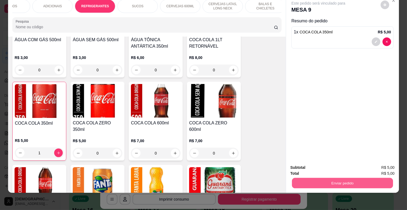
click at [367, 179] on button "Enviar pedido" at bounding box center [342, 183] width 101 height 11
click at [339, 165] on button "Não registrar e enviar pedido" at bounding box center [324, 165] width 56 height 10
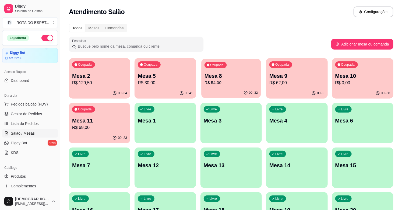
click at [241, 69] on div "Ocupada Mesa 8 R$ 54,00" at bounding box center [231, 73] width 60 height 29
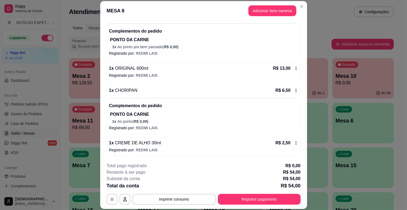
scroll to position [16, 0]
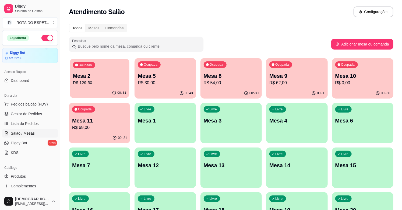
click at [87, 87] on div "Ocupada Mesa 2 R$ 129,50" at bounding box center [100, 73] width 60 height 29
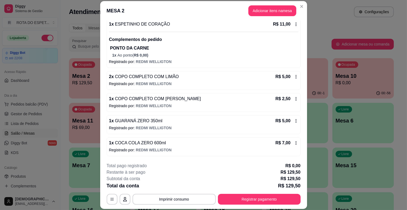
scroll to position [361, 0]
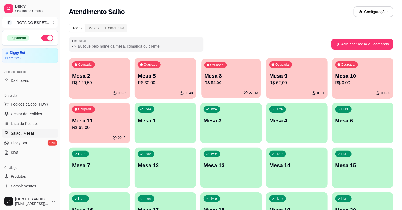
click at [234, 82] on p "R$ 54,00" at bounding box center [231, 83] width 53 height 6
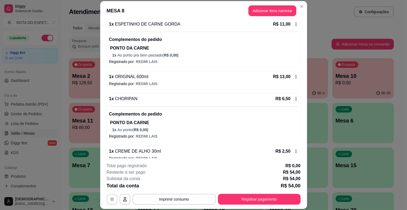
scroll to position [158, 0]
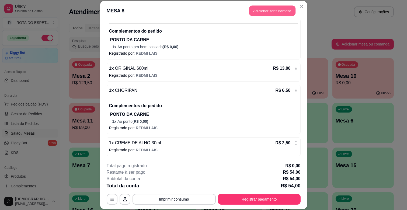
click at [267, 11] on button "Adicionar itens na mesa" at bounding box center [272, 11] width 46 height 11
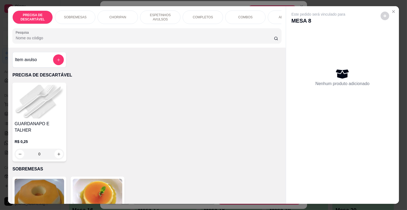
click at [136, 42] on div "Pesquisa" at bounding box center [146, 35] width 269 height 15
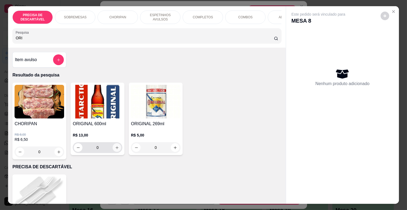
type input "ORI"
click at [116, 150] on icon "increase-product-quantity" at bounding box center [117, 148] width 4 height 4
type input "1"
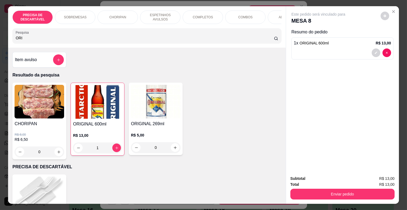
click at [352, 198] on div "Subtotal R$ 13,00 Total R$ 13,00 Enviar pedido" at bounding box center [342, 187] width 113 height 33
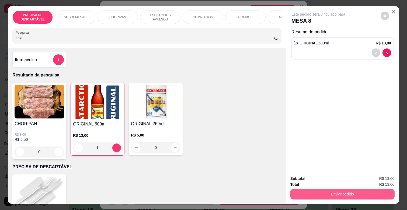
click at [346, 192] on button "Enviar pedido" at bounding box center [342, 194] width 104 height 11
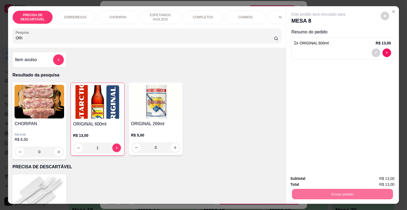
click at [332, 181] on button "Não registrar e enviar pedido" at bounding box center [324, 178] width 54 height 10
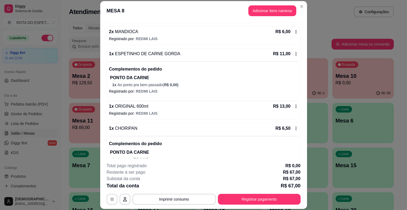
scroll to position [179, 0]
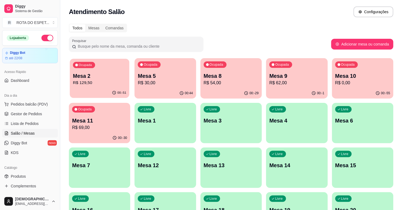
click at [97, 77] on p "Mesa 2" at bounding box center [99, 75] width 53 height 7
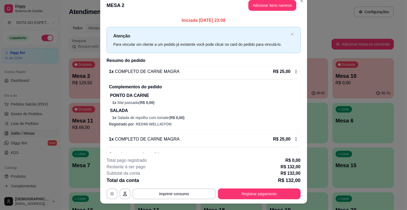
scroll to position [0, 0]
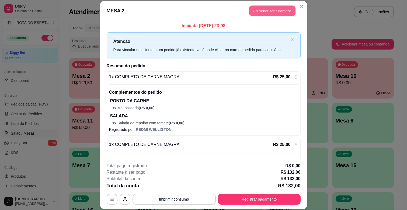
click at [271, 12] on button "Adicionar itens na mesa" at bounding box center [272, 11] width 46 height 11
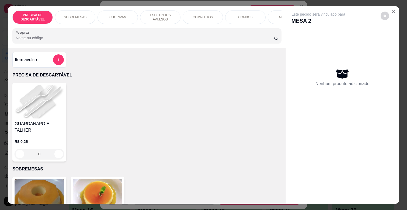
scroll to position [0, 235]
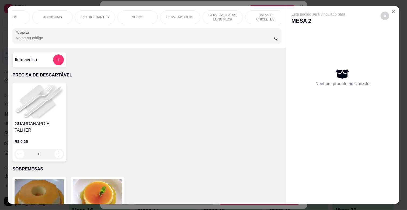
click at [102, 15] on p "REFRIGERANTES" at bounding box center [94, 17] width 27 height 4
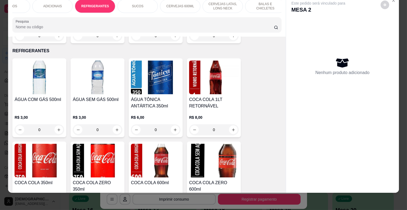
scroll to position [1476, 0]
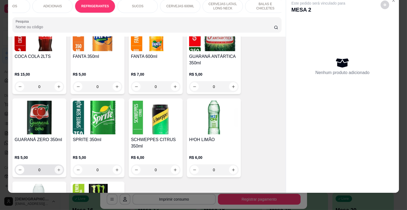
click at [59, 166] on button "increase-product-quantity" at bounding box center [59, 170] width 8 height 8
type input "1"
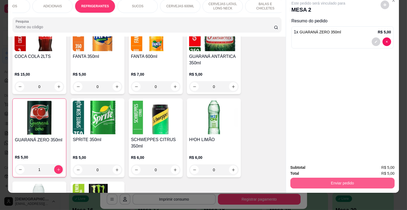
click at [325, 178] on button "Enviar pedido" at bounding box center [342, 183] width 104 height 11
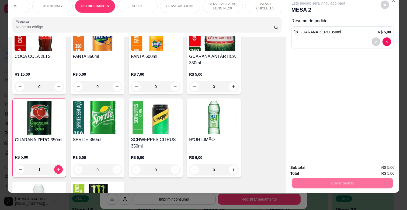
click at [327, 164] on button "Não registrar e enviar pedido" at bounding box center [324, 165] width 56 height 10
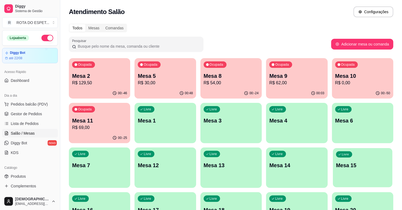
click at [362, 166] on p "Mesa 15" at bounding box center [362, 165] width 53 height 7
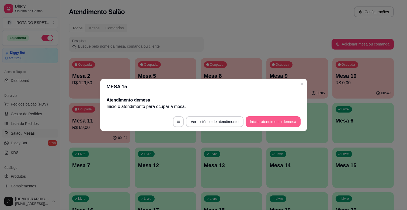
click at [286, 119] on button "Iniciar atendimento de mesa" at bounding box center [273, 121] width 55 height 11
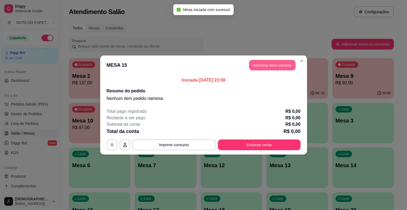
click at [272, 65] on button "Adicionar itens na mesa" at bounding box center [272, 65] width 46 height 11
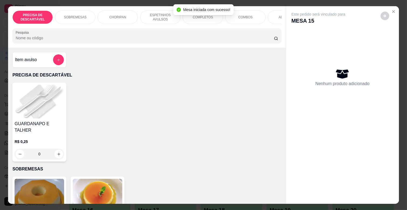
scroll to position [0, 235]
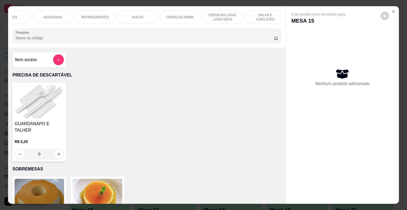
click at [99, 12] on div "REFRIGERANTES" at bounding box center [95, 17] width 40 height 13
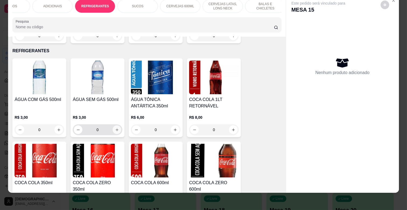
click at [117, 128] on icon "increase-product-quantity" at bounding box center [117, 130] width 4 height 4
type input "1"
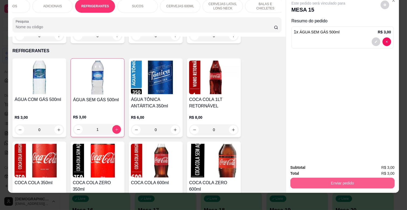
click at [359, 181] on button "Enviar pedido" at bounding box center [342, 183] width 104 height 11
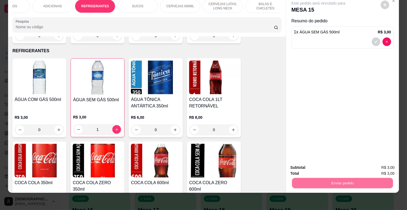
click at [329, 164] on button "Não registrar e enviar pedido" at bounding box center [324, 165] width 56 height 10
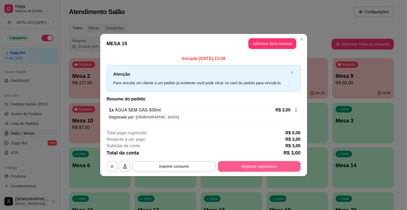
click at [271, 166] on button "Registrar pagamento" at bounding box center [259, 166] width 83 height 11
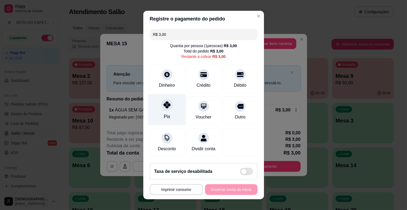
click at [165, 113] on div "Pix" at bounding box center [167, 116] width 6 height 7
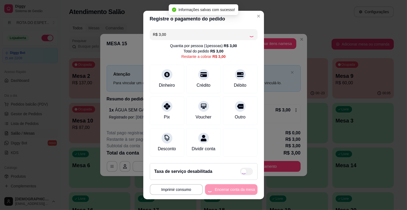
type input "R$ 0,00"
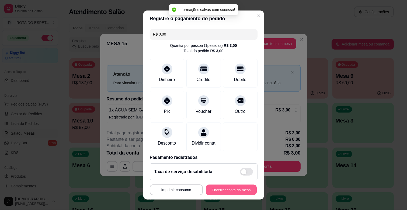
click at [233, 190] on button "Encerrar conta da mesa" at bounding box center [231, 190] width 51 height 11
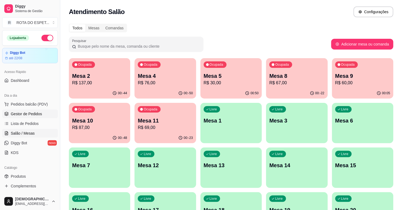
click at [29, 115] on span "Gestor de Pedidos" at bounding box center [26, 113] width 31 height 5
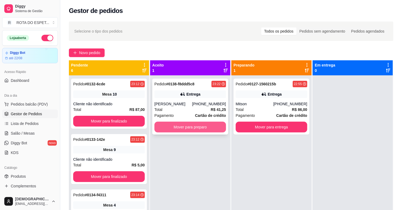
click at [185, 125] on button "Mover para preparo" at bounding box center [191, 127] width 72 height 11
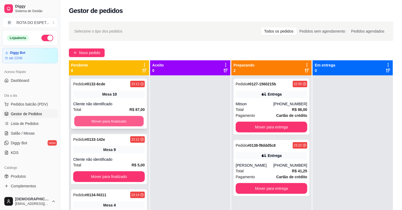
click at [109, 118] on button "Mover para finalizado" at bounding box center [108, 121] width 69 height 11
click at [109, 118] on button "Mover para finalizado" at bounding box center [109, 121] width 72 height 11
click at [109, 118] on div "Mover para finalizado" at bounding box center [109, 121] width 72 height 11
click at [105, 121] on button "Mover para finalizado" at bounding box center [109, 121] width 72 height 11
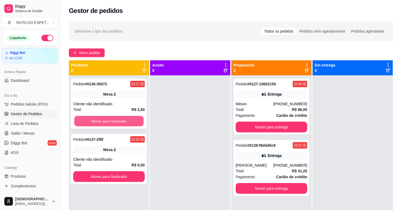
click at [105, 121] on button "Mover para finalizado" at bounding box center [108, 121] width 69 height 11
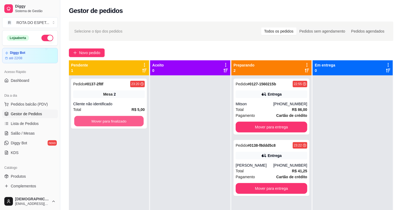
click at [105, 121] on button "Mover para finalizado" at bounding box center [108, 121] width 69 height 11
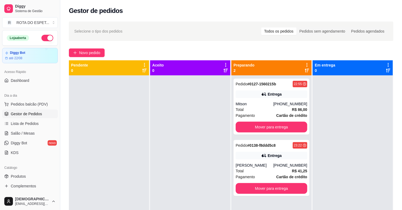
click at [150, 145] on div at bounding box center [190, 180] width 80 height 210
click at [172, 172] on div at bounding box center [190, 180] width 80 height 210
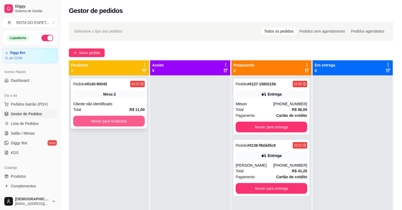
click at [103, 122] on button "Mover para finalizado" at bounding box center [109, 121] width 72 height 11
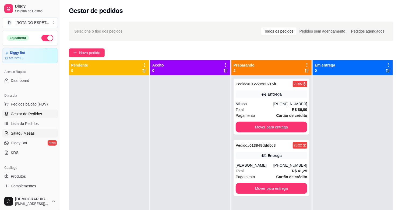
click at [47, 133] on link "Salão / Mesas" at bounding box center [30, 133] width 56 height 9
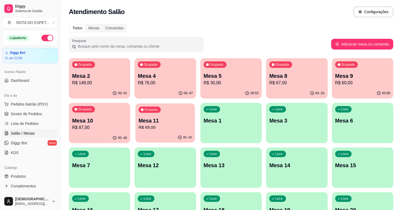
click at [162, 126] on p "R$ 69,00" at bounding box center [165, 127] width 53 height 6
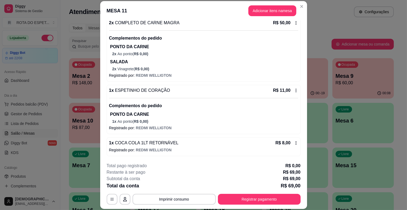
scroll to position [16, 0]
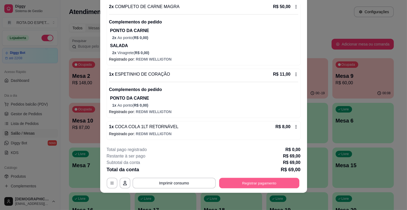
click at [266, 185] on button "Registrar pagamento" at bounding box center [259, 183] width 80 height 11
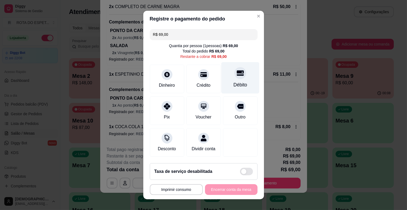
click at [224, 76] on div "Débito" at bounding box center [240, 78] width 38 height 32
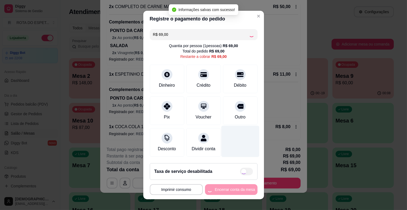
type input "R$ 0,00"
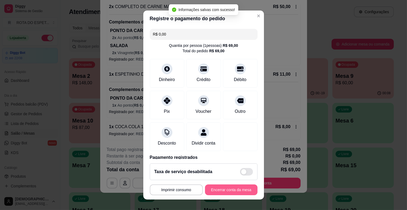
click at [234, 187] on button "Encerrar conta da mesa" at bounding box center [231, 190] width 53 height 11
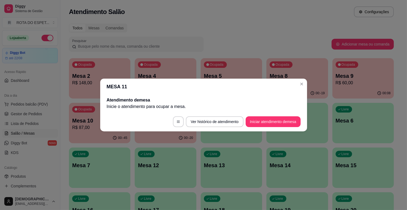
scroll to position [0, 0]
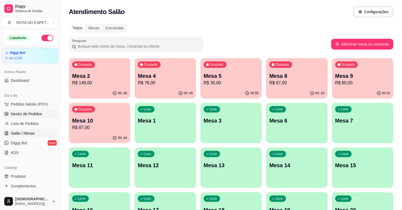
click at [20, 111] on span "Gestor de Pedidos" at bounding box center [26, 113] width 31 height 5
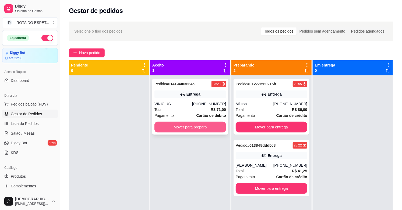
click at [174, 130] on button "Mover para preparo" at bounding box center [191, 127] width 72 height 11
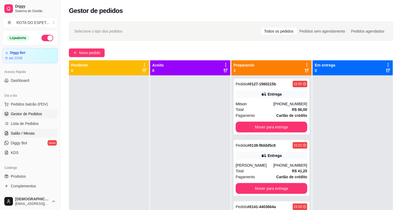
click at [32, 133] on span "Salão / Mesas" at bounding box center [23, 133] width 24 height 5
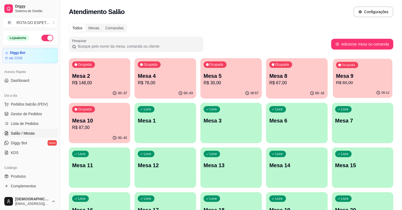
click at [361, 83] on p "R$ 60,00" at bounding box center [362, 83] width 53 height 6
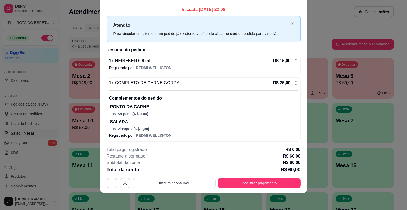
click at [185, 183] on button "Imprimir consumo" at bounding box center [174, 183] width 83 height 11
click at [184, 170] on button "IMPRESSORA CAIXA" at bounding box center [173, 170] width 43 height 8
click at [258, 185] on button "Registrar pagamento" at bounding box center [259, 183] width 80 height 11
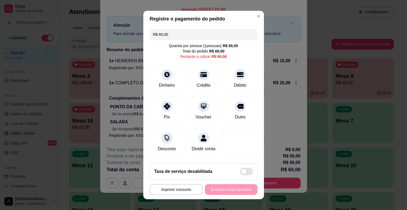
click at [209, 27] on div "R$ 60,00 Quantia por pessoa ( 1 pessoas) R$ 60,00 Total do pedido R$ 60,00 Rest…" at bounding box center [203, 93] width 121 height 132
click at [210, 31] on input "R$ 60,00" at bounding box center [203, 34] width 101 height 11
type input "R$ 30,00"
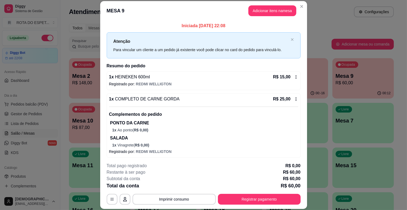
click at [246, 209] on footer "**********" at bounding box center [203, 183] width 207 height 51
click at [249, 197] on button "Registrar pagamento" at bounding box center [259, 199] width 80 height 11
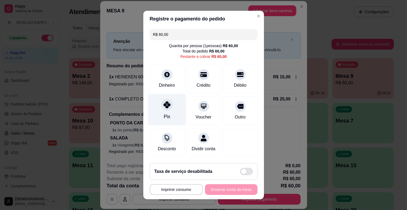
click at [168, 116] on div "Pix" at bounding box center [167, 110] width 38 height 32
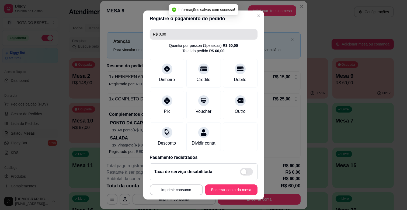
type input "R$ 0,00"
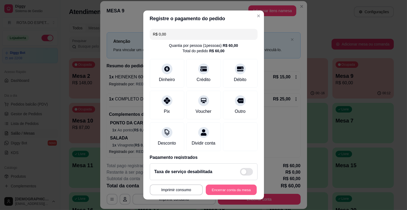
click at [209, 195] on button "Encerrar conta da mesa" at bounding box center [231, 190] width 51 height 11
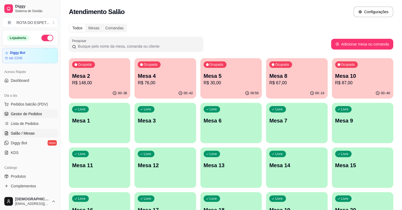
click at [25, 115] on span "Gestor de Pedidos" at bounding box center [26, 113] width 31 height 5
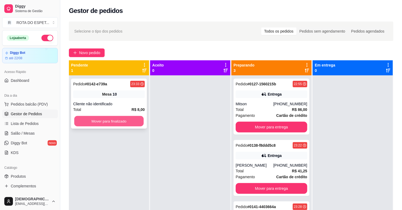
click at [116, 123] on button "Mover para finalizado" at bounding box center [108, 121] width 69 height 11
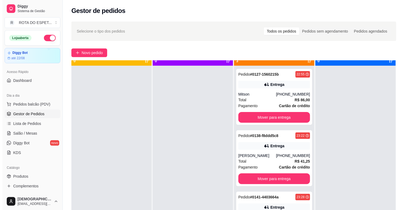
scroll to position [15, 0]
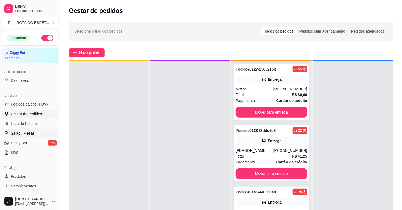
click at [39, 133] on link "Salão / Mesas" at bounding box center [30, 133] width 56 height 9
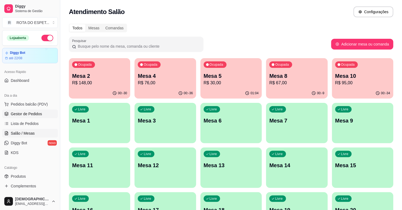
click at [34, 114] on span "Gestor de Pedidos" at bounding box center [26, 113] width 31 height 5
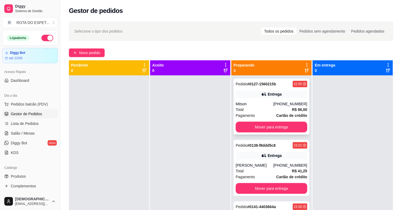
click at [253, 109] on div "Total R$ 86,00" at bounding box center [272, 110] width 72 height 6
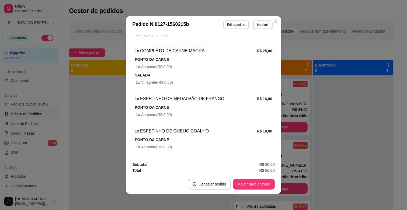
scroll to position [233, 0]
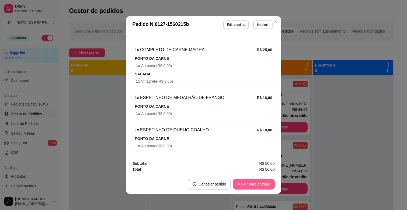
click at [245, 183] on button "Mover para entrega" at bounding box center [253, 184] width 41 height 11
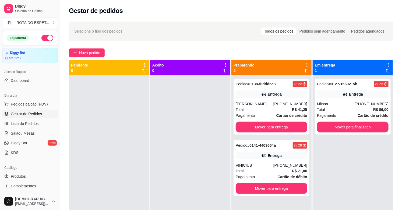
click at [340, 136] on div "Pedido # 0127-1560215b 22:55 [PERSON_NAME] [PHONE_NUMBER] Total R$ 86,00 Pagame…" at bounding box center [353, 180] width 80 height 210
click at [340, 129] on button "Mover para finalizado" at bounding box center [353, 127] width 72 height 11
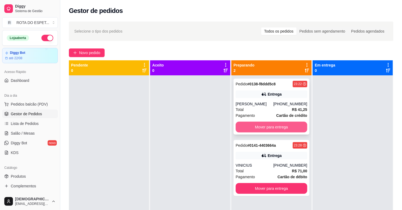
click at [275, 127] on button "Mover para entrega" at bounding box center [272, 127] width 72 height 11
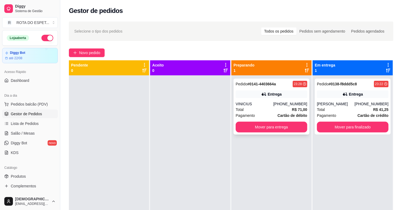
click at [265, 104] on div "VINICIUS" at bounding box center [255, 103] width 38 height 5
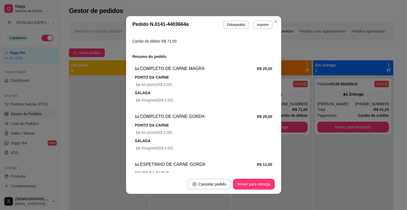
scroll to position [179, 0]
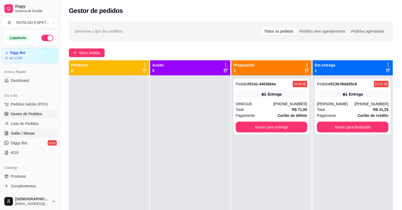
click at [25, 137] on link "Salão / Mesas" at bounding box center [30, 133] width 56 height 9
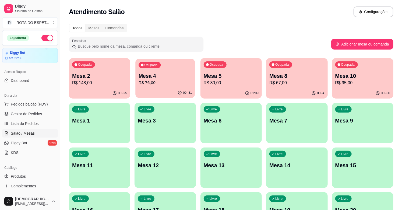
click at [145, 69] on div "Ocupada Mesa 4 R$ 76,00" at bounding box center [166, 73] width 60 height 29
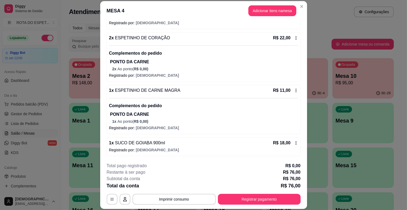
scroll to position [16, 0]
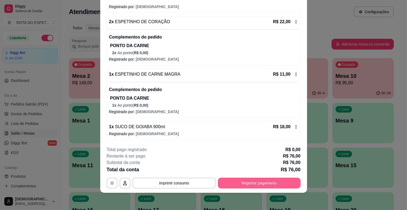
click at [259, 184] on button "Registrar pagamento" at bounding box center [259, 183] width 83 height 11
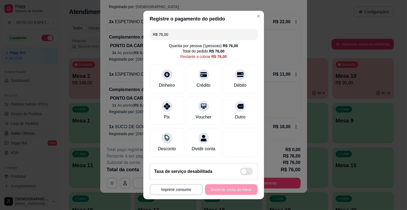
click at [255, 12] on header "Registre o pagamento do pedido" at bounding box center [203, 19] width 121 height 16
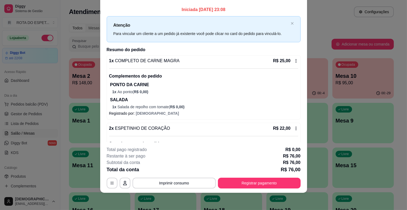
scroll to position [0, 0]
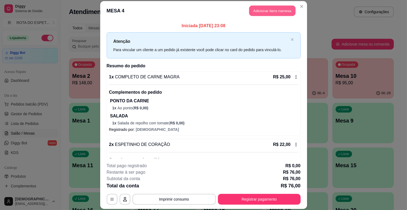
click at [267, 11] on button "Adicionar itens na mesa" at bounding box center [272, 11] width 46 height 11
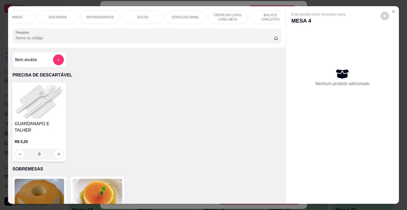
scroll to position [0, 239]
click at [267, 13] on p "BALAS E CHICLETES" at bounding box center [261, 17] width 31 height 9
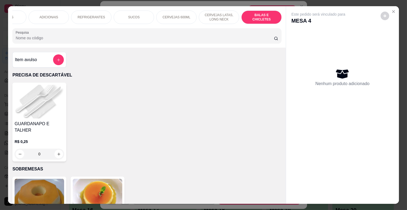
scroll to position [13, 0]
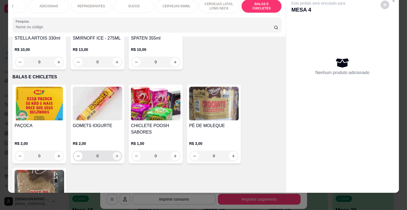
click at [115, 154] on icon "increase-product-quantity" at bounding box center [117, 156] width 4 height 4
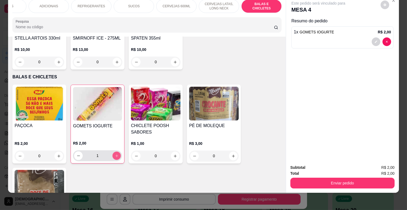
click at [115, 154] on icon "increase-product-quantity" at bounding box center [117, 156] width 4 height 4
type input "2"
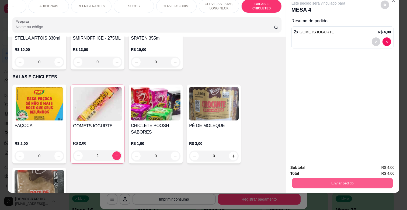
click at [335, 180] on button "Enviar pedido" at bounding box center [342, 183] width 101 height 11
click at [329, 165] on button "Não registrar e enviar pedido" at bounding box center [324, 165] width 54 height 10
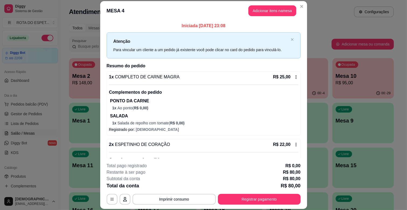
click at [252, 197] on button "Registrar pagamento" at bounding box center [259, 199] width 83 height 11
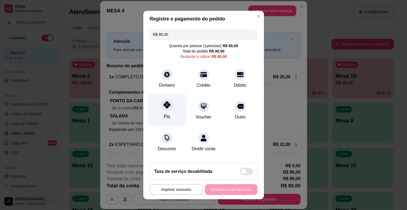
click at [163, 106] on icon at bounding box center [166, 104] width 7 height 7
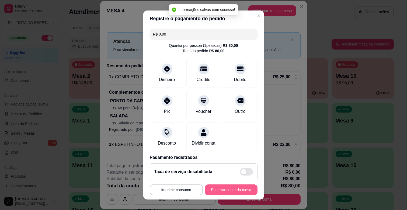
type input "R$ 0,00"
click at [225, 188] on button "Encerrar conta da mesa" at bounding box center [231, 190] width 53 height 11
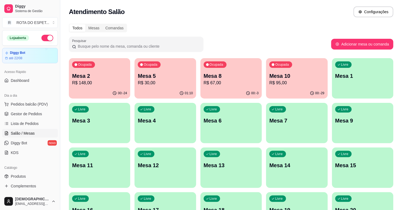
click at [234, 77] on p "Mesa 8" at bounding box center [231, 76] width 55 height 8
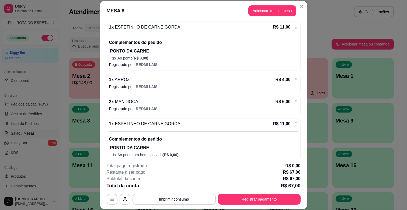
scroll to position [60, 0]
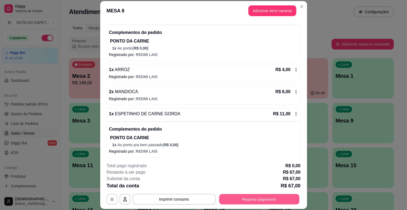
click at [255, 194] on button "Registrar pagamento" at bounding box center [259, 199] width 80 height 11
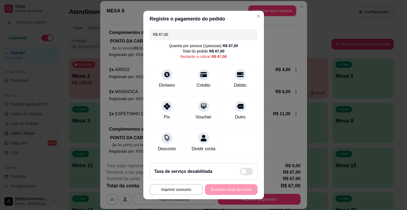
click at [214, 37] on input "R$ 67,00" at bounding box center [203, 34] width 101 height 11
click at [165, 111] on div "Pix" at bounding box center [167, 110] width 38 height 32
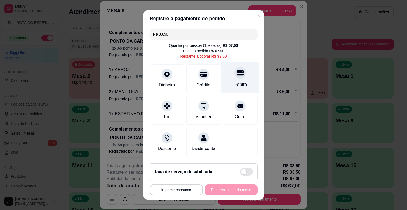
click at [242, 82] on div "Débito" at bounding box center [240, 78] width 38 height 32
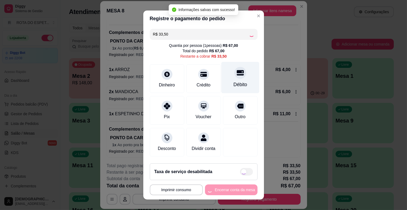
type input "R$ 0,00"
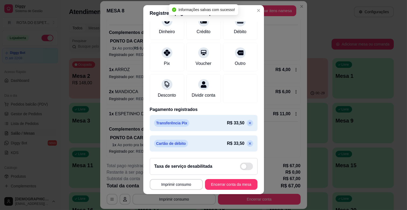
scroll to position [7, 0]
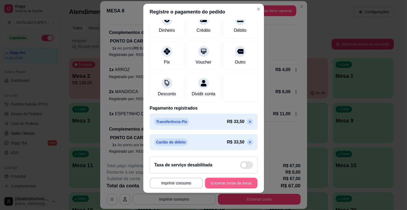
click at [224, 181] on button "Encerrar conta da mesa" at bounding box center [231, 183] width 53 height 11
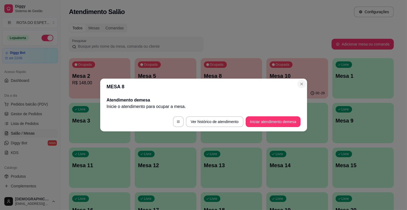
scroll to position [0, 0]
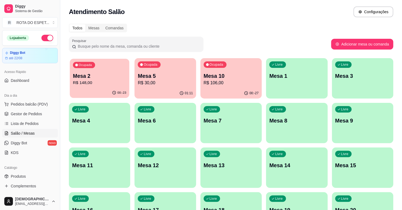
click at [92, 73] on p "Mesa 2" at bounding box center [99, 75] width 53 height 7
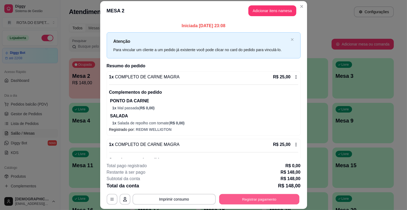
click at [274, 199] on button "Registrar pagamento" at bounding box center [259, 199] width 80 height 11
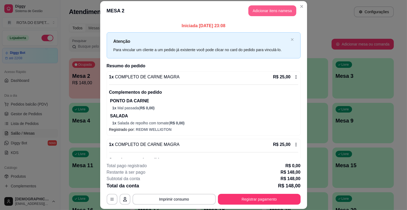
click at [256, 9] on button "Adicionar itens na mesa" at bounding box center [272, 10] width 48 height 11
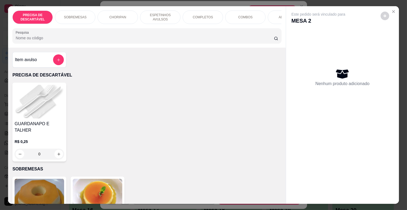
scroll to position [0, 239]
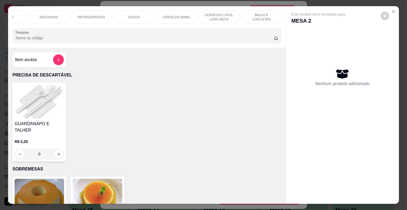
click at [270, 13] on p "BALAS E CHICLETES" at bounding box center [261, 17] width 31 height 9
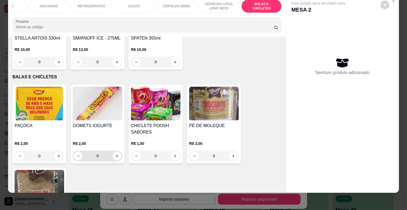
click at [115, 154] on icon "increase-product-quantity" at bounding box center [117, 156] width 4 height 4
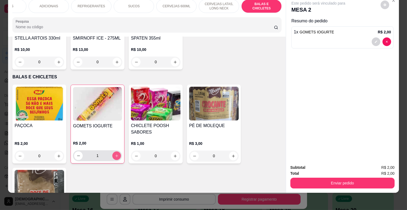
click at [115, 154] on icon "increase-product-quantity" at bounding box center [117, 156] width 4 height 4
type input "2"
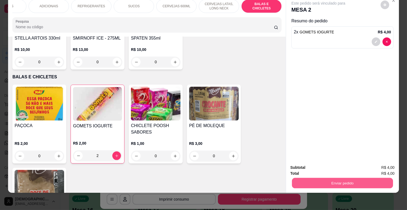
click at [334, 180] on button "Enviar pedido" at bounding box center [342, 183] width 101 height 11
click at [333, 166] on button "Não registrar e enviar pedido" at bounding box center [324, 165] width 56 height 10
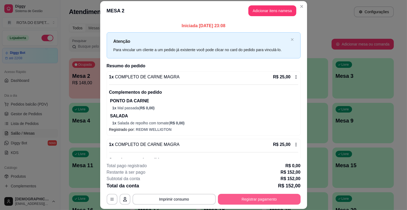
click at [279, 198] on button "Registrar pagamento" at bounding box center [259, 199] width 83 height 11
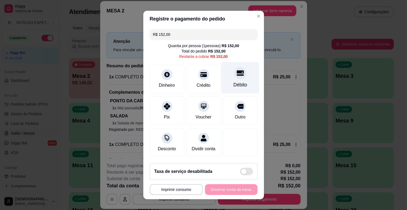
click at [237, 71] on icon at bounding box center [240, 72] width 7 height 7
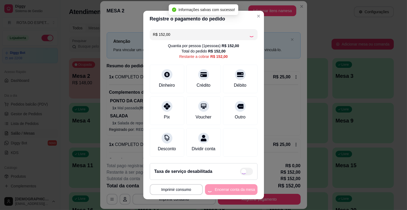
type input "R$ 0,00"
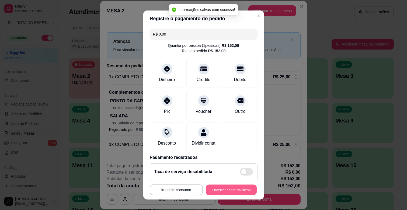
click at [238, 190] on button "Encerrar conta da mesa" at bounding box center [231, 190] width 51 height 11
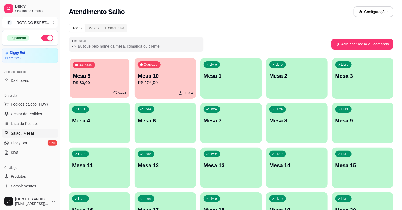
click at [93, 74] on p "Mesa 5" at bounding box center [99, 75] width 53 height 7
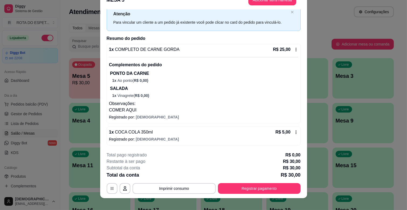
scroll to position [16, 0]
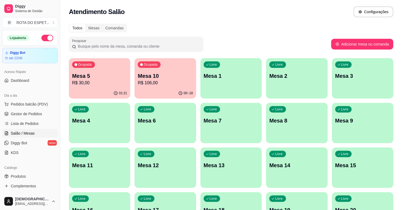
click at [157, 68] on div "Ocupada Mesa 10 R$ 106,00" at bounding box center [165, 73] width 61 height 30
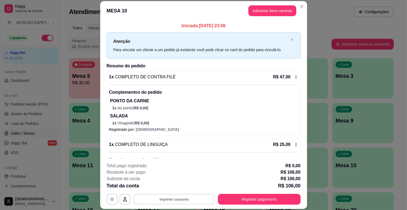
click at [163, 197] on button "Imprimir consumo" at bounding box center [174, 199] width 81 height 11
click at [183, 185] on button "IMPRESSORA CAIXA" at bounding box center [173, 187] width 43 height 8
click at [278, 196] on button "Registrar pagamento" at bounding box center [259, 199] width 83 height 11
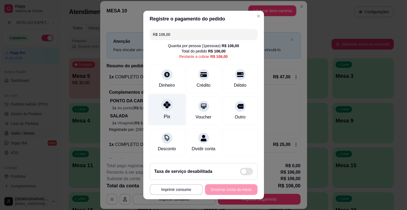
scroll to position [6, 0]
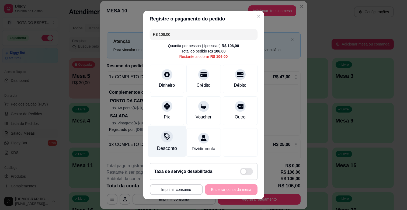
click at [160, 145] on div "Desconto" at bounding box center [167, 148] width 20 height 7
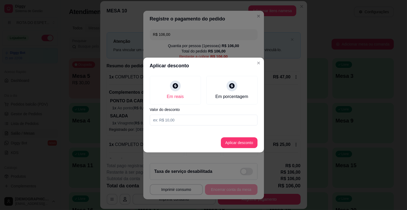
click at [173, 121] on input at bounding box center [204, 120] width 108 height 11
type input "6,00"
click at [248, 143] on button "Aplicar desconto" at bounding box center [239, 142] width 37 height 11
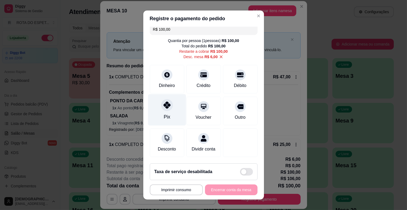
click at [153, 106] on div "Pix" at bounding box center [167, 110] width 38 height 32
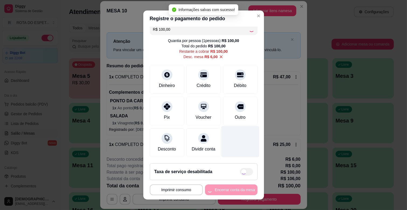
type input "R$ 0,00"
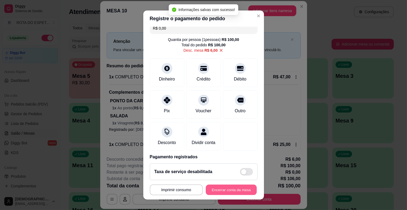
click at [224, 186] on button "Encerrar conta da mesa" at bounding box center [231, 190] width 51 height 11
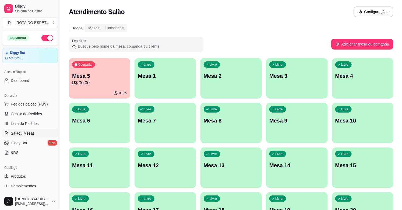
click at [113, 81] on p "R$ 30,00" at bounding box center [99, 83] width 55 height 6
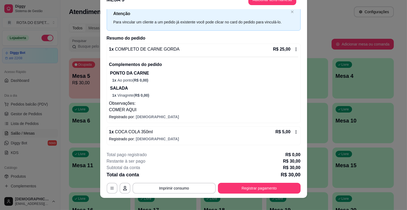
scroll to position [16, 0]
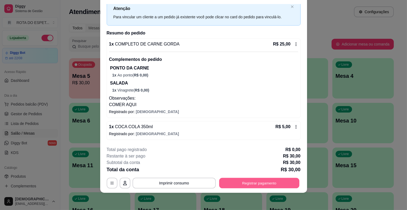
click at [269, 186] on button "Registrar pagamento" at bounding box center [259, 183] width 80 height 11
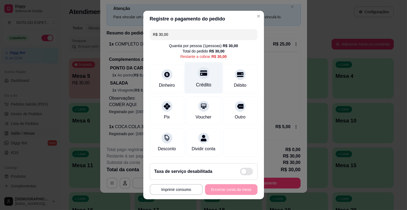
click at [198, 77] on div at bounding box center [204, 73] width 12 height 12
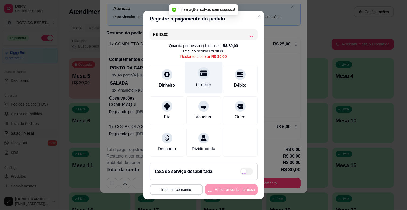
type input "R$ 0,00"
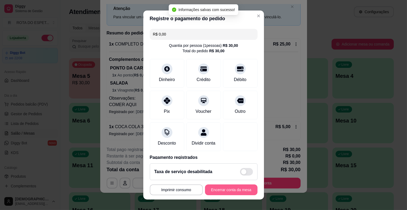
click at [233, 185] on button "Encerrar conta da mesa" at bounding box center [231, 190] width 53 height 11
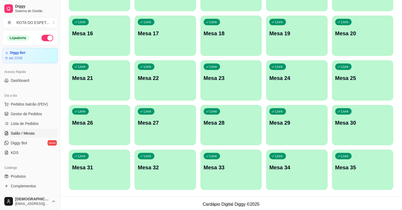
scroll to position [0, 0]
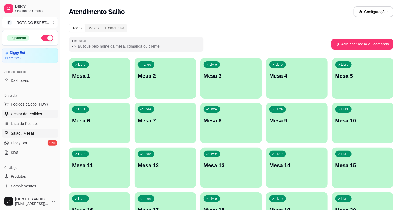
click at [18, 115] on span "Gestor de Pedidos" at bounding box center [26, 113] width 31 height 5
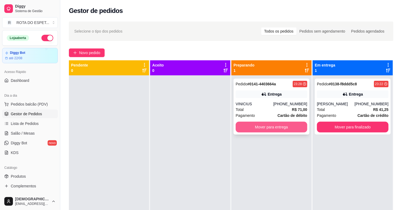
click at [282, 128] on button "Mover para entrega" at bounding box center [272, 127] width 72 height 11
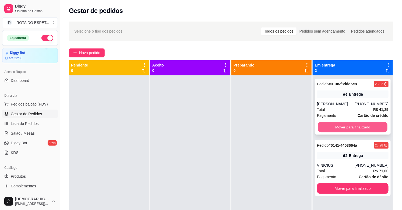
click at [346, 126] on button "Mover para finalizado" at bounding box center [352, 127] width 69 height 11
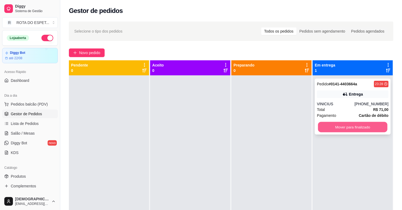
click at [332, 125] on button "Mover para finalizado" at bounding box center [352, 127] width 69 height 11
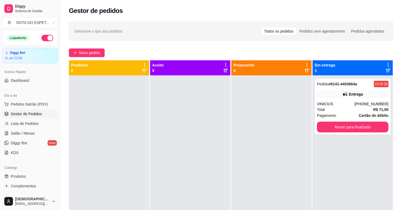
scroll to position [15, 0]
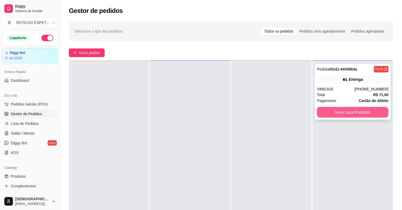
click at [355, 111] on button "Mover para finalizado" at bounding box center [353, 112] width 72 height 11
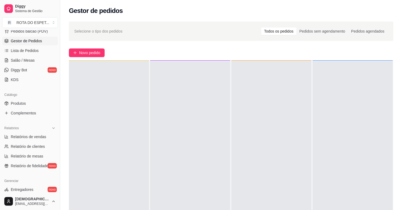
scroll to position [120, 0]
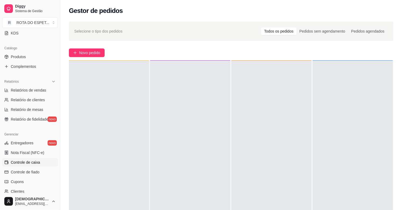
click at [34, 162] on span "Controle de caixa" at bounding box center [25, 162] width 29 height 5
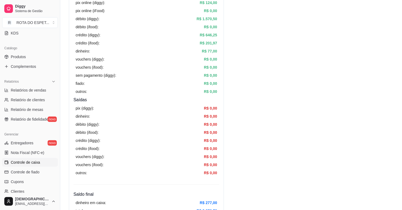
scroll to position [90, 0]
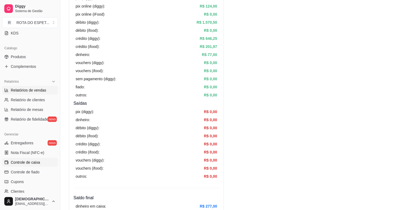
click at [35, 88] on span "Relatórios de vendas" at bounding box center [29, 90] width 36 height 5
select select "ALL"
select select "0"
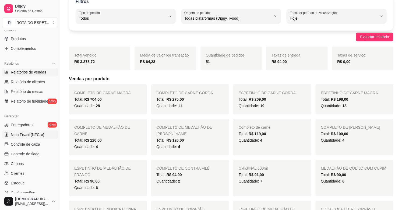
scroll to position [177, 0]
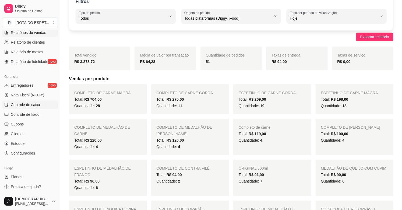
click at [24, 102] on span "Controle de caixa" at bounding box center [25, 104] width 29 height 5
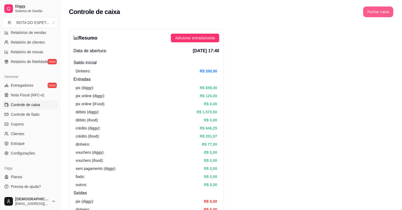
click at [382, 12] on button "Fechar caixa" at bounding box center [379, 11] width 30 height 11
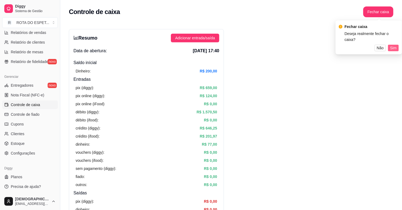
click at [391, 45] on span "Sim" at bounding box center [394, 48] width 6 height 6
